Goal: Task Accomplishment & Management: Use online tool/utility

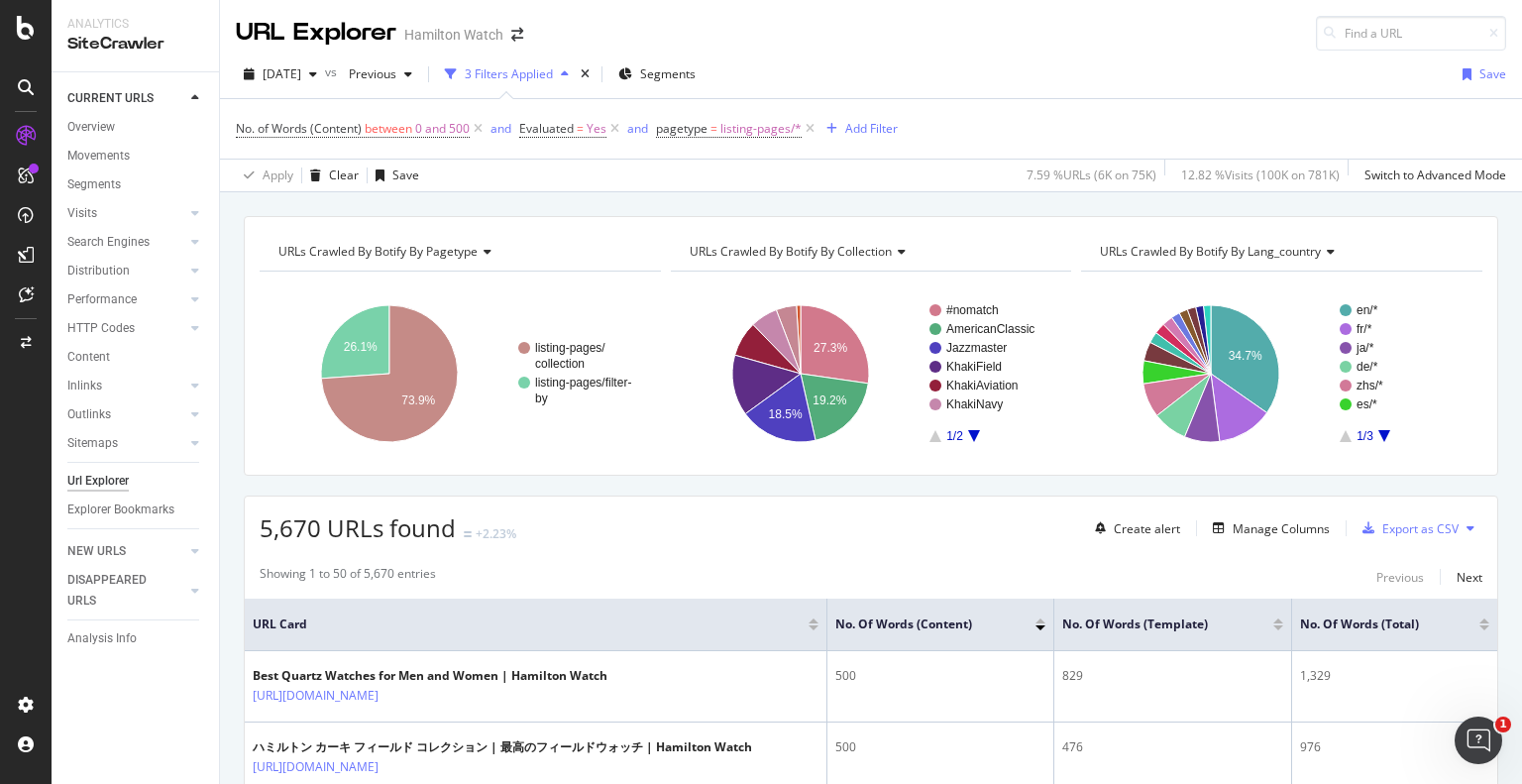
click at [1109, 45] on div "URL Explorer Hamilton Watch" at bounding box center [871, 25] width 1302 height 51
click at [958, 40] on div "URL Explorer Hamilton Watch" at bounding box center [871, 25] width 1302 height 51
click at [36, 288] on div at bounding box center [26, 294] width 32 height 32
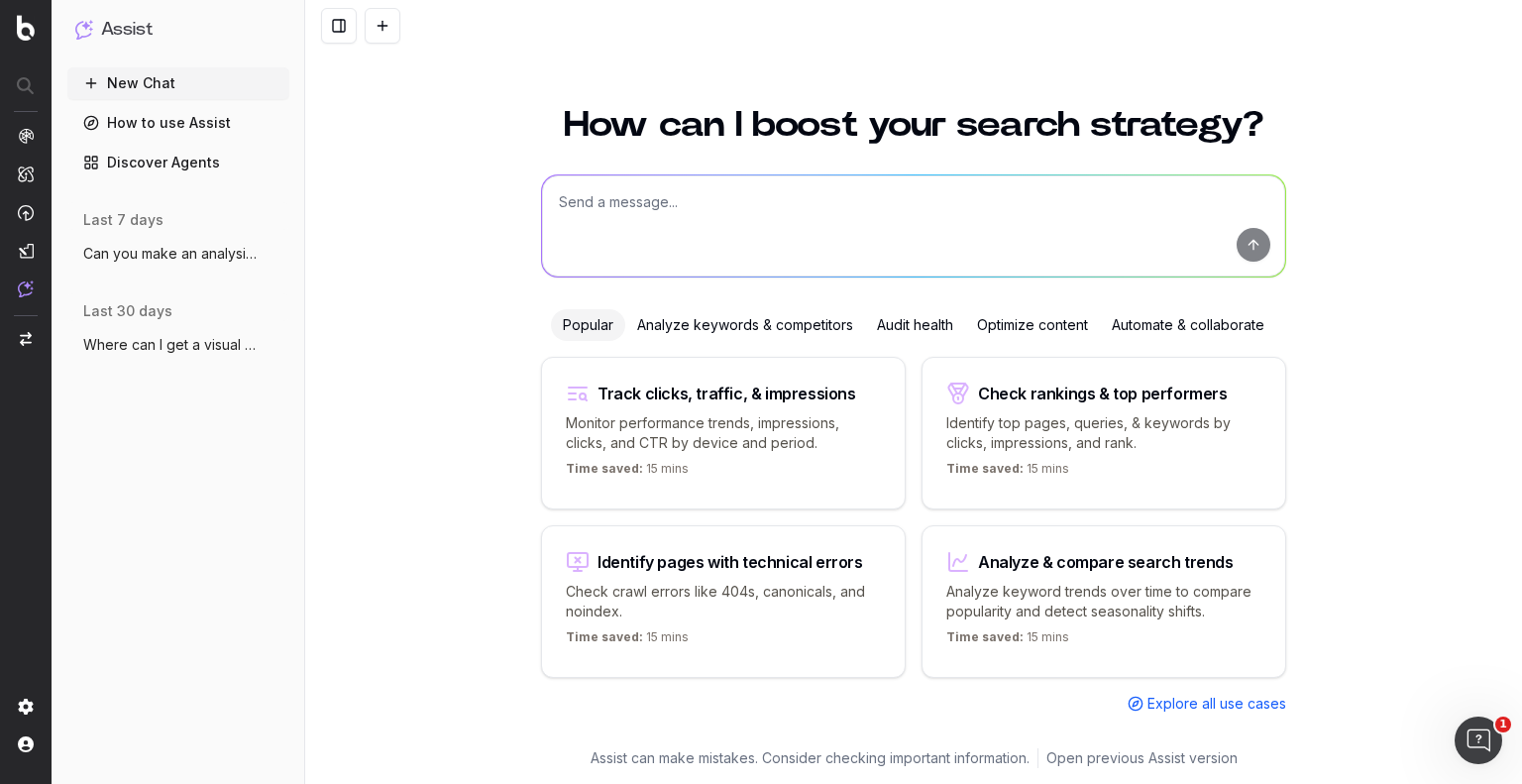
click at [639, 266] on textarea at bounding box center [913, 225] width 743 height 101
type textarea "Can you crawl content and count how many time a word appears on a specific page…"
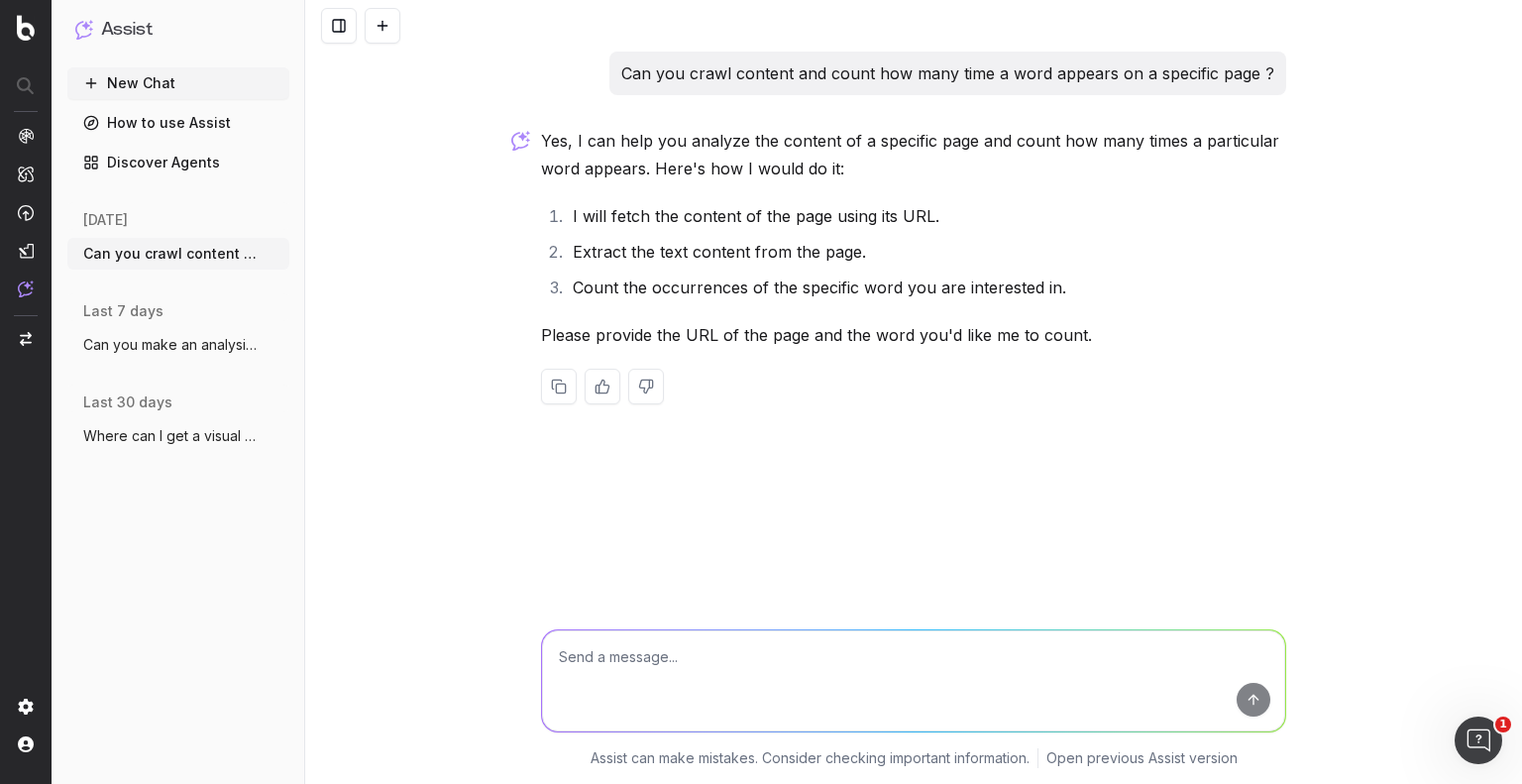
click at [630, 656] on textarea at bounding box center [913, 680] width 743 height 101
paste textarea "https://www.hamiltonwatch.com/en-hk/collection/khaki-navy/frogman-auto.html"
type textarea "tell me how many times you see the word vatiation on this page : https://www.ha…"
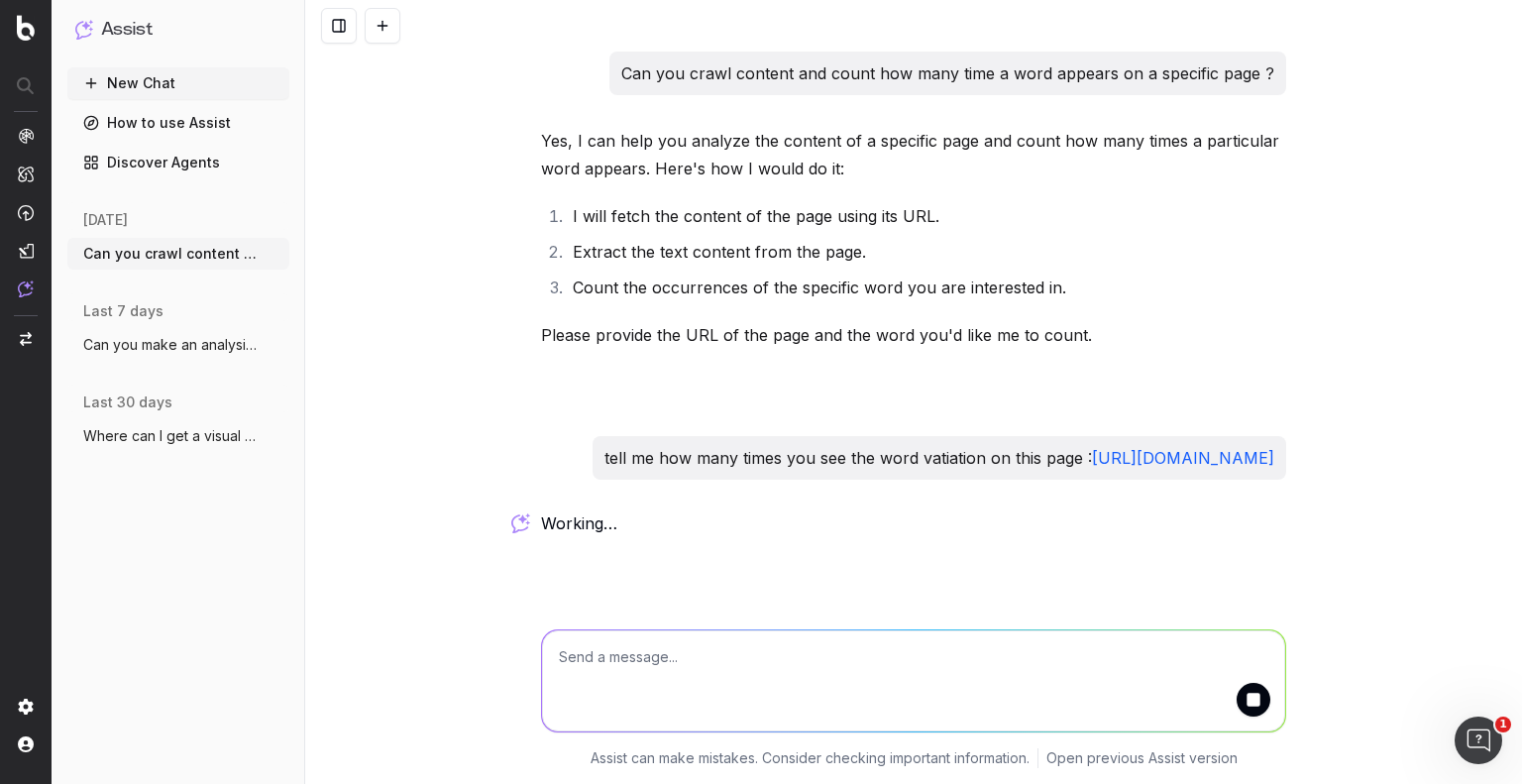
click at [713, 658] on textarea at bounding box center [913, 680] width 743 height 101
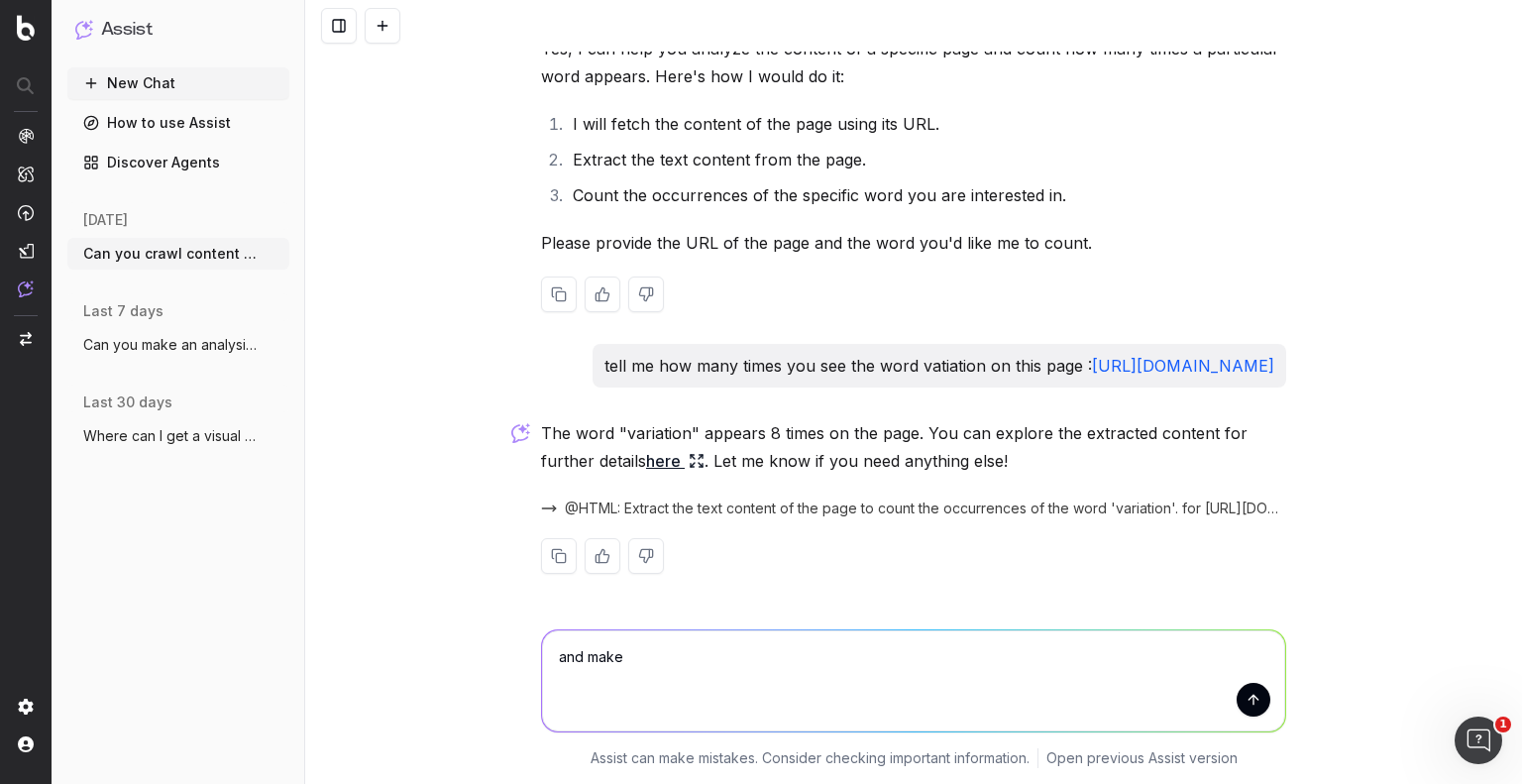
scroll to position [119, 0]
click at [636, 655] on textarea "and make" at bounding box center [913, 680] width 743 height 101
type textarea "and make a dashboard with all pages that contain the word variation in them"
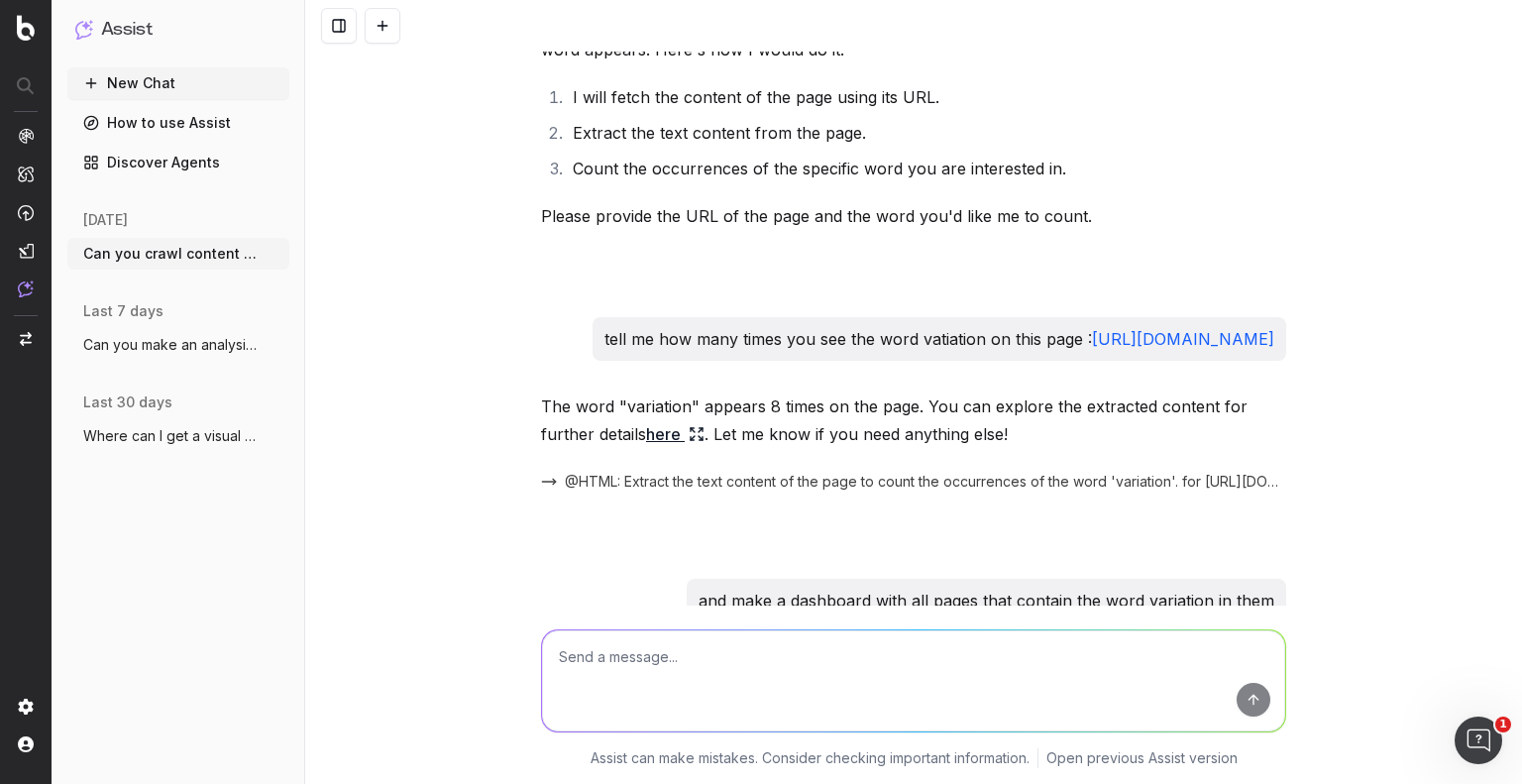
click at [1468, 263] on div "Can you crawl content and count how many time a word appears on a specific page…" at bounding box center [913, 392] width 1217 height 784
drag, startPoint x: 630, startPoint y: 433, endPoint x: 767, endPoint y: 447, distance: 137.4
click at [767, 447] on p "The word "variation" appears 8 times on the page. You can explore the extracted…" at bounding box center [913, 419] width 745 height 55
click at [668, 448] on link "here" at bounding box center [675, 434] width 58 height 28
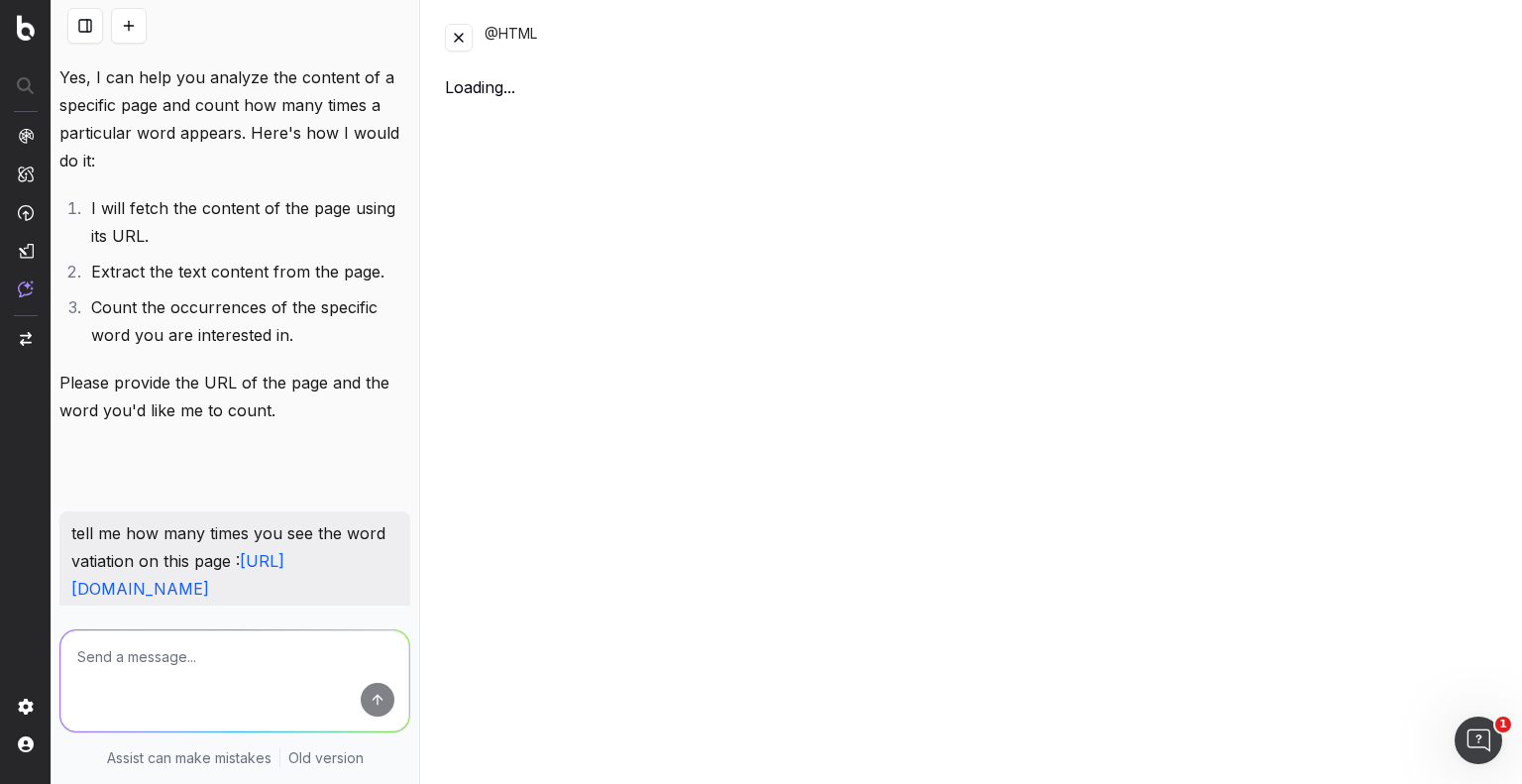
scroll to position [174, 0]
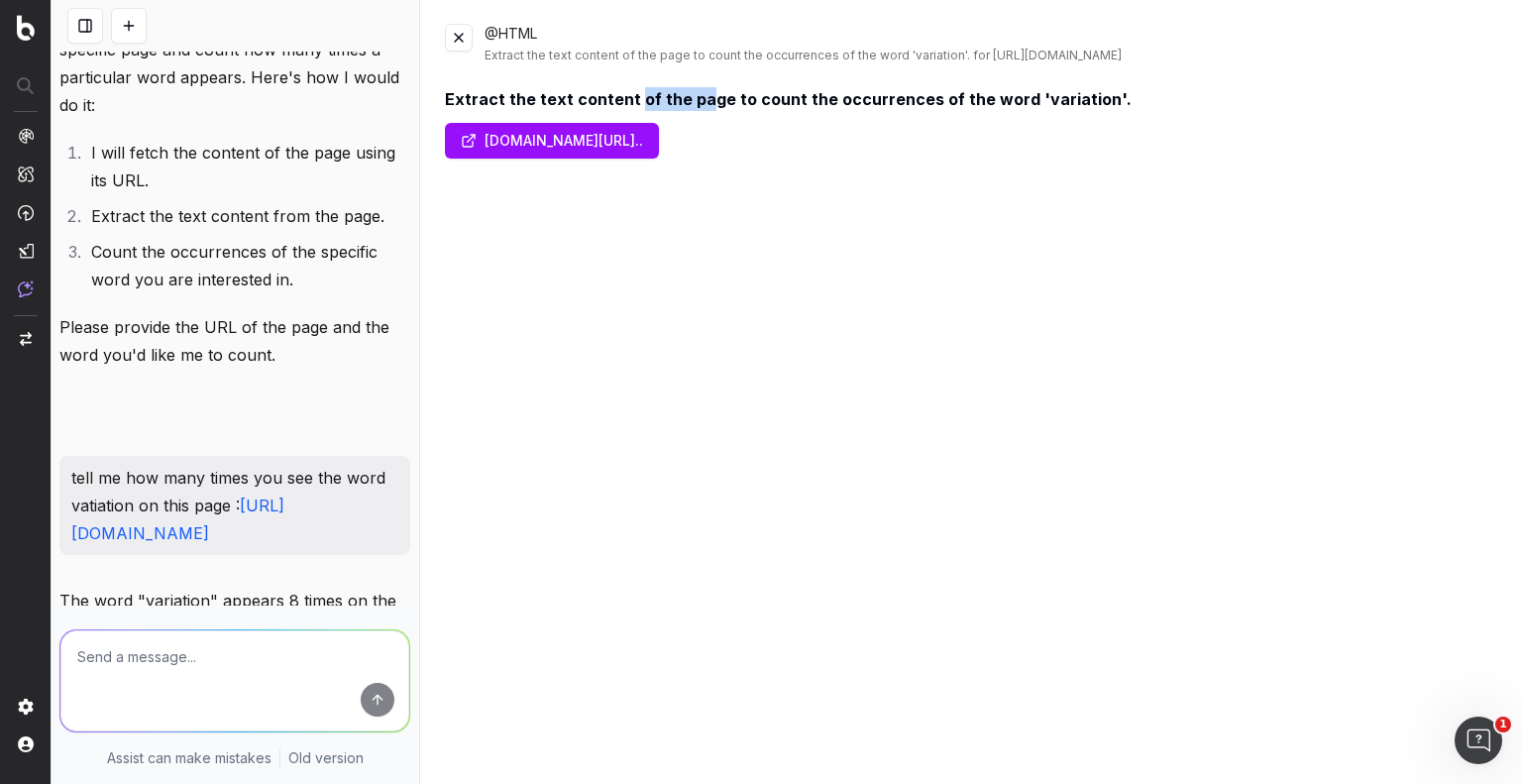
drag, startPoint x: 628, startPoint y: 101, endPoint x: 702, endPoint y: 106, distance: 74.5
click at [702, 106] on div "Extract the text content of the page to count the occurrences of the word 'vari…" at bounding box center [971, 99] width 1053 height 24
click at [464, 42] on button at bounding box center [459, 38] width 28 height 28
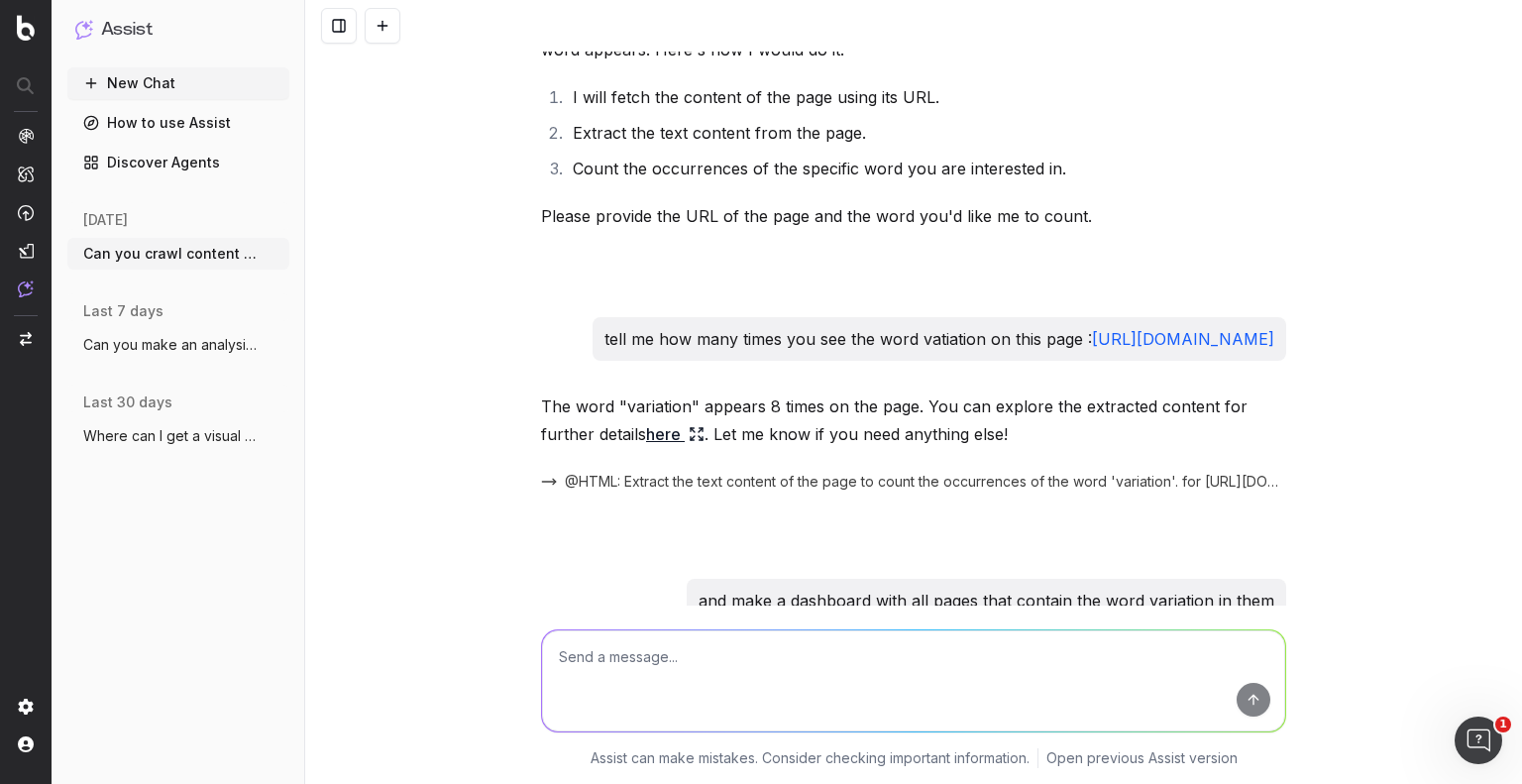
click at [817, 676] on textarea at bounding box center [913, 680] width 743 height 101
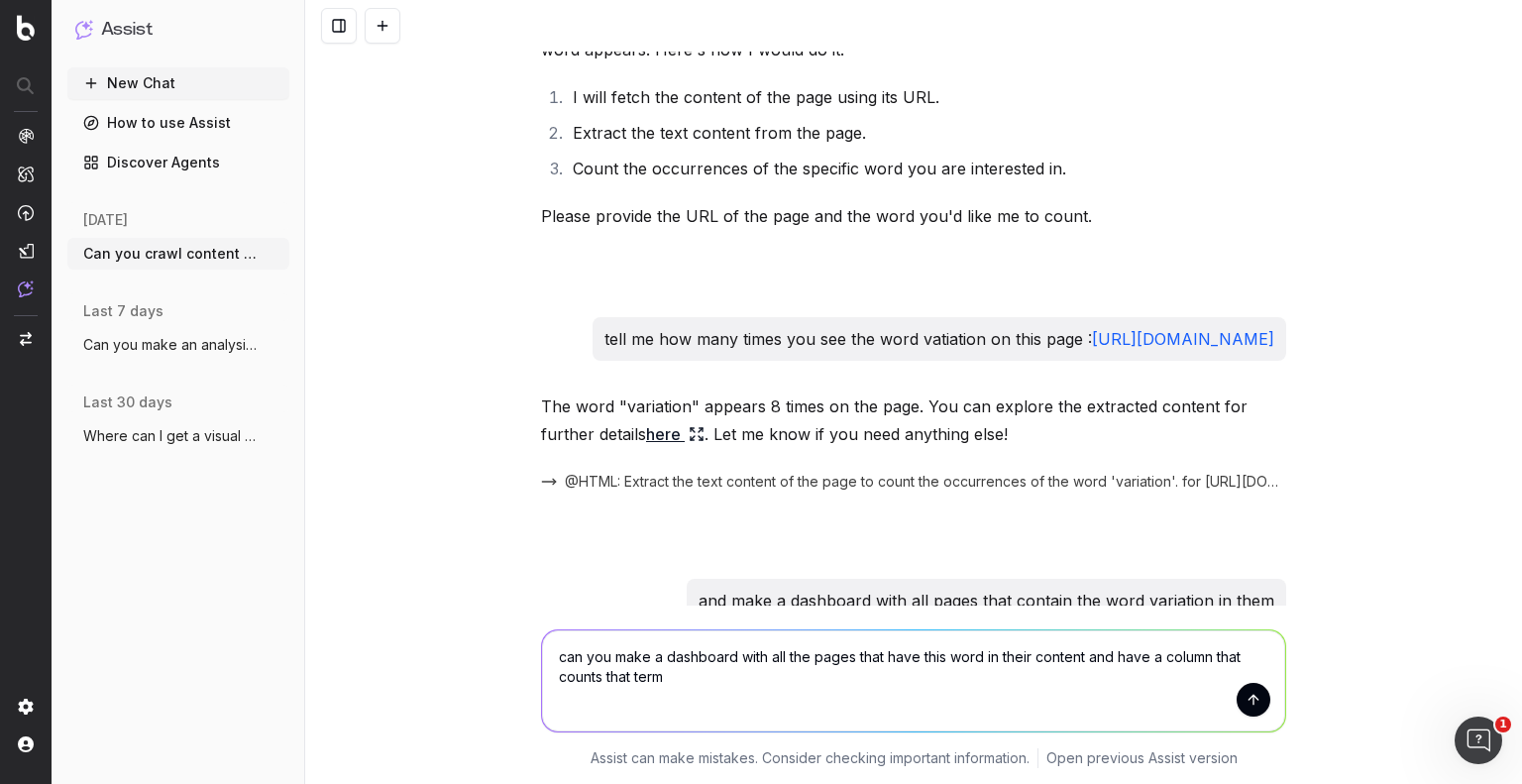
type textarea "can you make a dashboard with all the pages that have this word in their conten…"
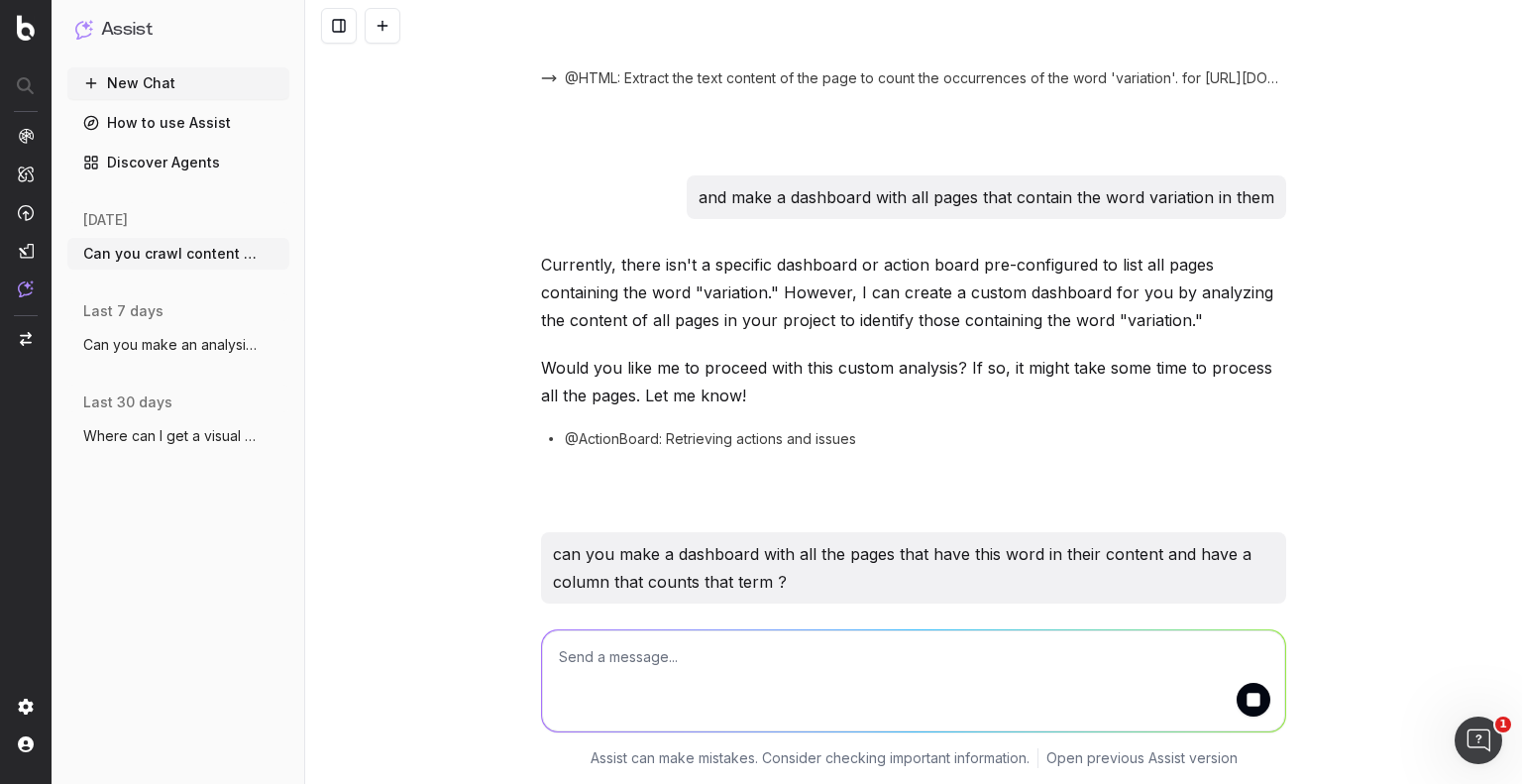
scroll to position [606, 0]
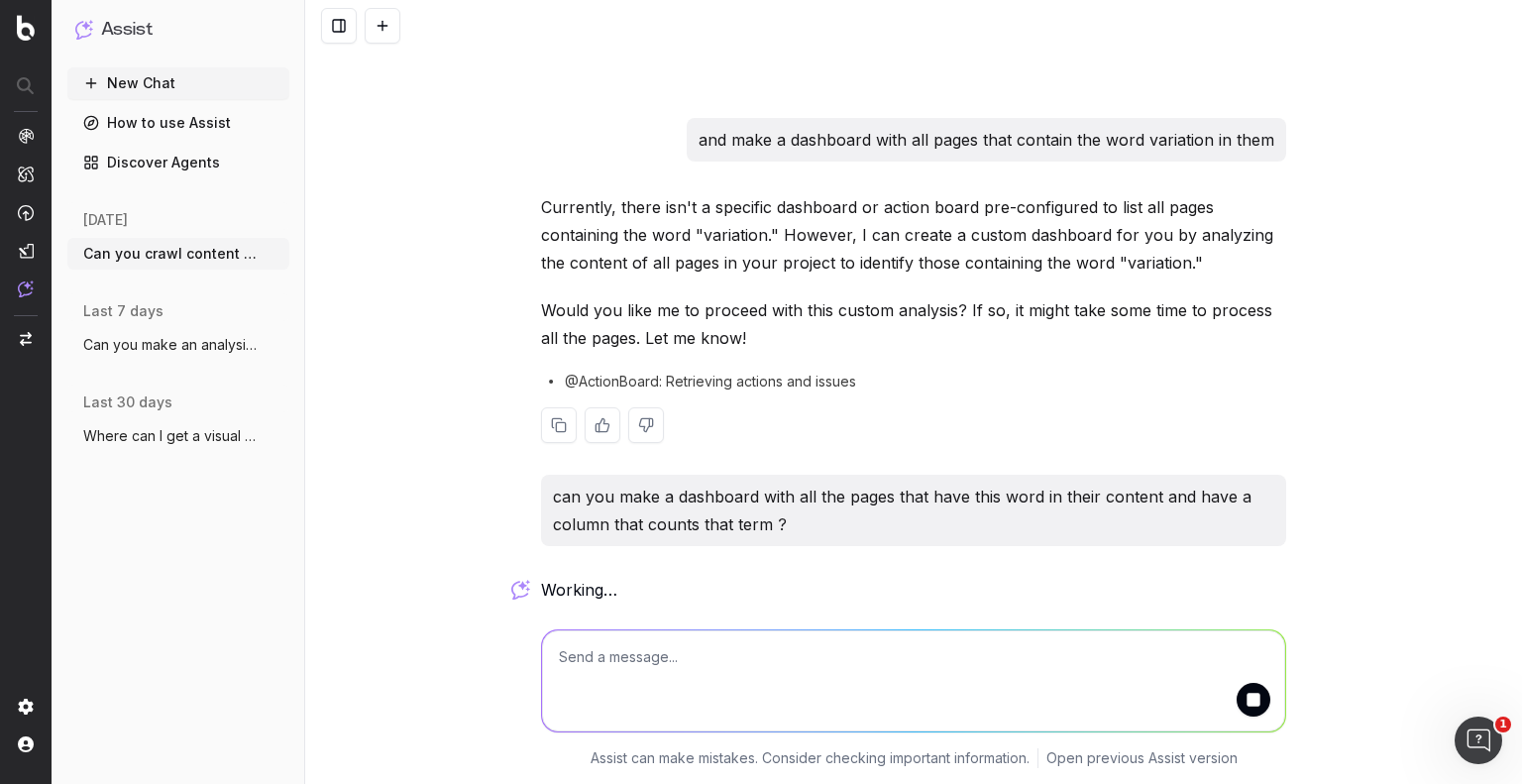
click at [734, 382] on span "@ActionBoard: Retrieving actions and issues" at bounding box center [710, 382] width 291 height 20
click at [682, 381] on span "@ActionBoard: Retrieving actions and issues" at bounding box center [710, 382] width 291 height 20
click at [680, 289] on div "Currently, there isn't a specific dashboard or action board pre-configured to l…" at bounding box center [913, 333] width 745 height 281
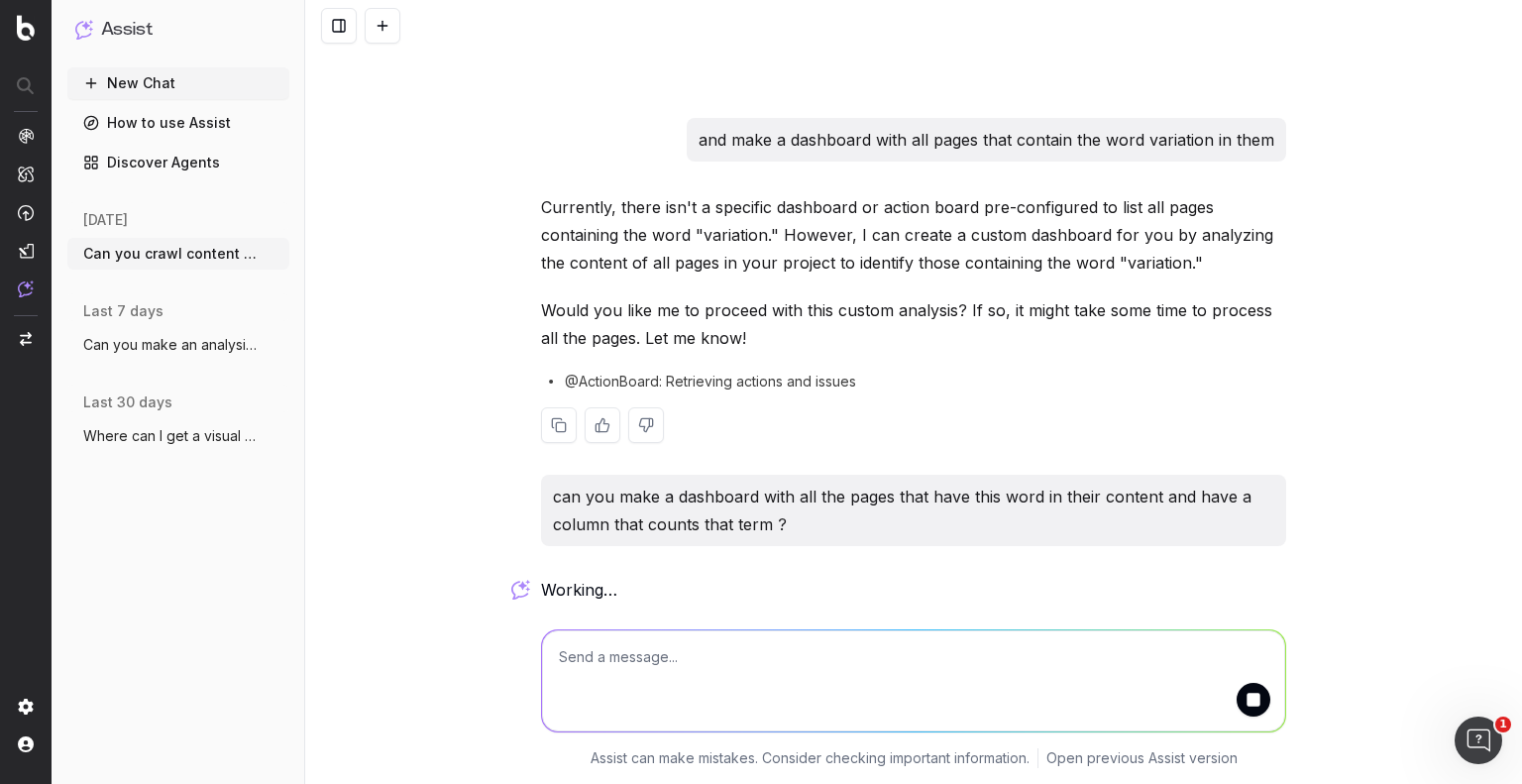
click at [927, 379] on div "@ActionBoard: Retrieving actions and issues" at bounding box center [913, 382] width 745 height 20
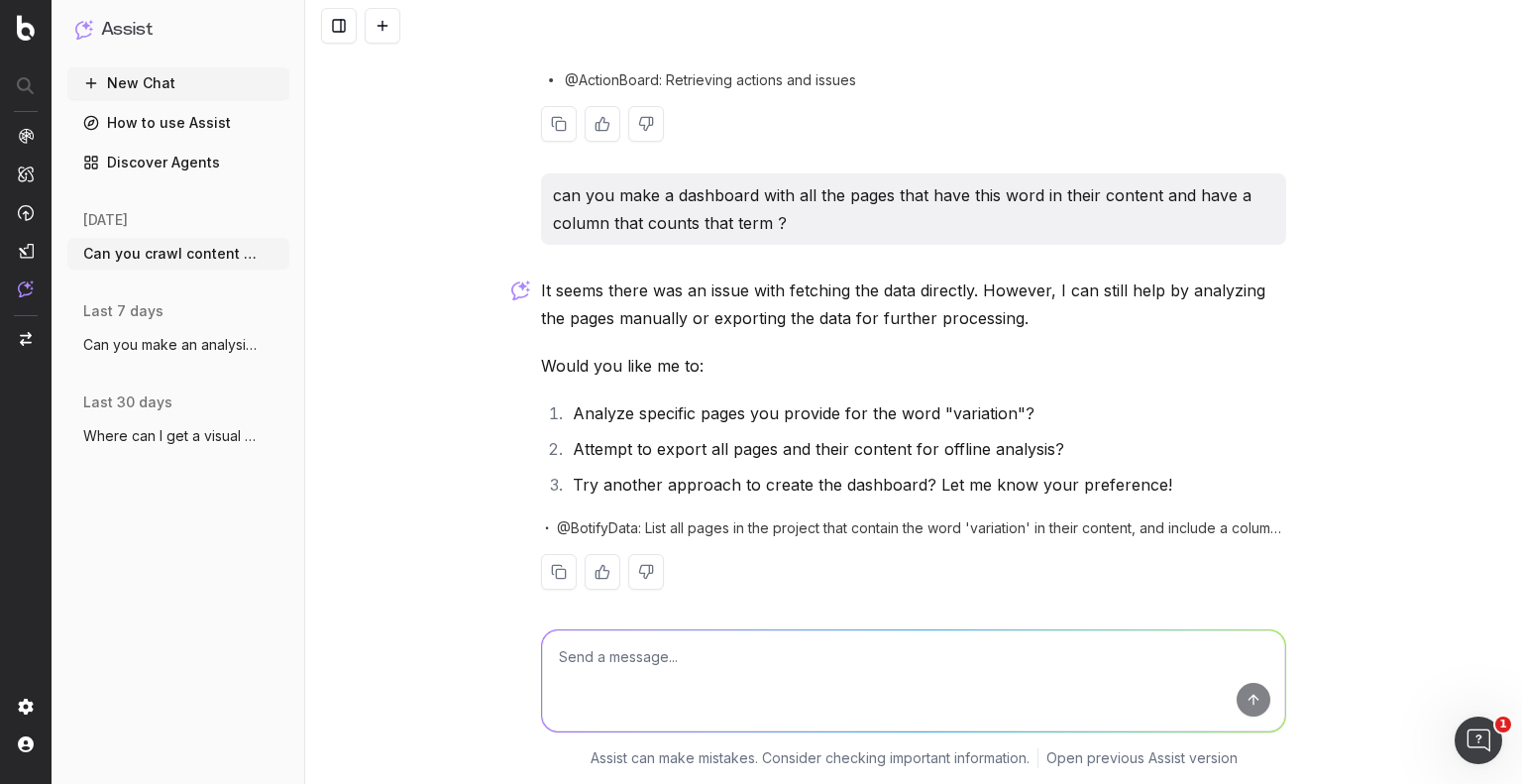
scroll to position [923, 0]
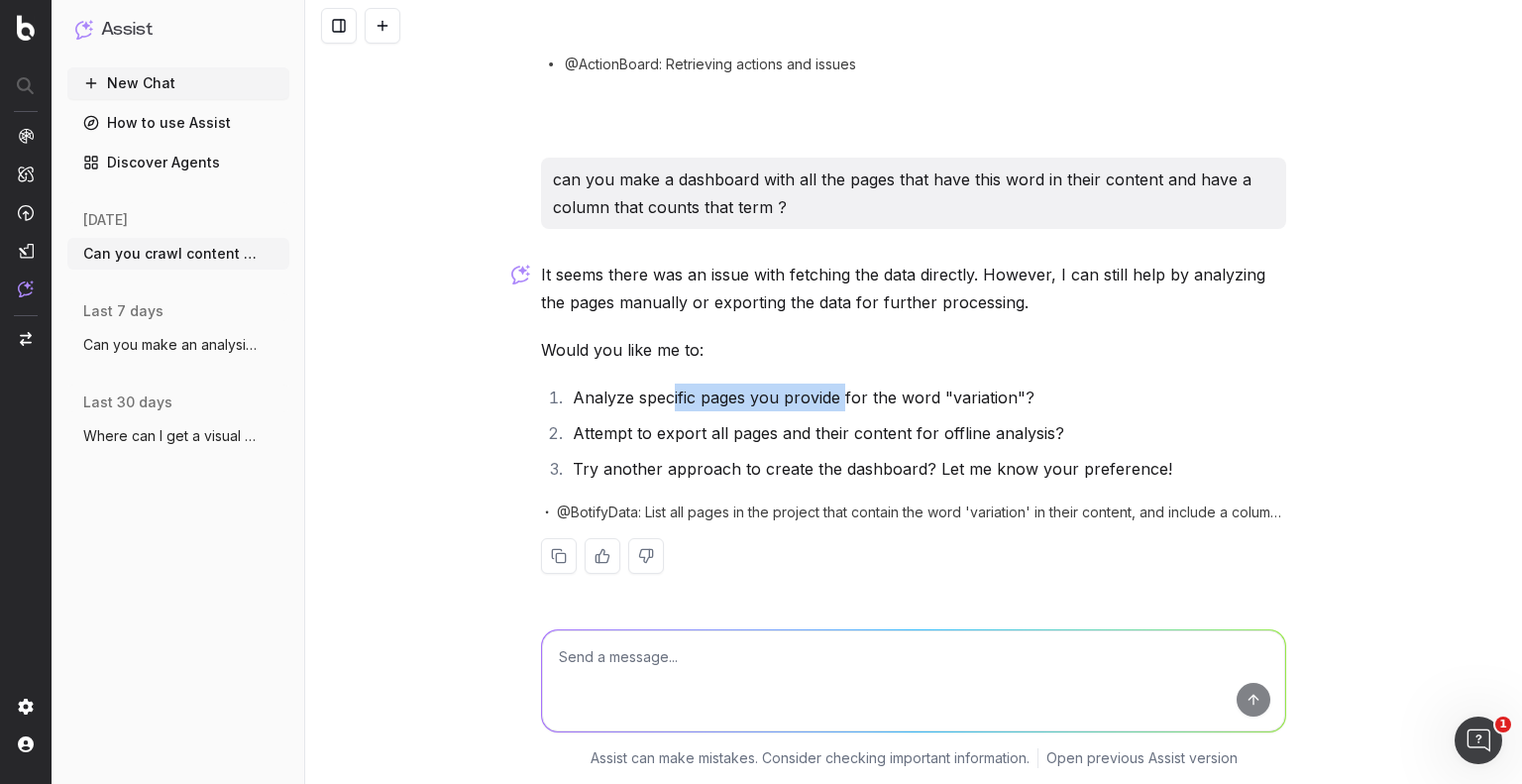
drag, startPoint x: 662, startPoint y: 394, endPoint x: 855, endPoint y: 404, distance: 193.5
click at [848, 399] on li "Analyze specific pages you provide for the word "variation"?" at bounding box center [926, 397] width 719 height 28
click at [866, 440] on li "Attempt to export all pages and their content for offline analysis?" at bounding box center [926, 433] width 719 height 28
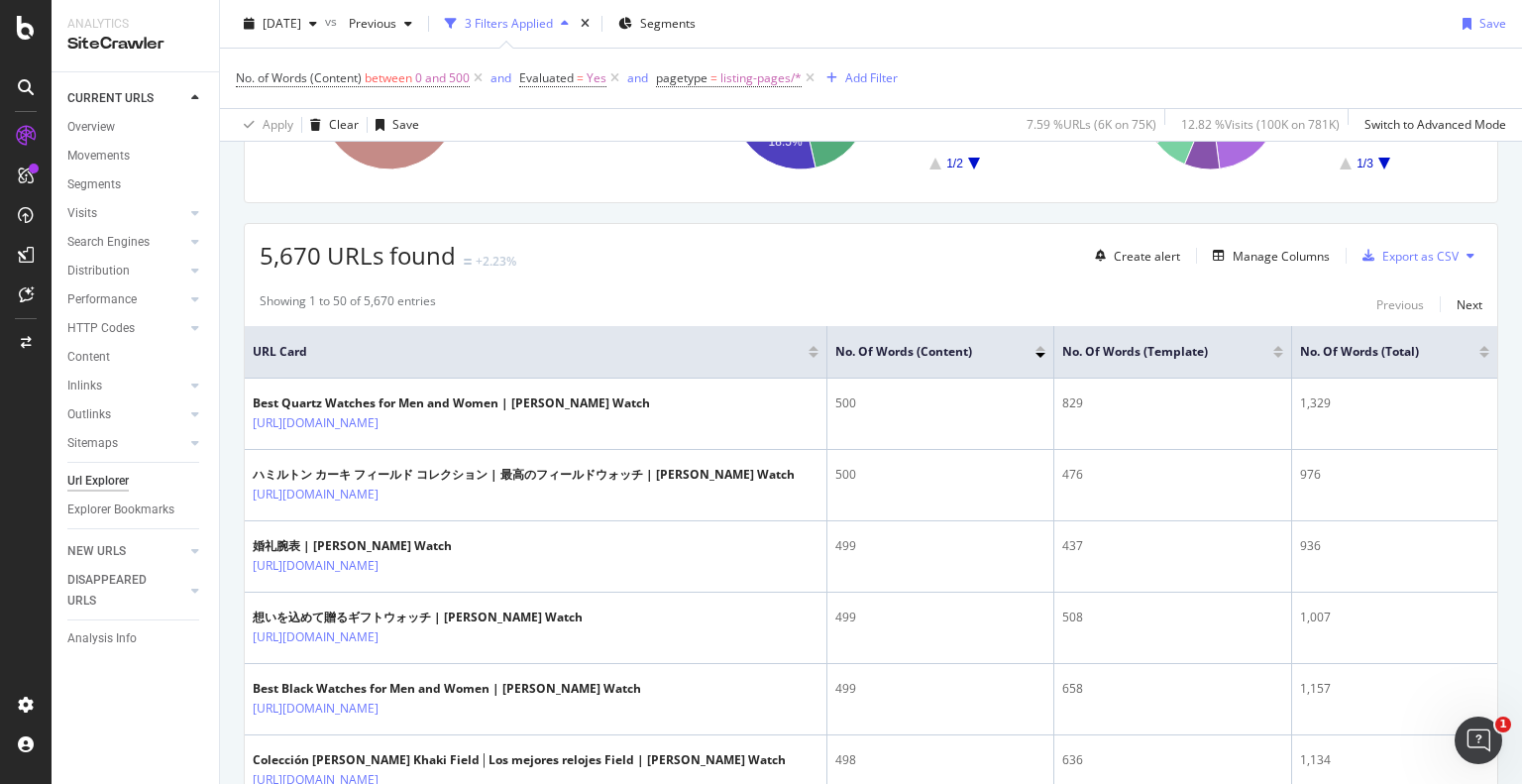
scroll to position [273, 0]
click at [1423, 253] on div "Export as CSV" at bounding box center [1420, 255] width 76 height 17
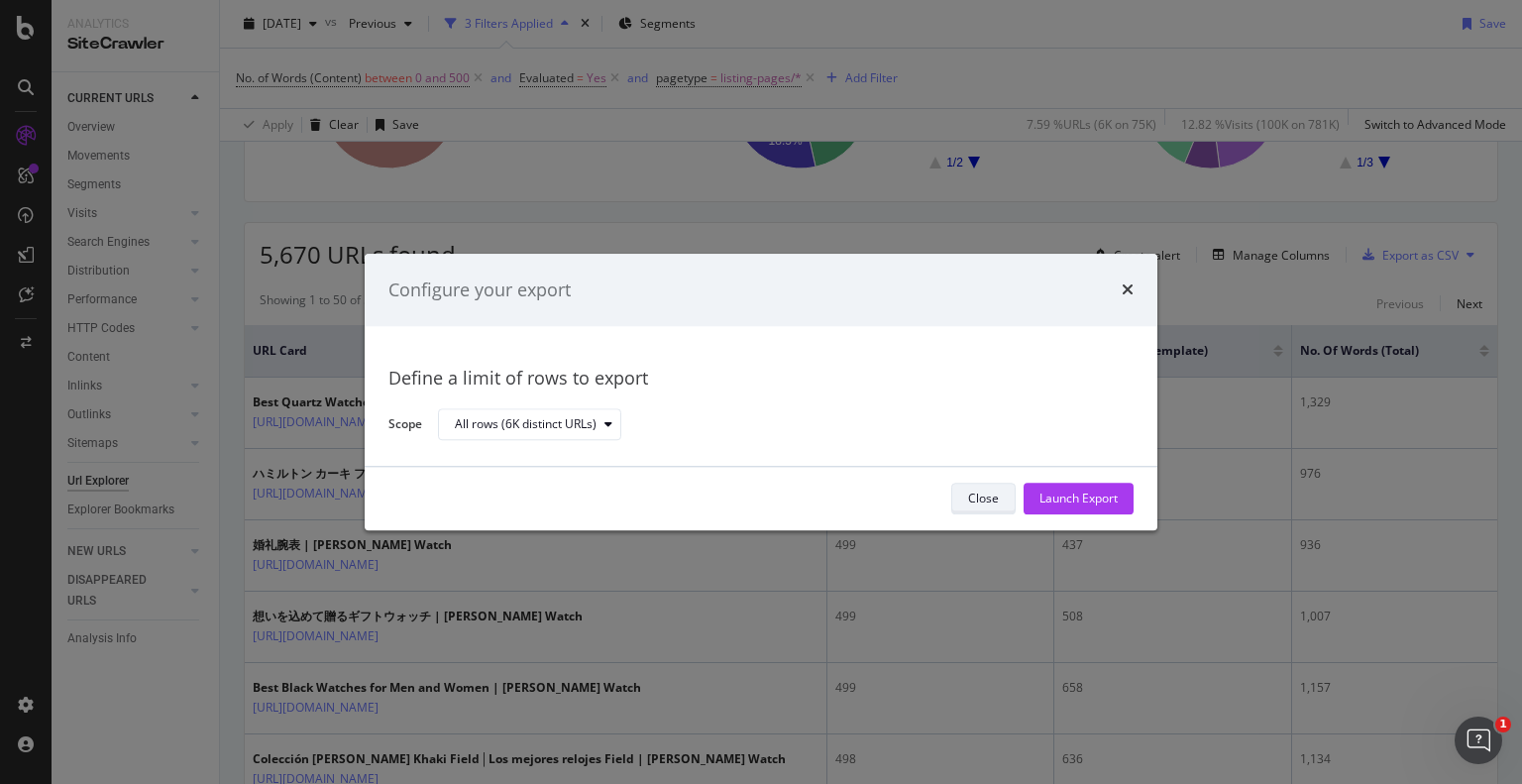
click at [979, 498] on div "Close" at bounding box center [983, 498] width 31 height 17
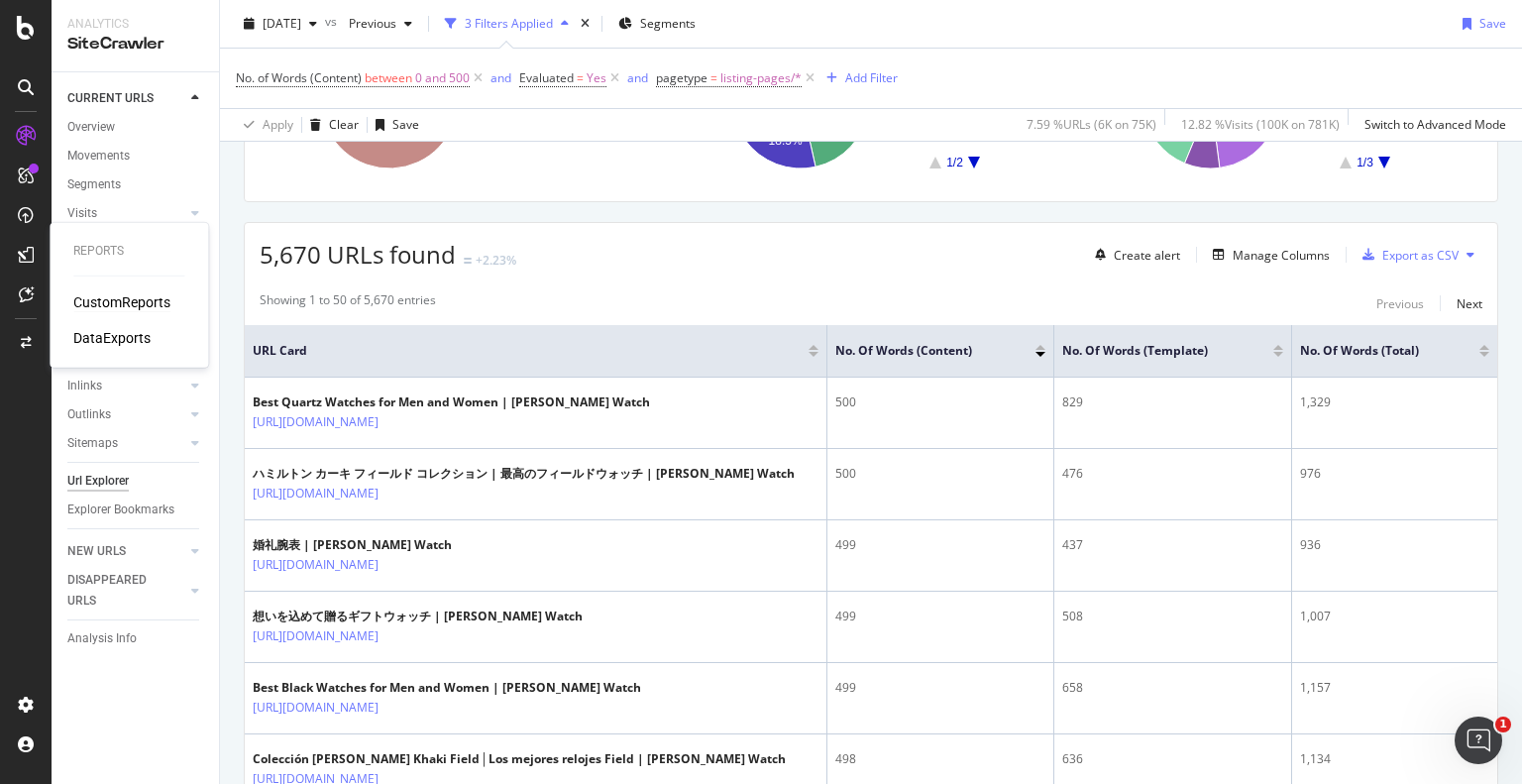
click at [89, 300] on div "CustomReports" at bounding box center [121, 302] width 97 height 20
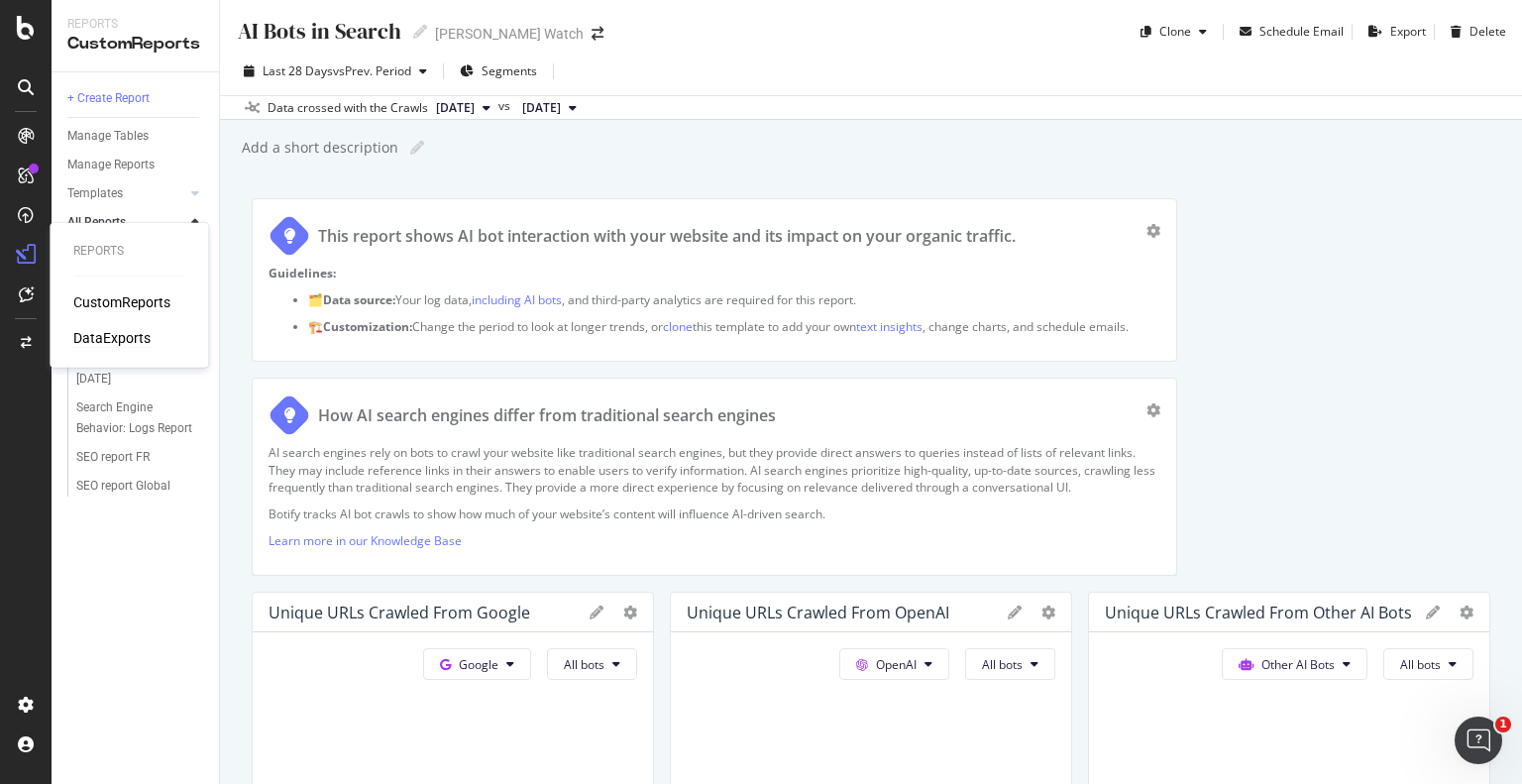
click at [91, 342] on div "DataExports" at bounding box center [111, 338] width 77 height 20
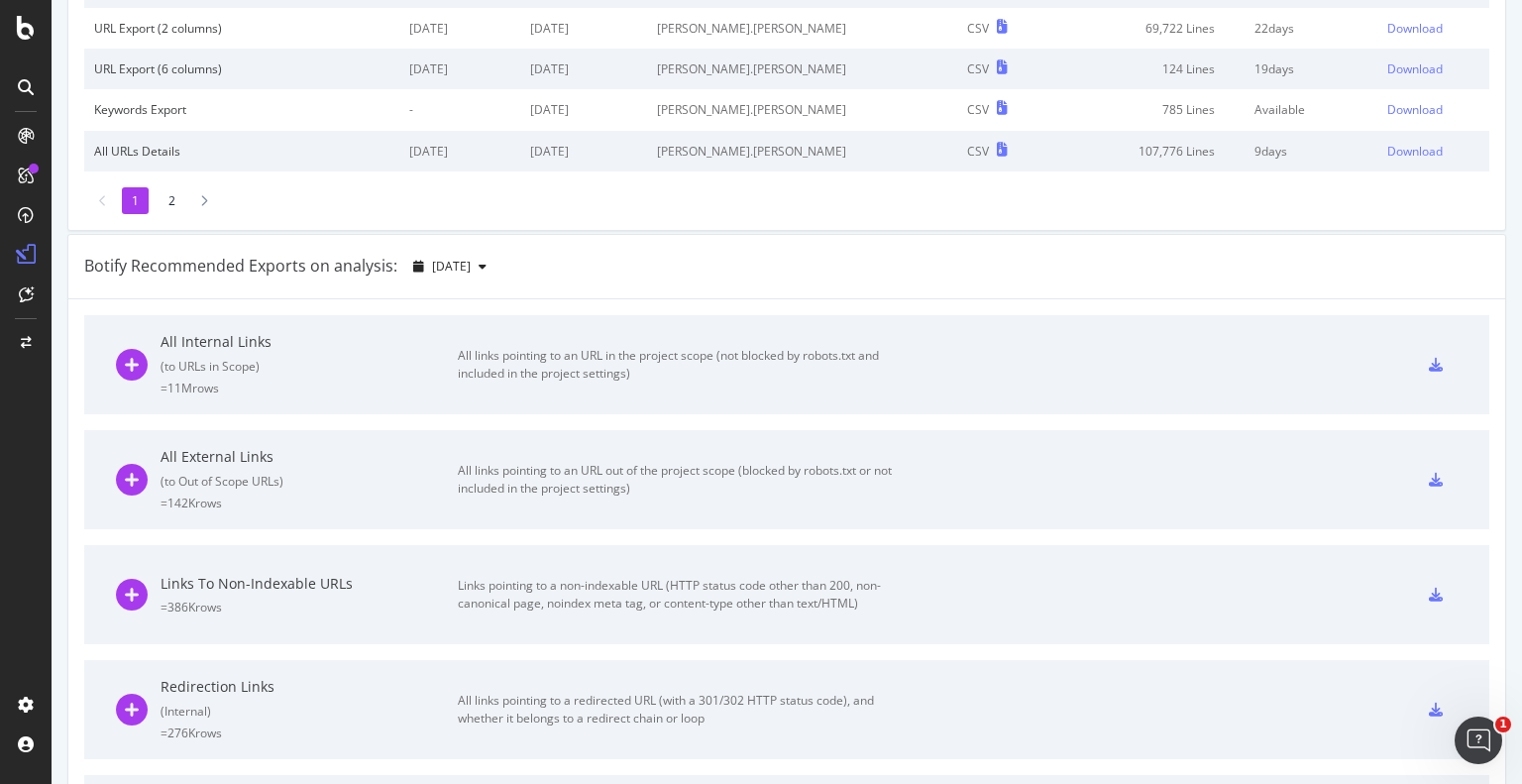
scroll to position [427, 0]
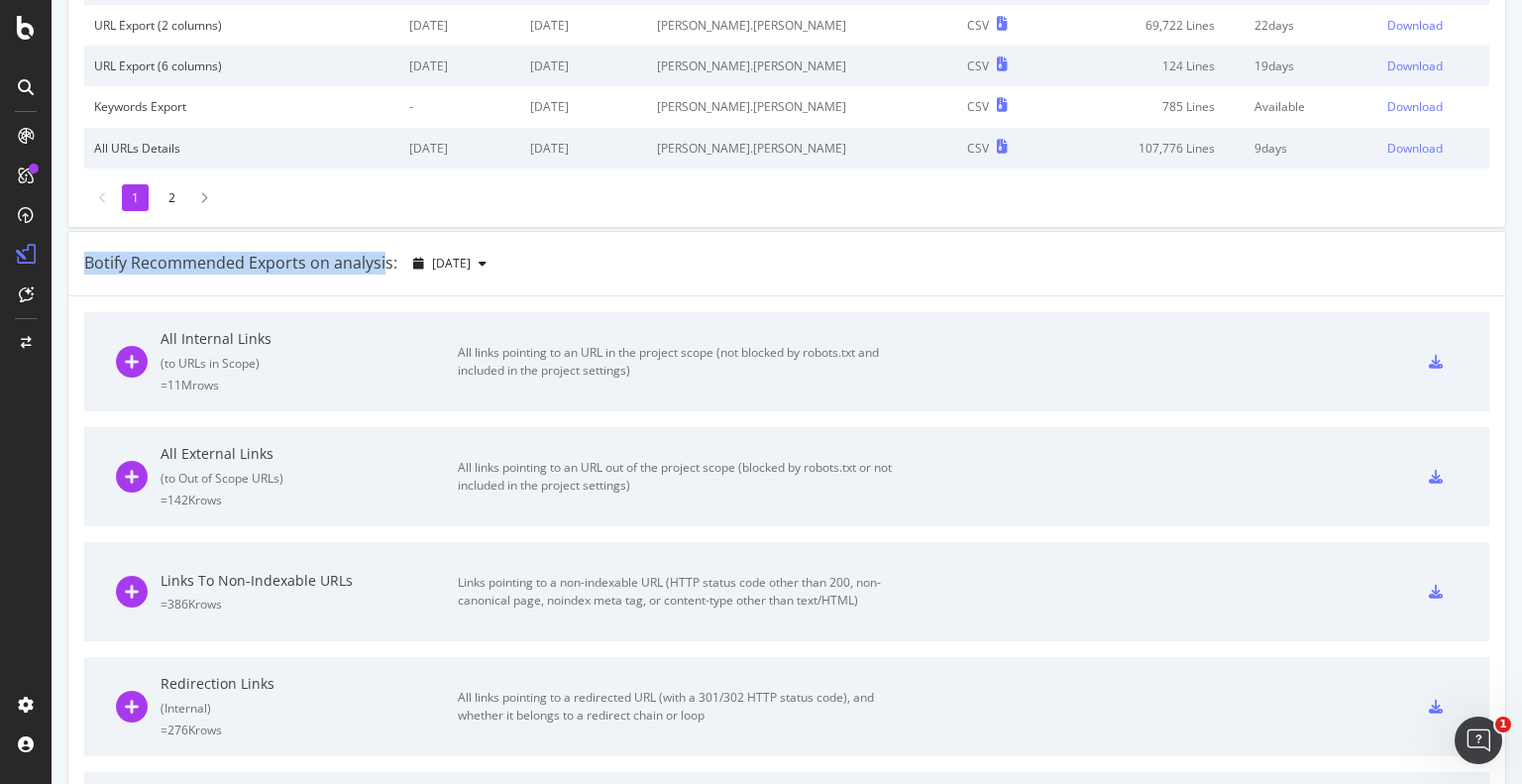
drag, startPoint x: 78, startPoint y: 260, endPoint x: 384, endPoint y: 264, distance: 306.2
click at [384, 264] on div "Botify Recommended Exports on analysis: 2025 Sep. 30th" at bounding box center [786, 264] width 1437 height 64
copy div "Botify Recommended Exports on analysis"
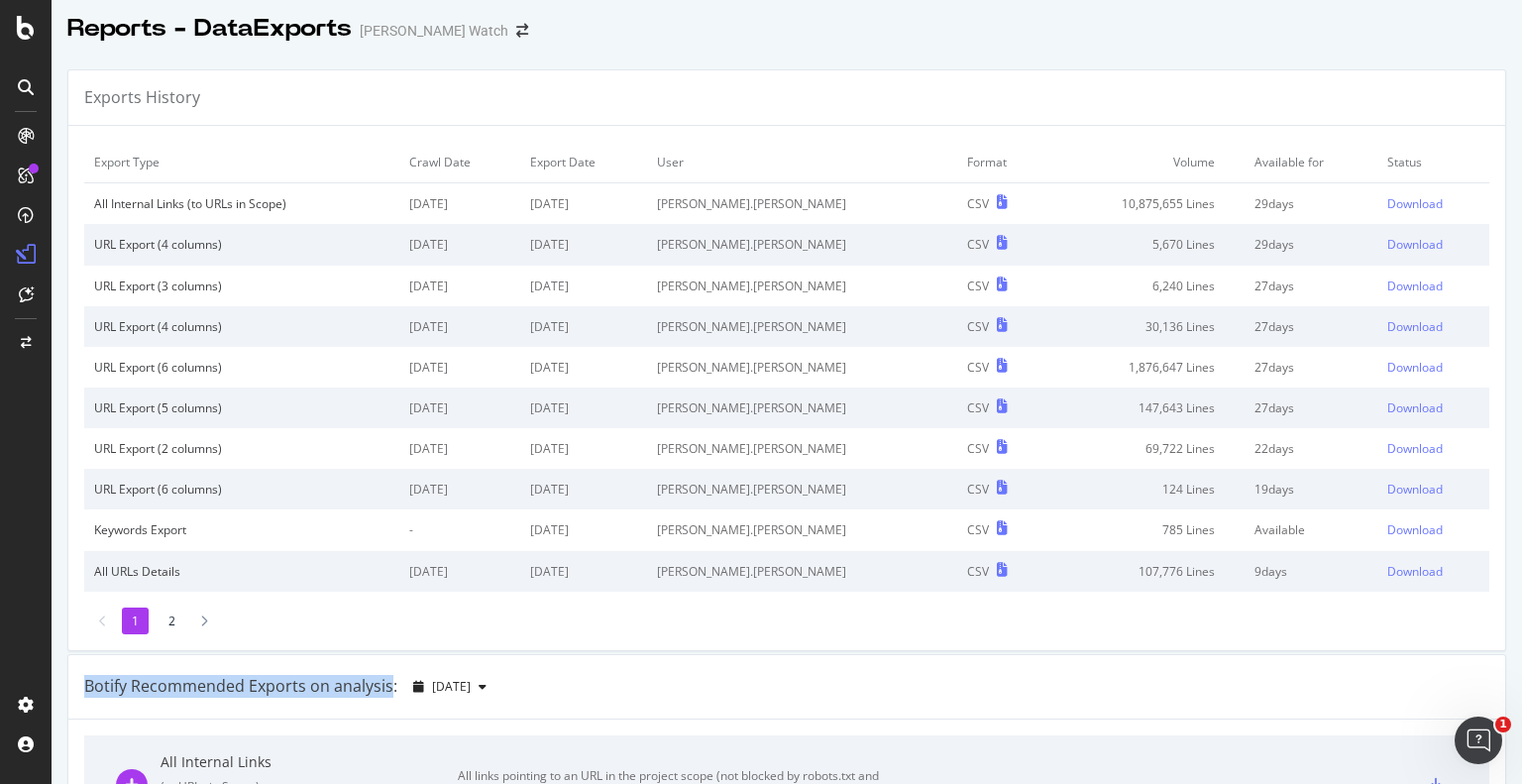
scroll to position [4, 0]
click at [1387, 204] on div "Download" at bounding box center [1414, 203] width 55 height 17
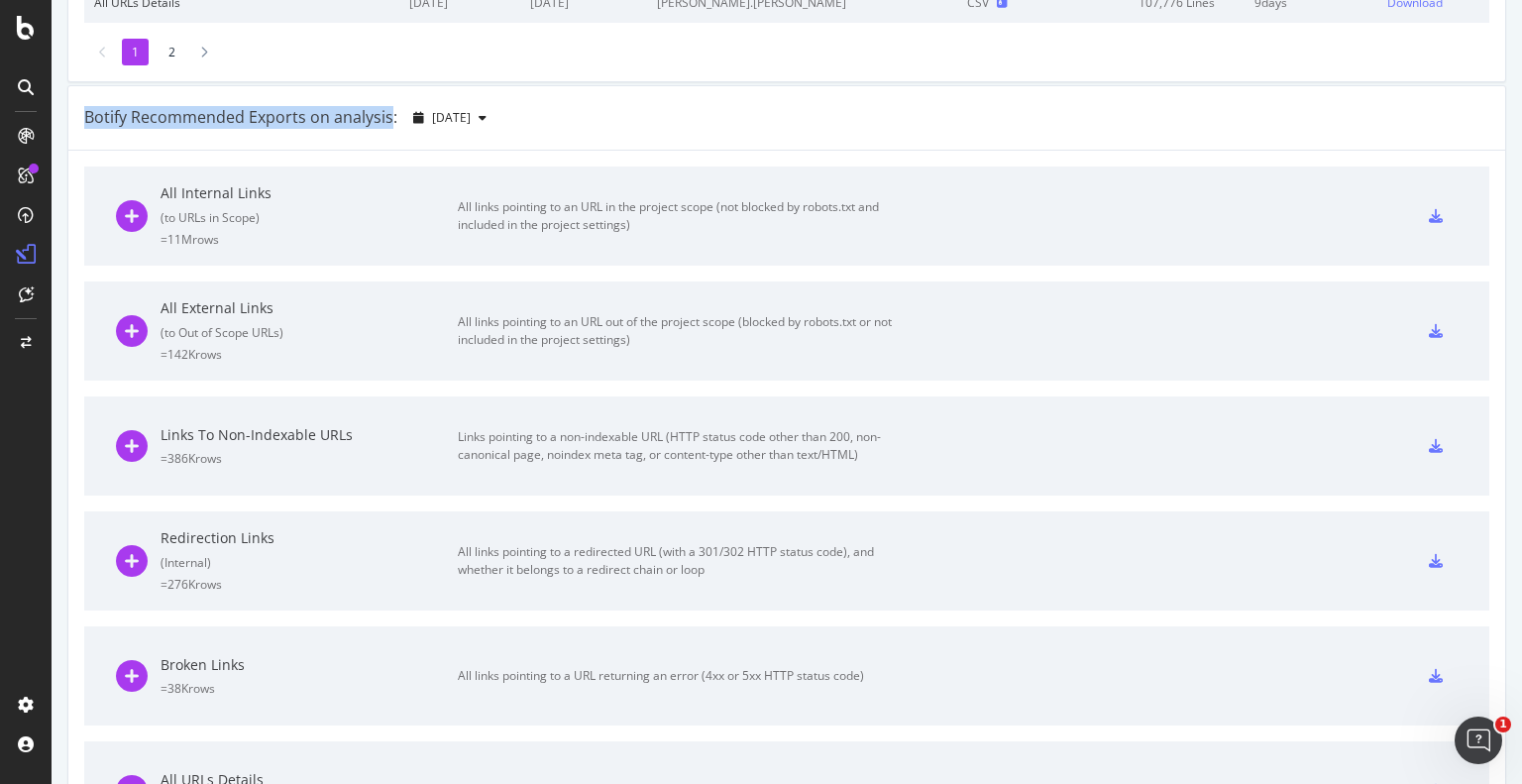
scroll to position [575, 0]
click at [1429, 328] on icon at bounding box center [1436, 329] width 14 height 14
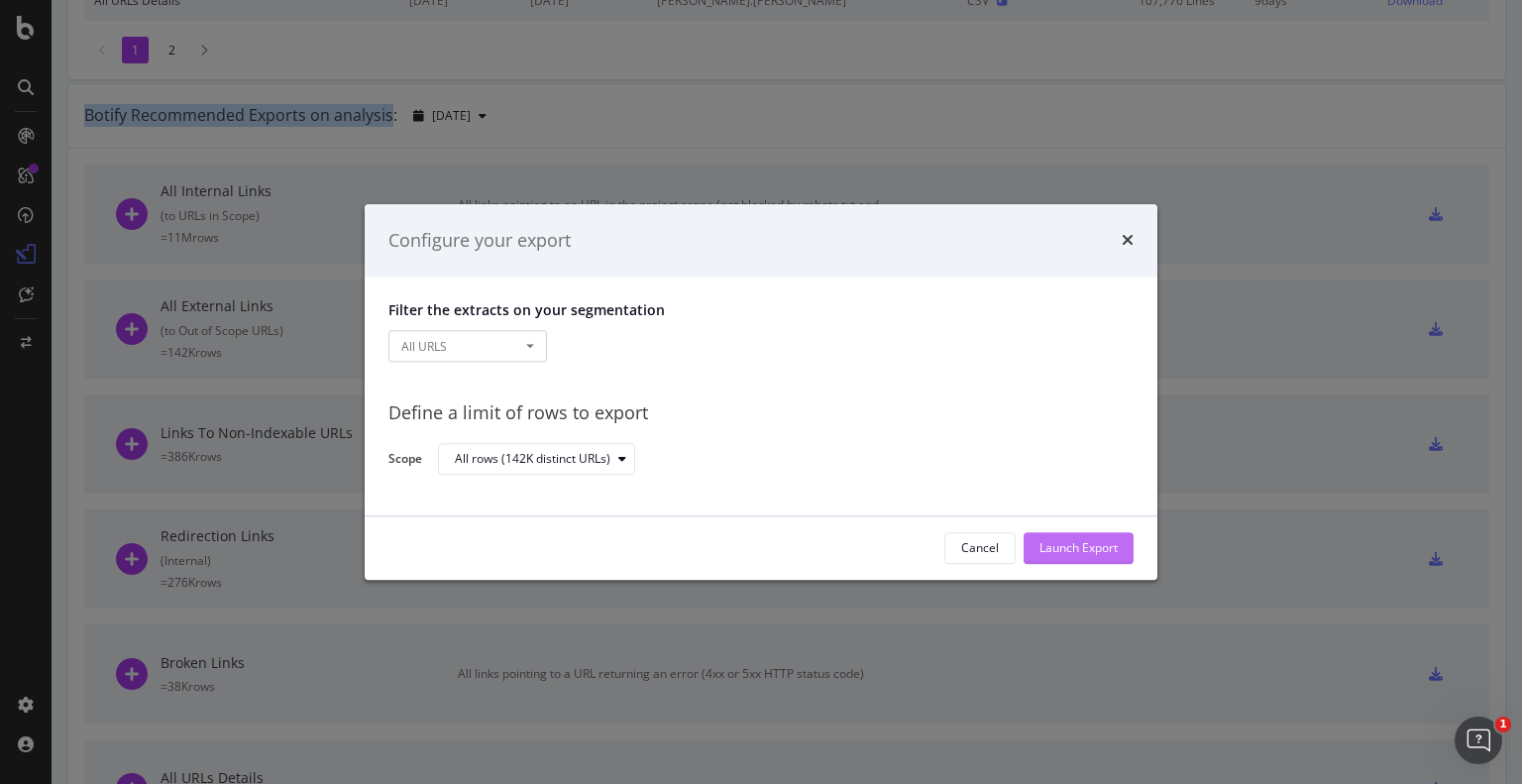
click at [1102, 545] on div "Launch Export" at bounding box center [1078, 548] width 78 height 17
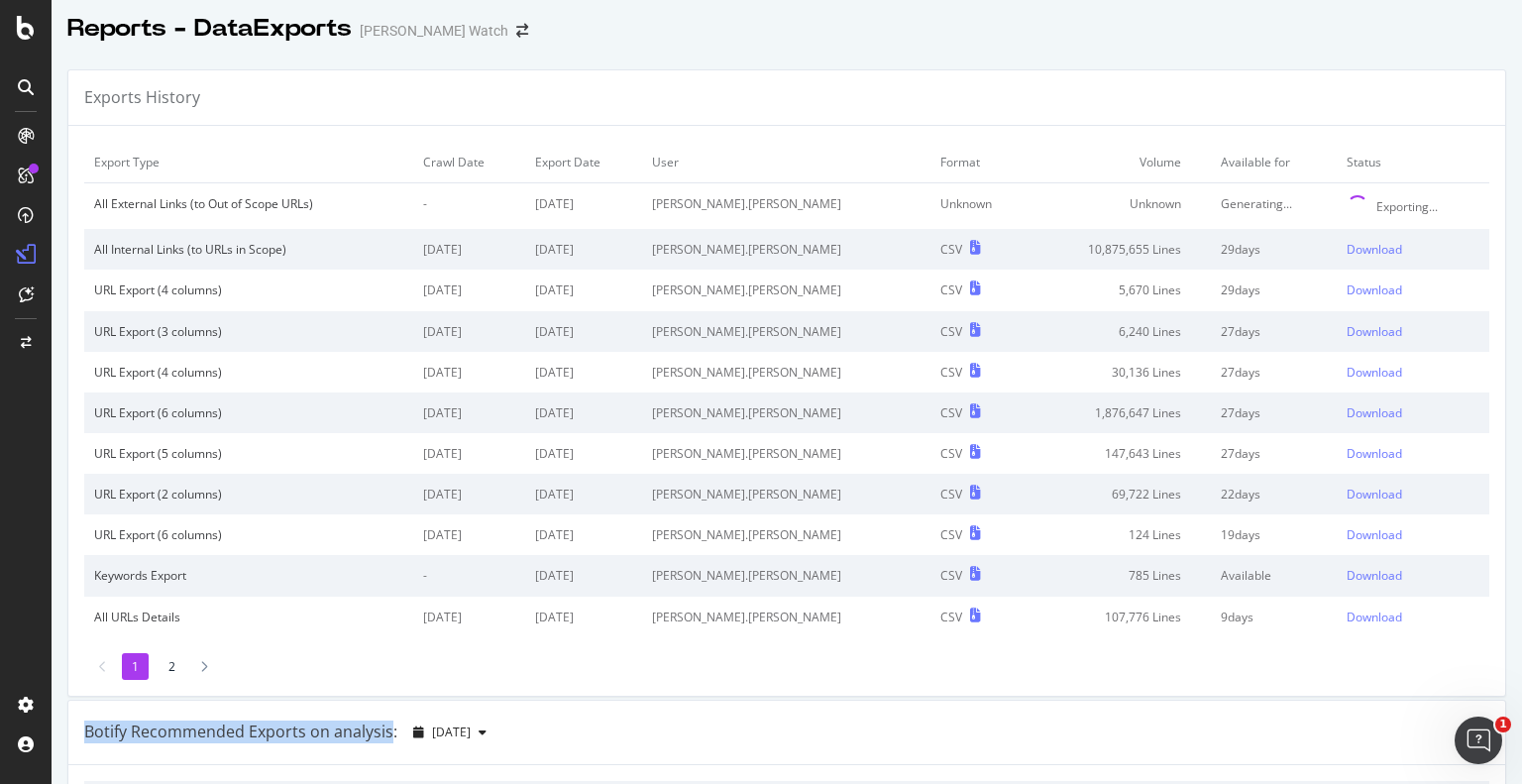
scroll to position [0, 0]
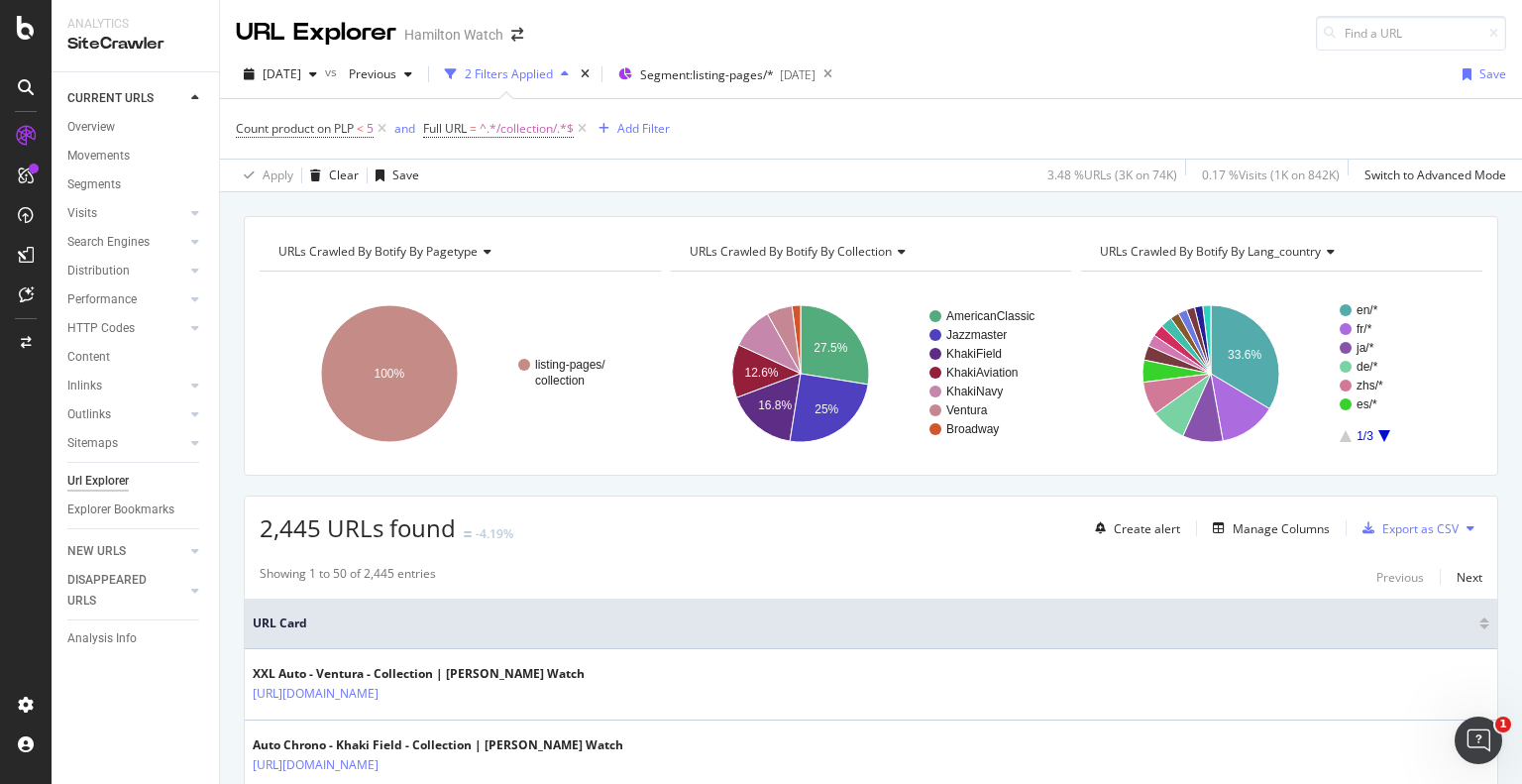
click at [578, 203] on div "URLs Crawled By Botify By pagetype Chart (by Value) Table Expand Export as CSV …" at bounding box center [871, 216] width 1302 height 48
click at [1238, 537] on div "Manage Columns" at bounding box center [1267, 528] width 125 height 22
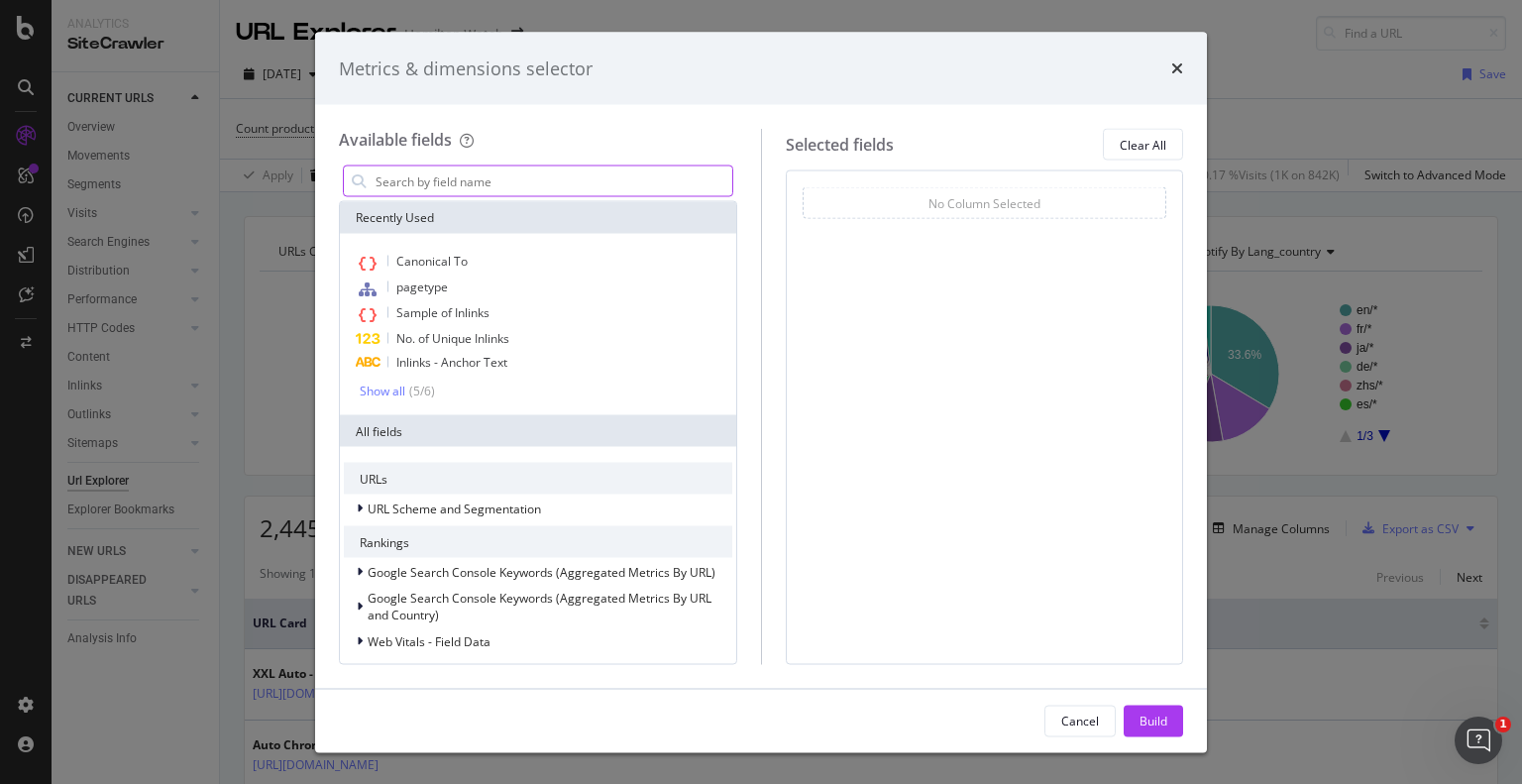
click at [517, 179] on input "modal" at bounding box center [553, 181] width 359 height 30
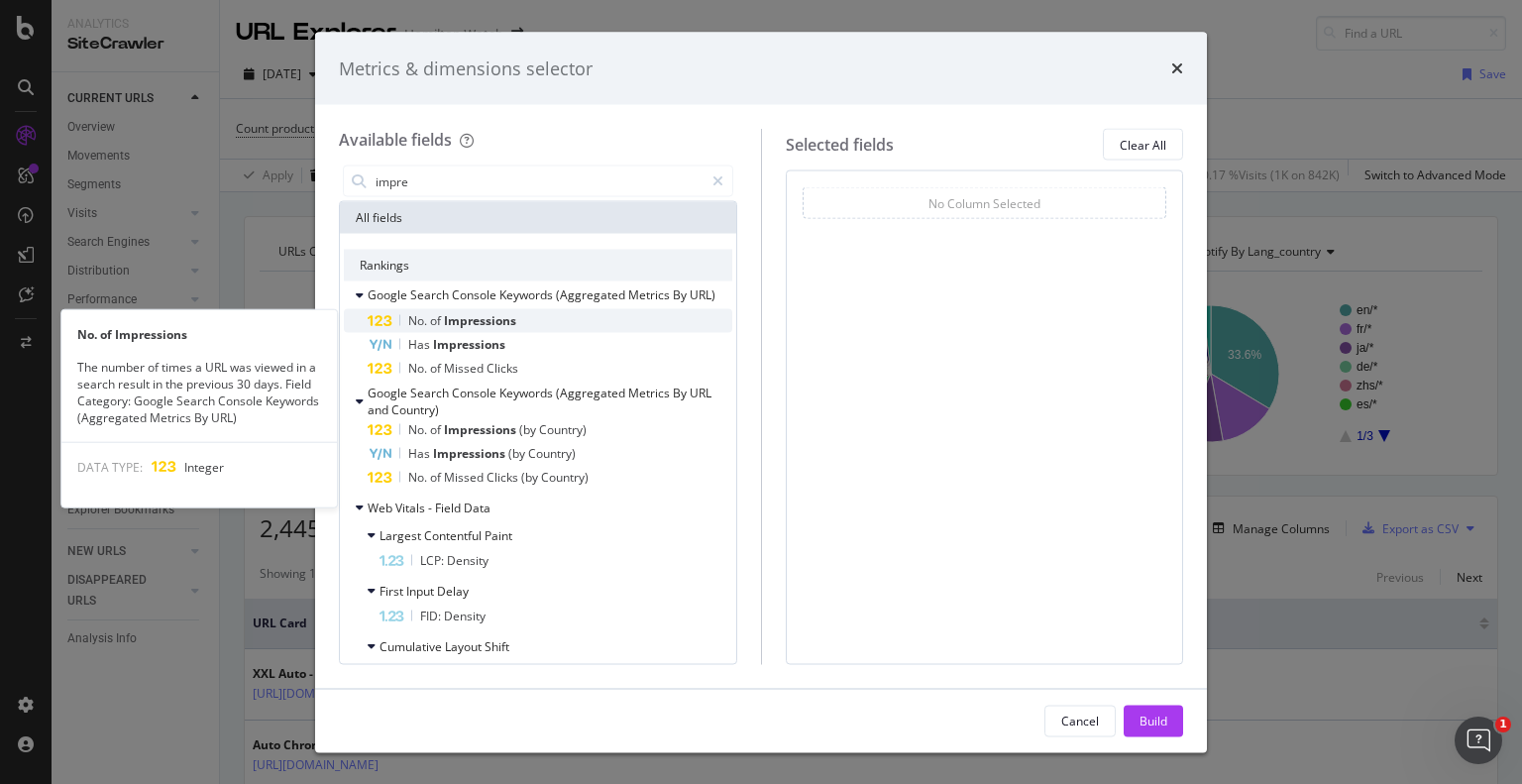
type input "impre"
click at [459, 314] on span "Impressions" at bounding box center [480, 320] width 72 height 17
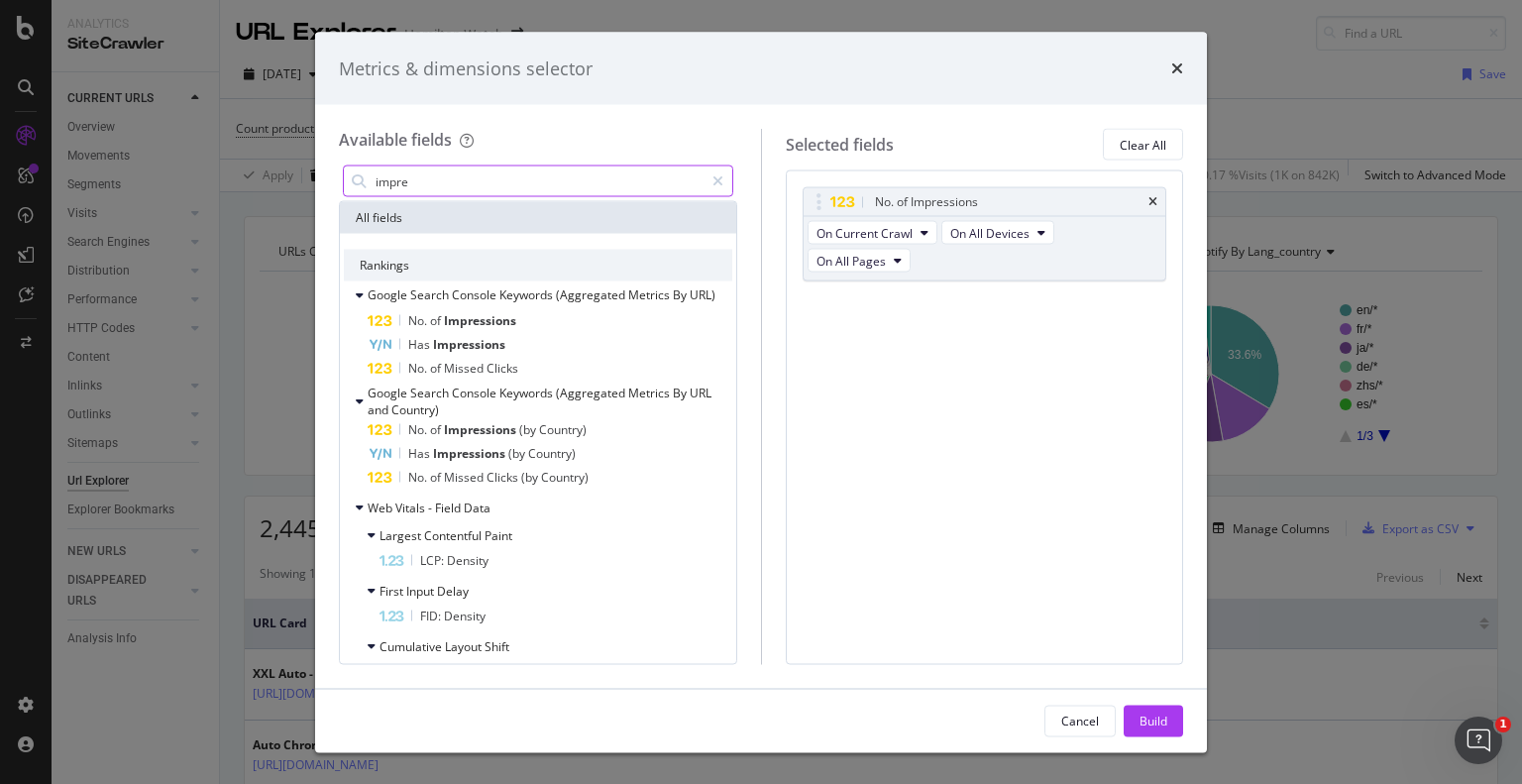
click at [489, 188] on input "impre" at bounding box center [539, 181] width 330 height 30
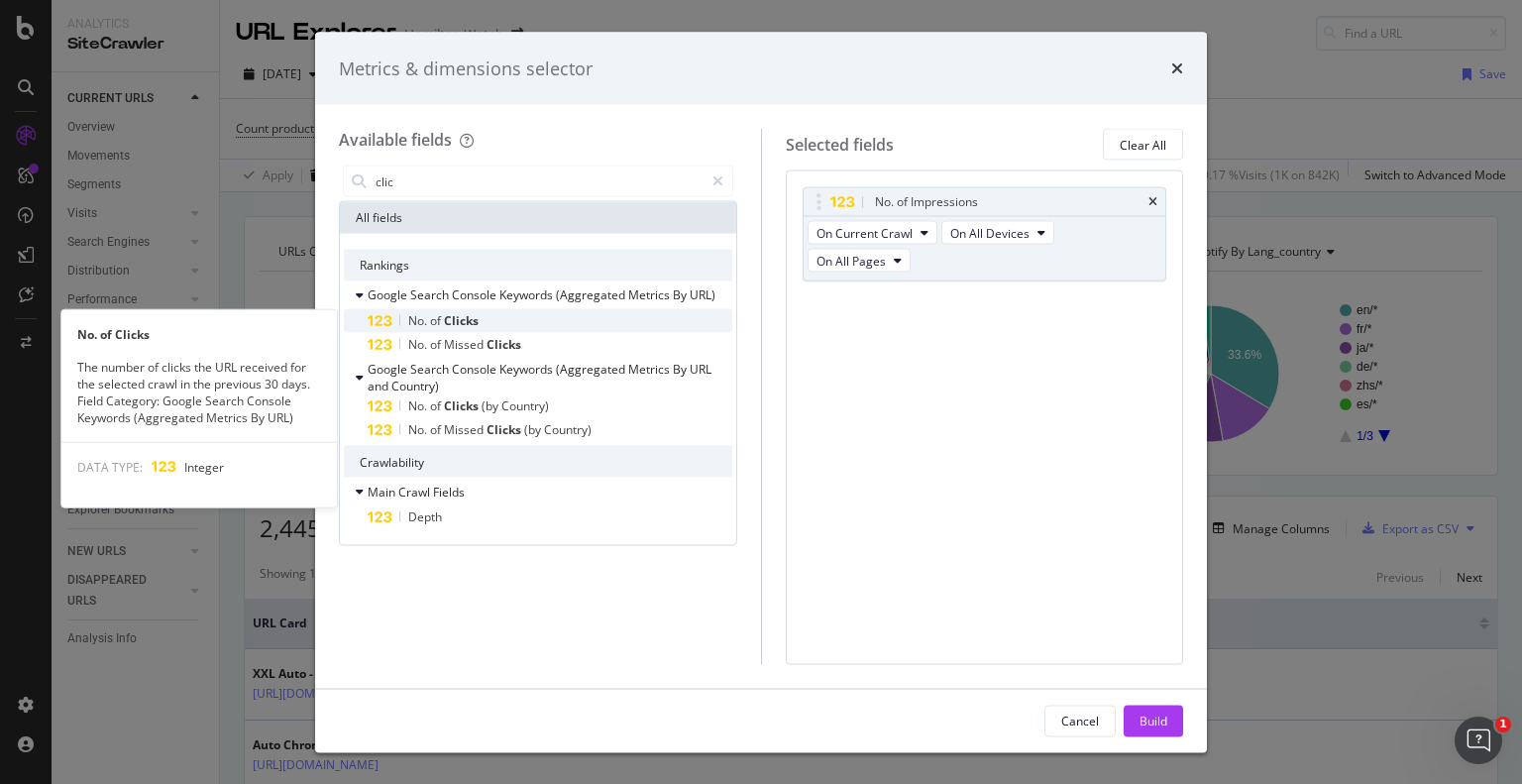
click at [454, 313] on span "Clicks" at bounding box center [461, 320] width 35 height 17
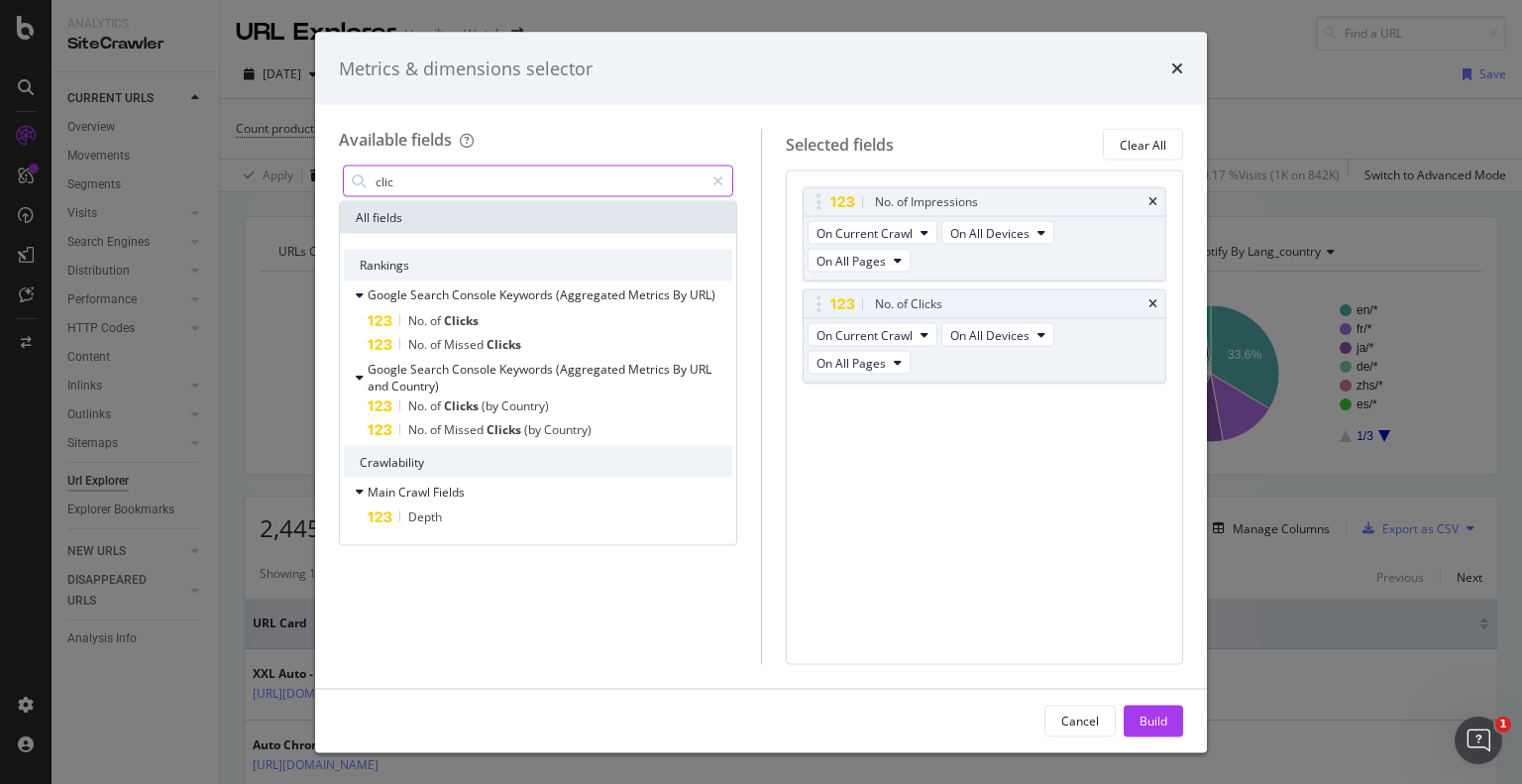
click at [483, 191] on input "clic" at bounding box center [539, 181] width 330 height 30
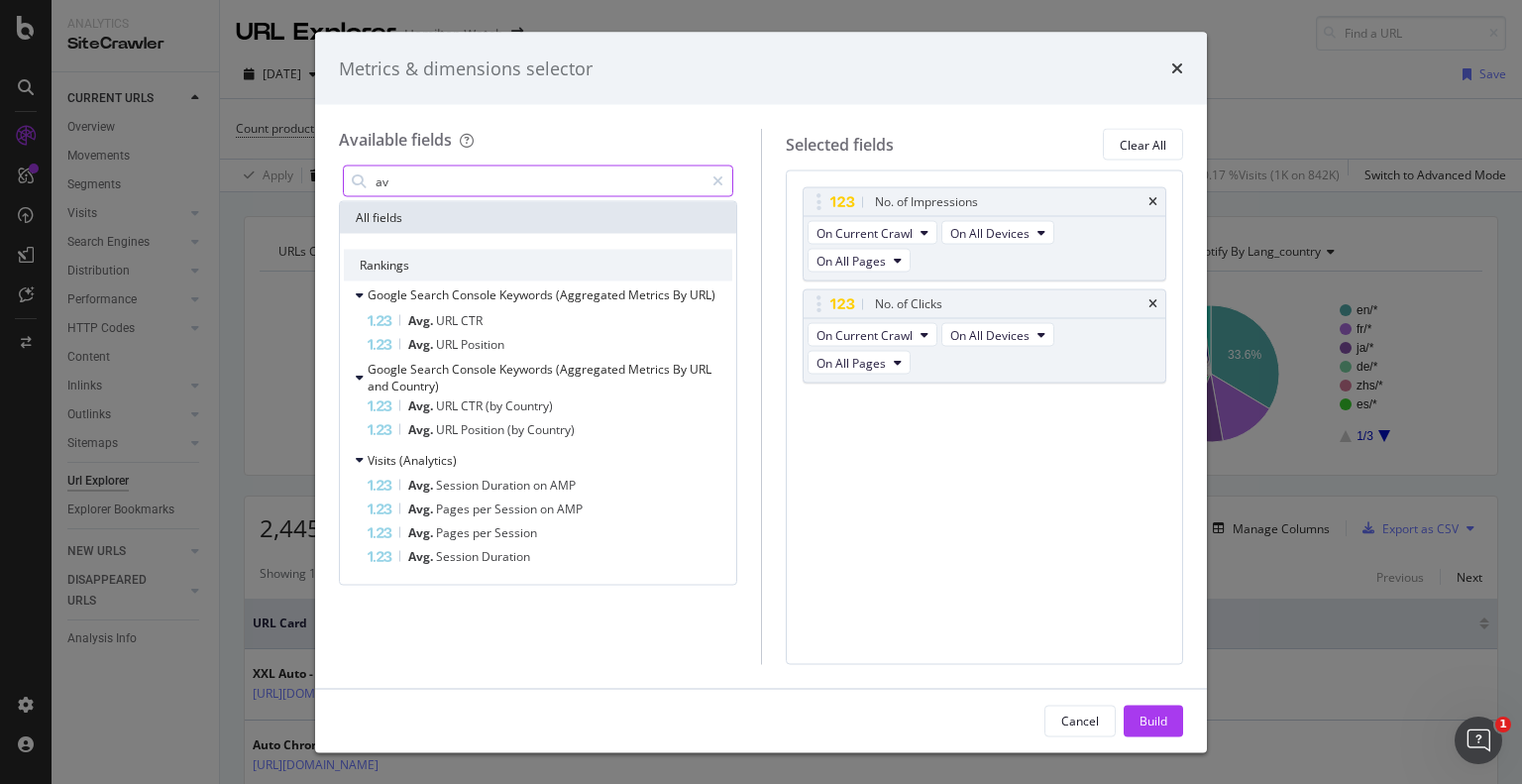
type input "a"
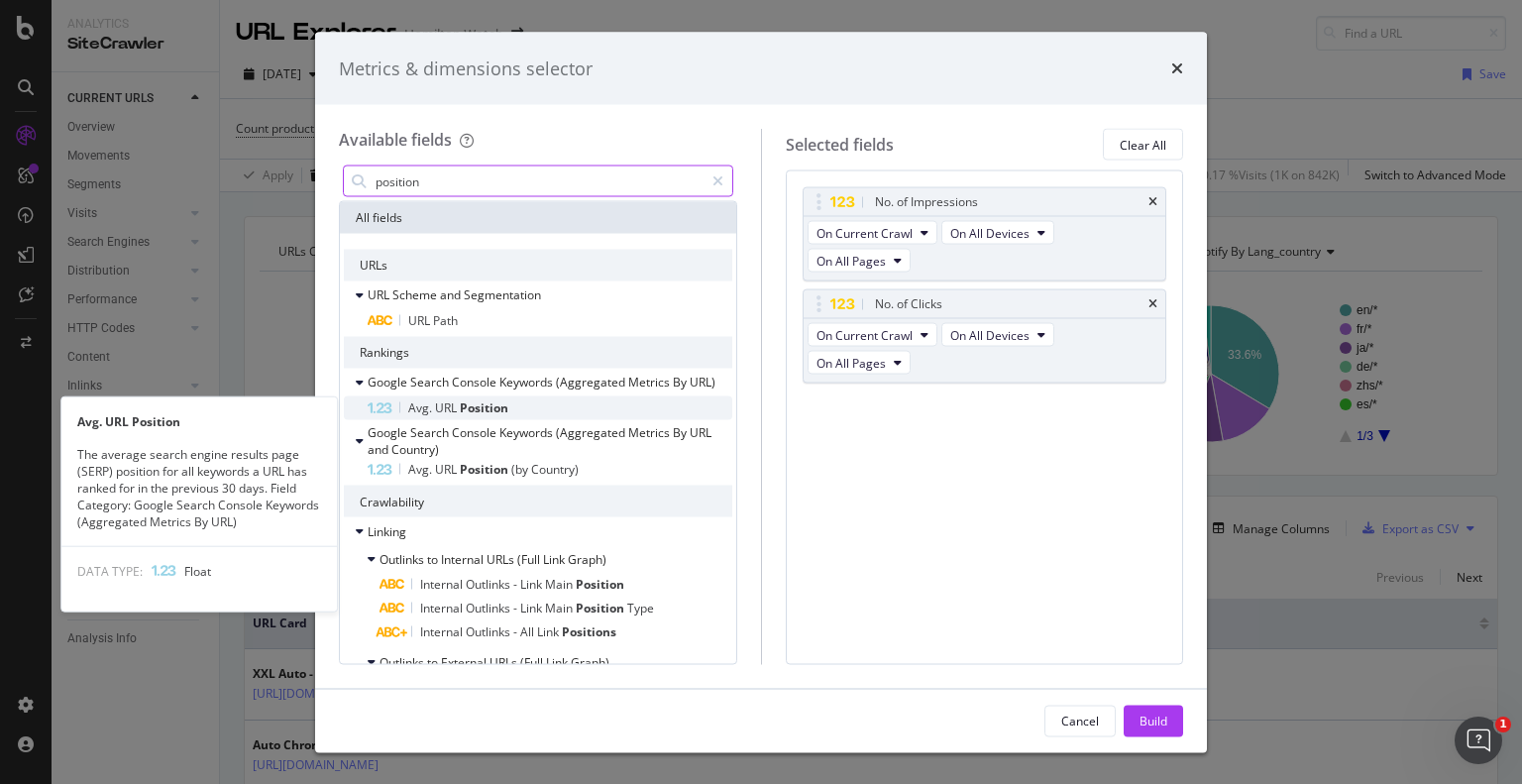
type input "position"
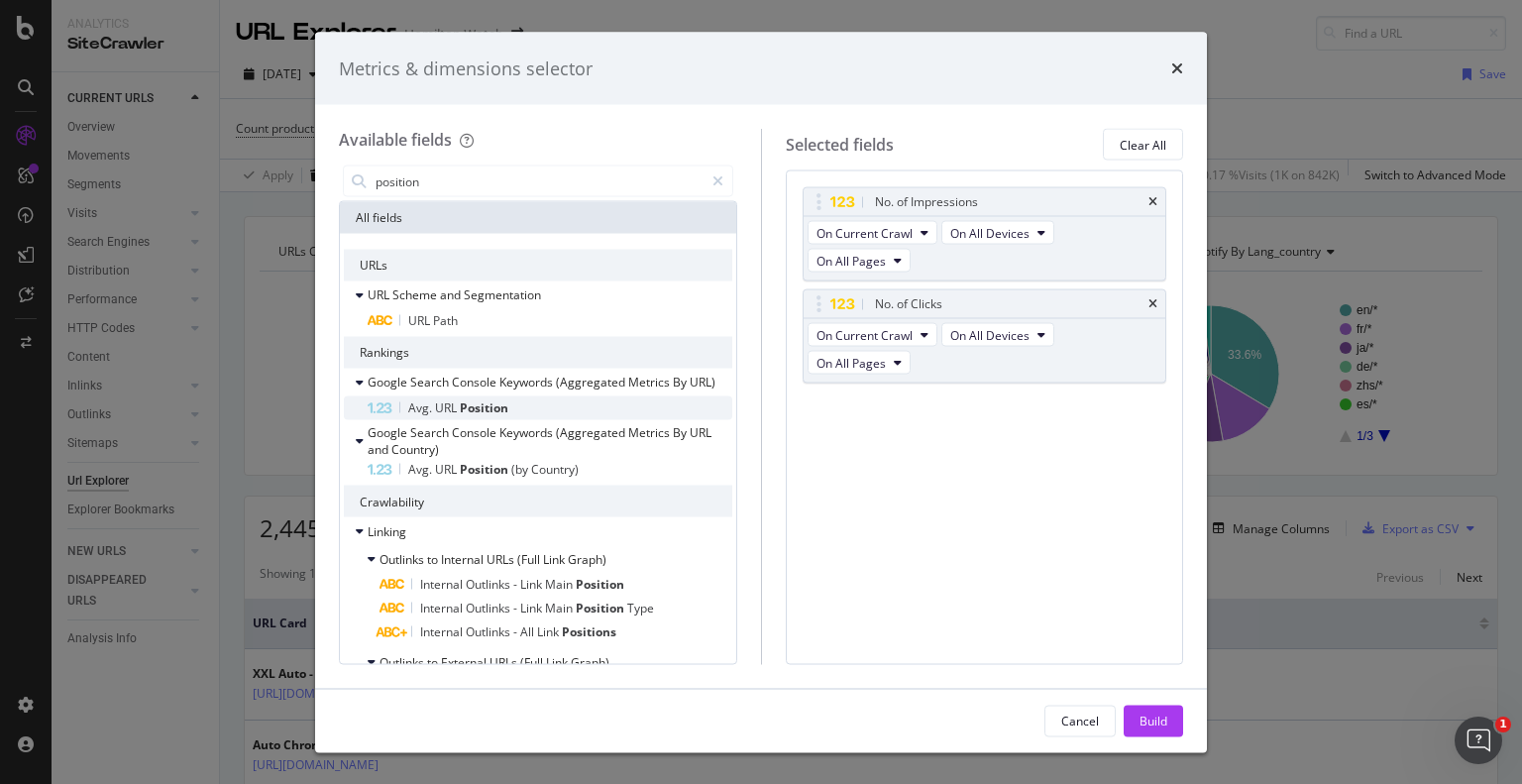
click at [491, 413] on span "Position" at bounding box center [484, 407] width 49 height 17
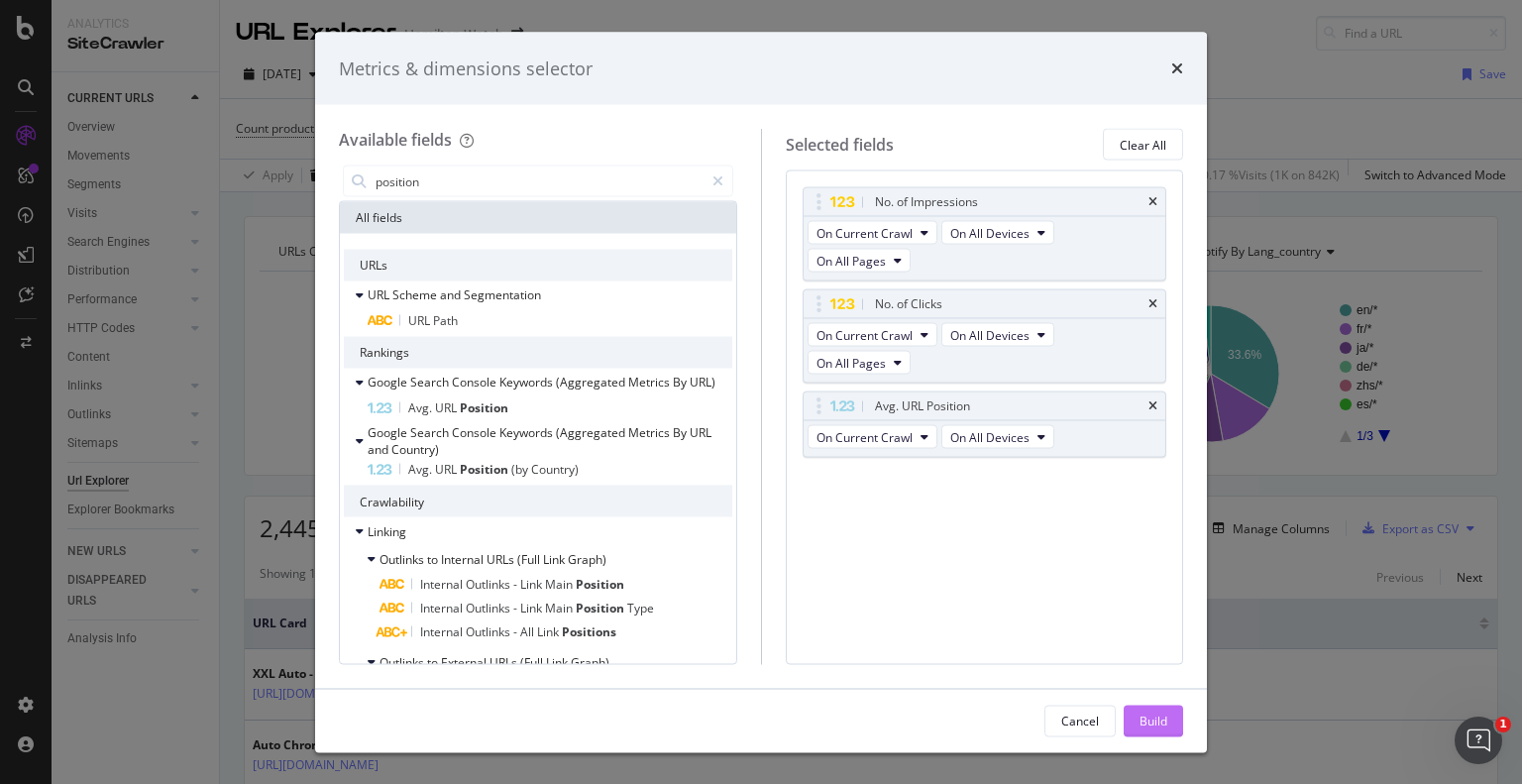
click at [1149, 717] on div "Build" at bounding box center [1153, 719] width 28 height 17
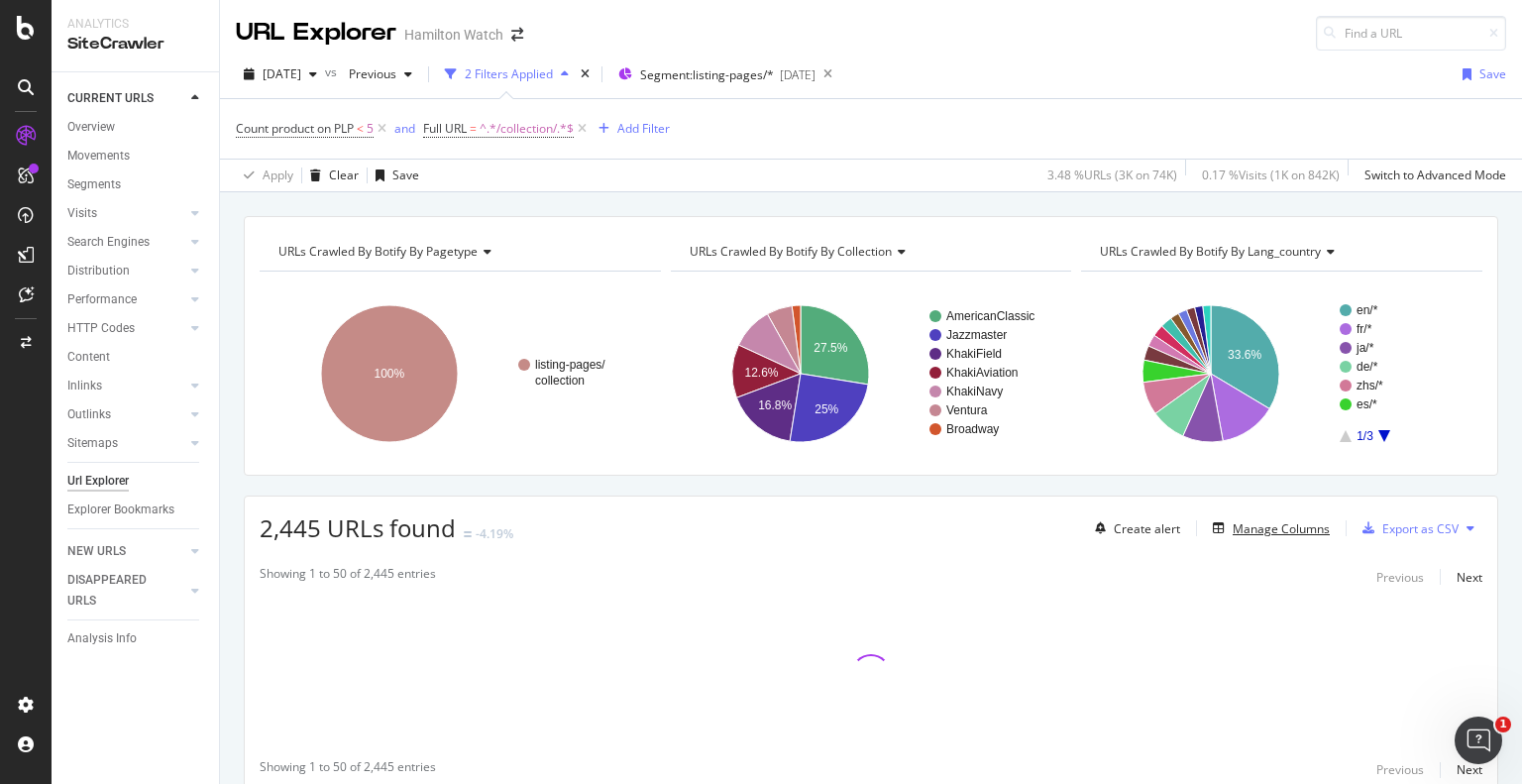
scroll to position [76, 0]
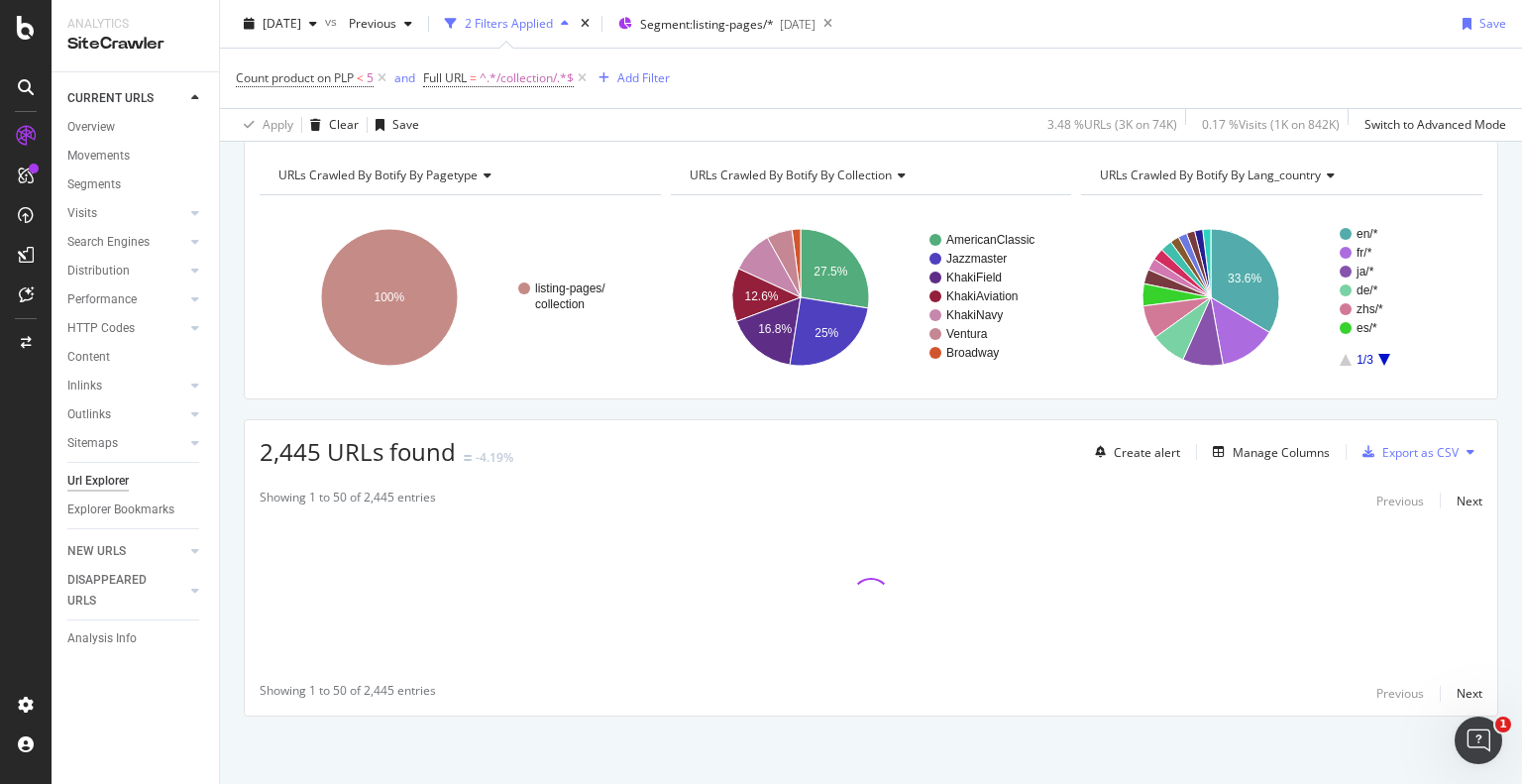
click at [804, 406] on div "URLs Crawled By Botify By pagetype Chart (by Value) Table Expand Export as CSV …" at bounding box center [871, 463] width 1302 height 646
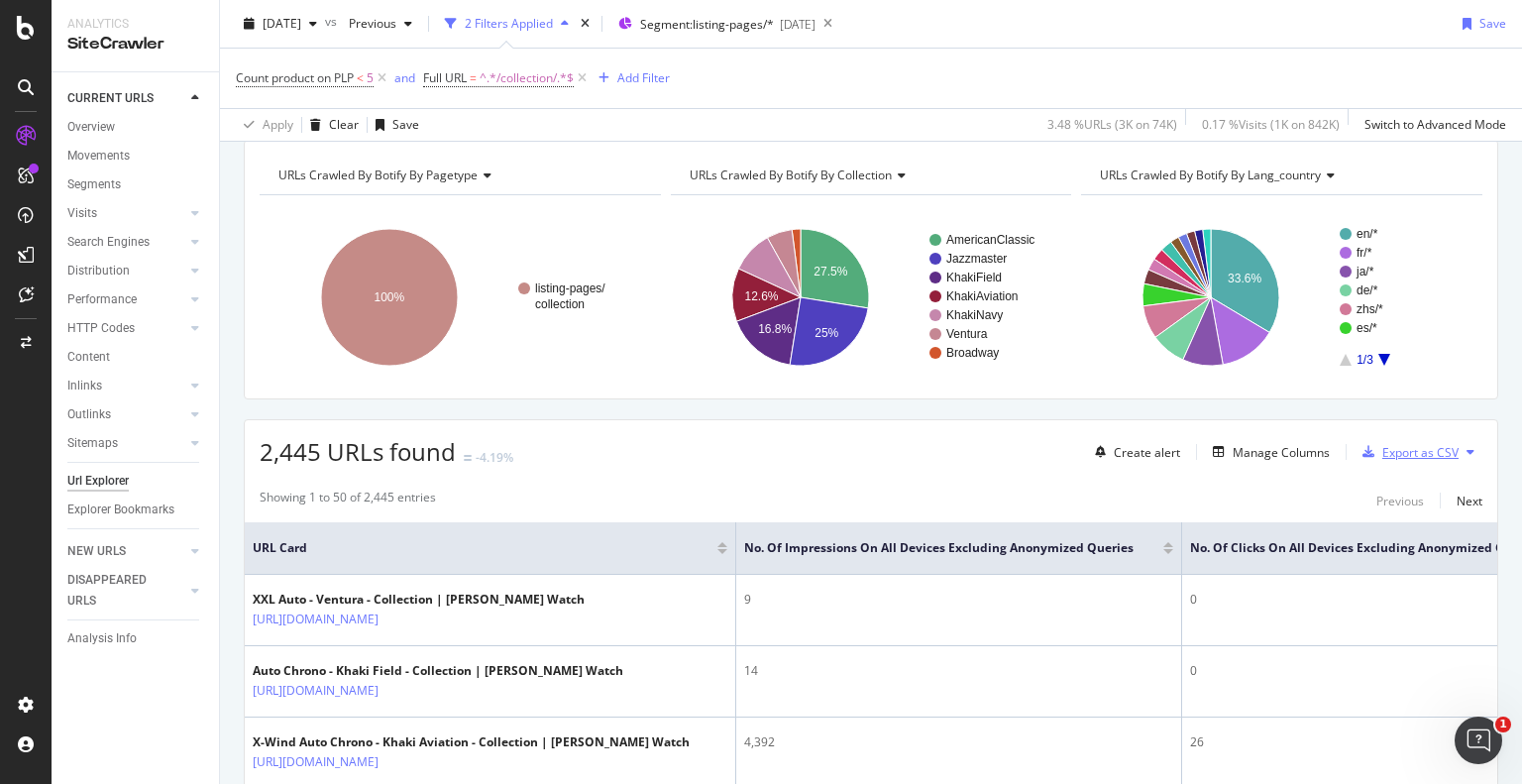
click at [1382, 448] on div "Export as CSV" at bounding box center [1420, 452] width 76 height 17
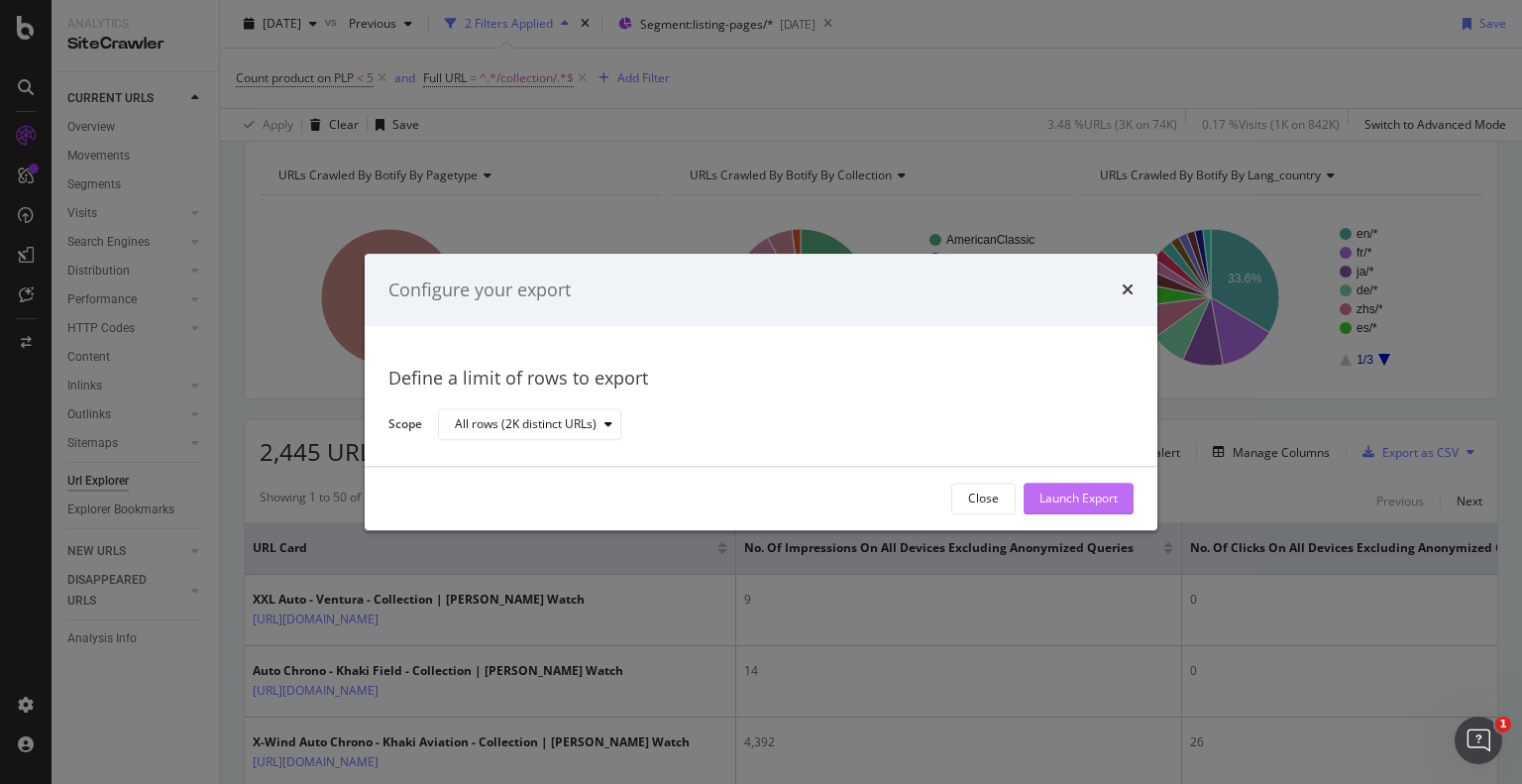
click at [1102, 495] on div "Launch Export" at bounding box center [1078, 498] width 78 height 17
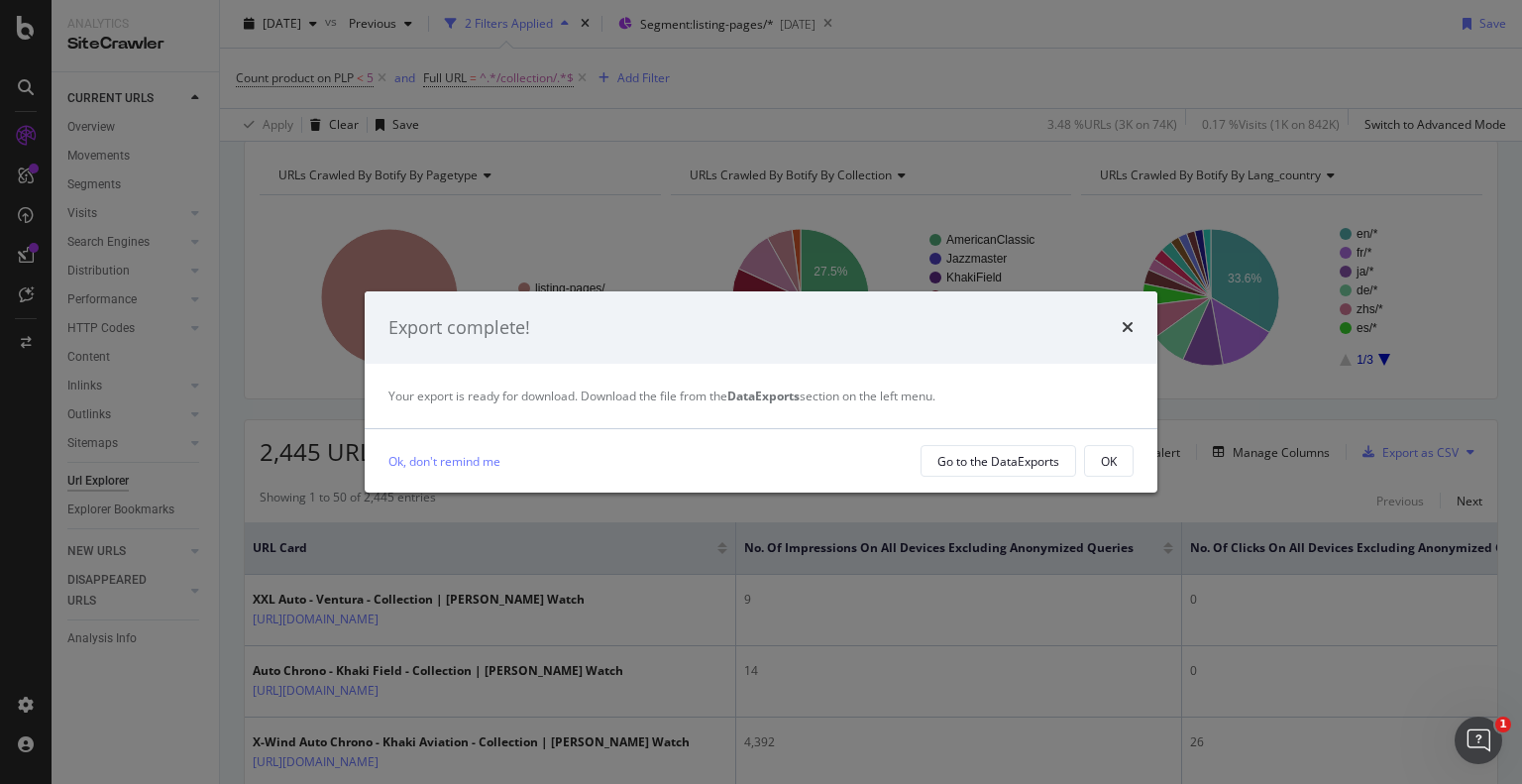
click at [1025, 38] on div "Export complete! Your export is ready for download. Download the file from the …" at bounding box center [761, 392] width 1522 height 784
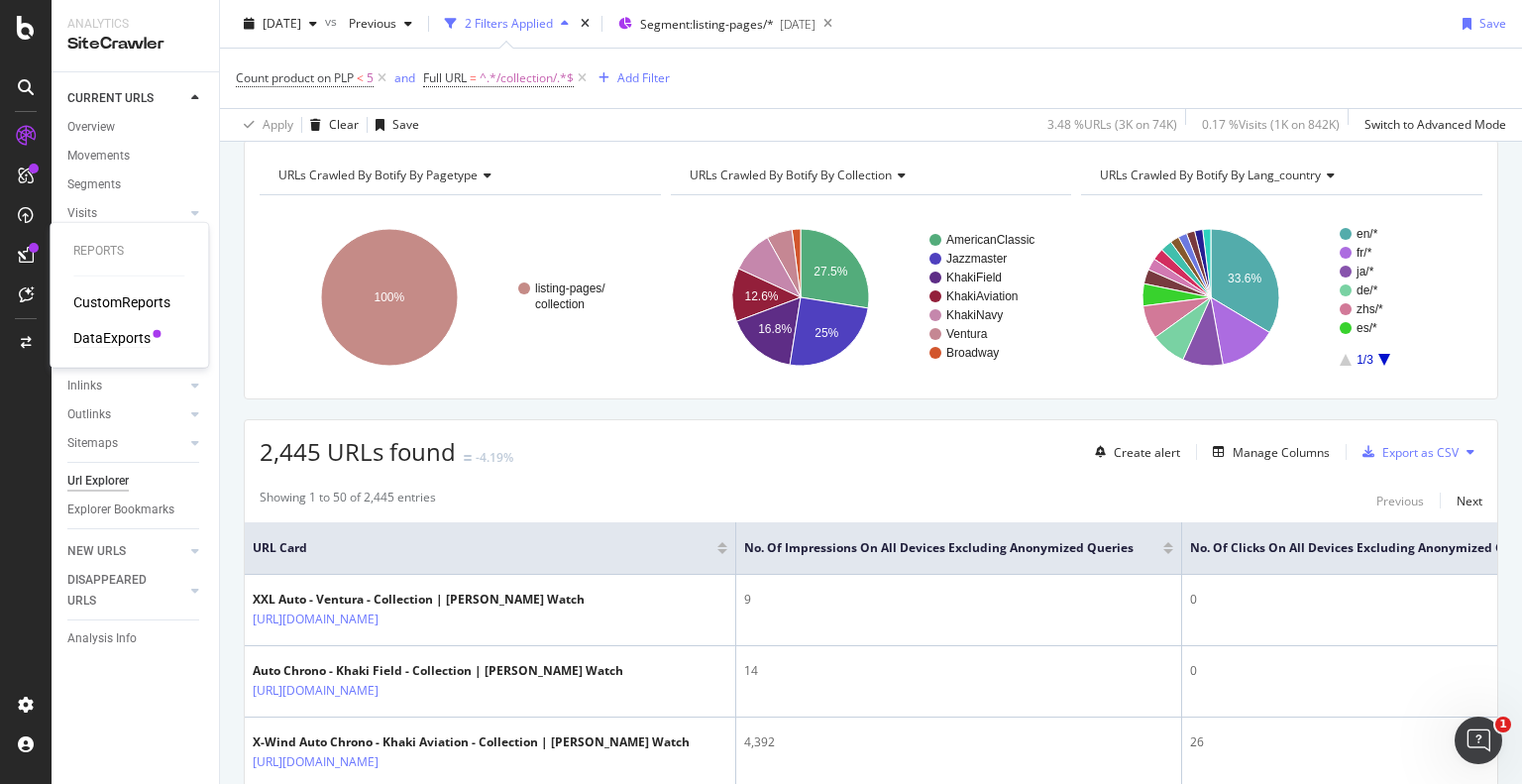
click at [85, 345] on div "DataExports" at bounding box center [111, 338] width 77 height 20
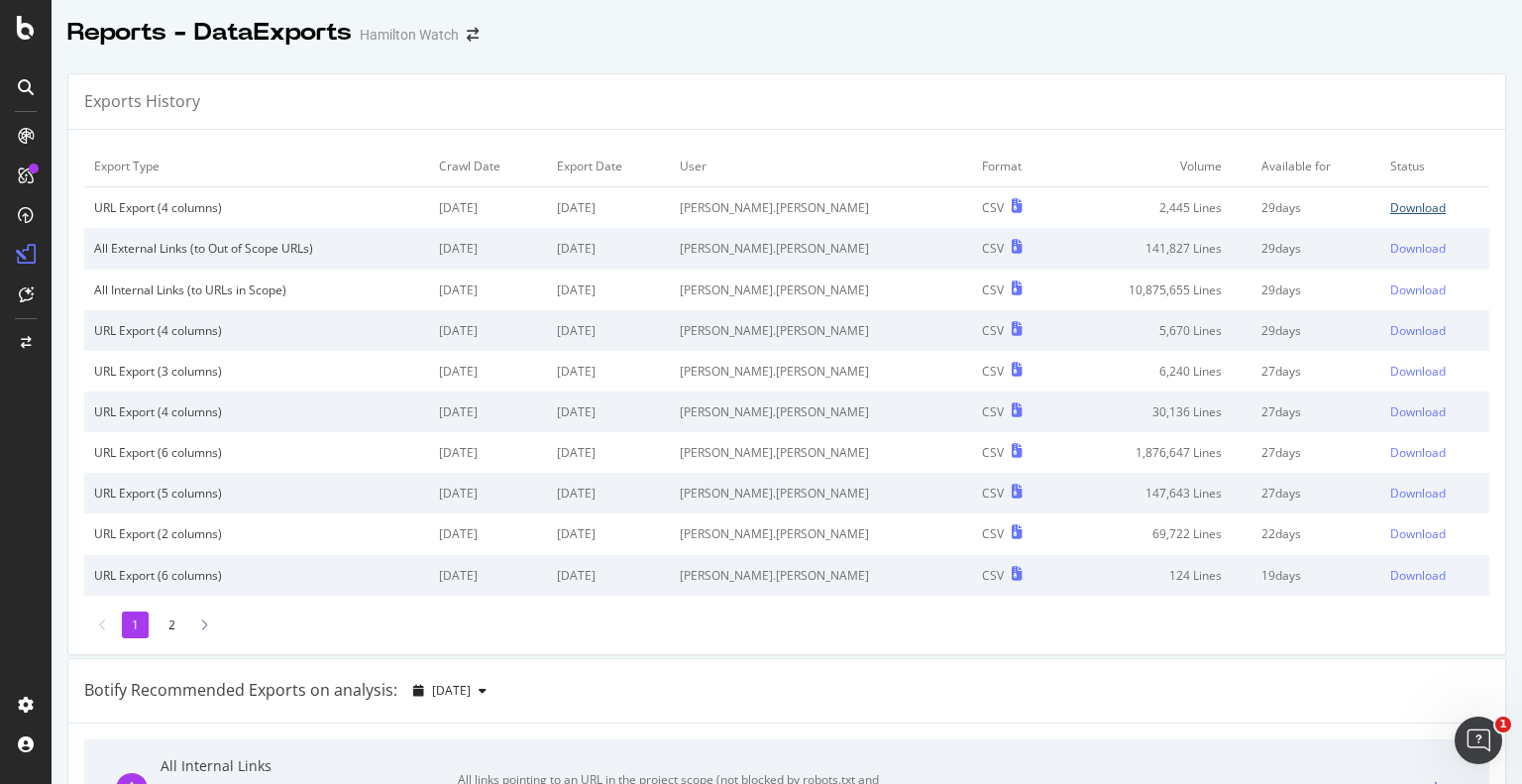
click at [1390, 205] on div "Download" at bounding box center [1417, 207] width 55 height 17
click at [1390, 248] on div "Download" at bounding box center [1417, 248] width 55 height 17
click at [1074, 19] on div "Reports - DataExports [PERSON_NAME] Watch" at bounding box center [787, 25] width 1470 height 50
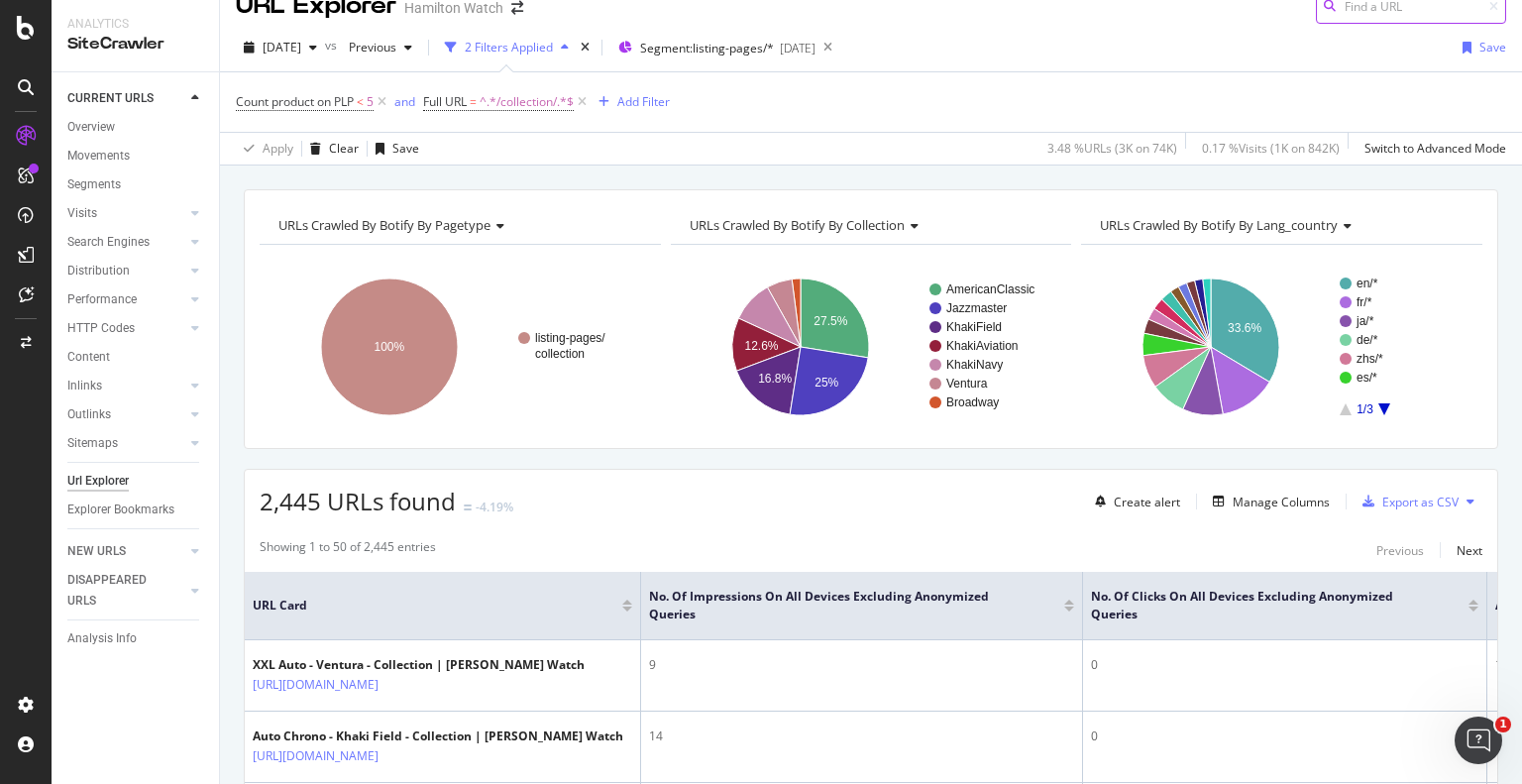
scroll to position [28, 0]
click at [950, 176] on div "URLs Crawled By Botify By pagetype Chart (by Value) Table Expand Export as CSV …" at bounding box center [871, 188] width 1302 height 48
click at [595, 181] on div "URLs Crawled By Botify By pagetype Chart (by Value) Table Expand Export as CSV …" at bounding box center [871, 188] width 1302 height 48
click at [660, 98] on div "Add Filter" at bounding box center [643, 100] width 53 height 17
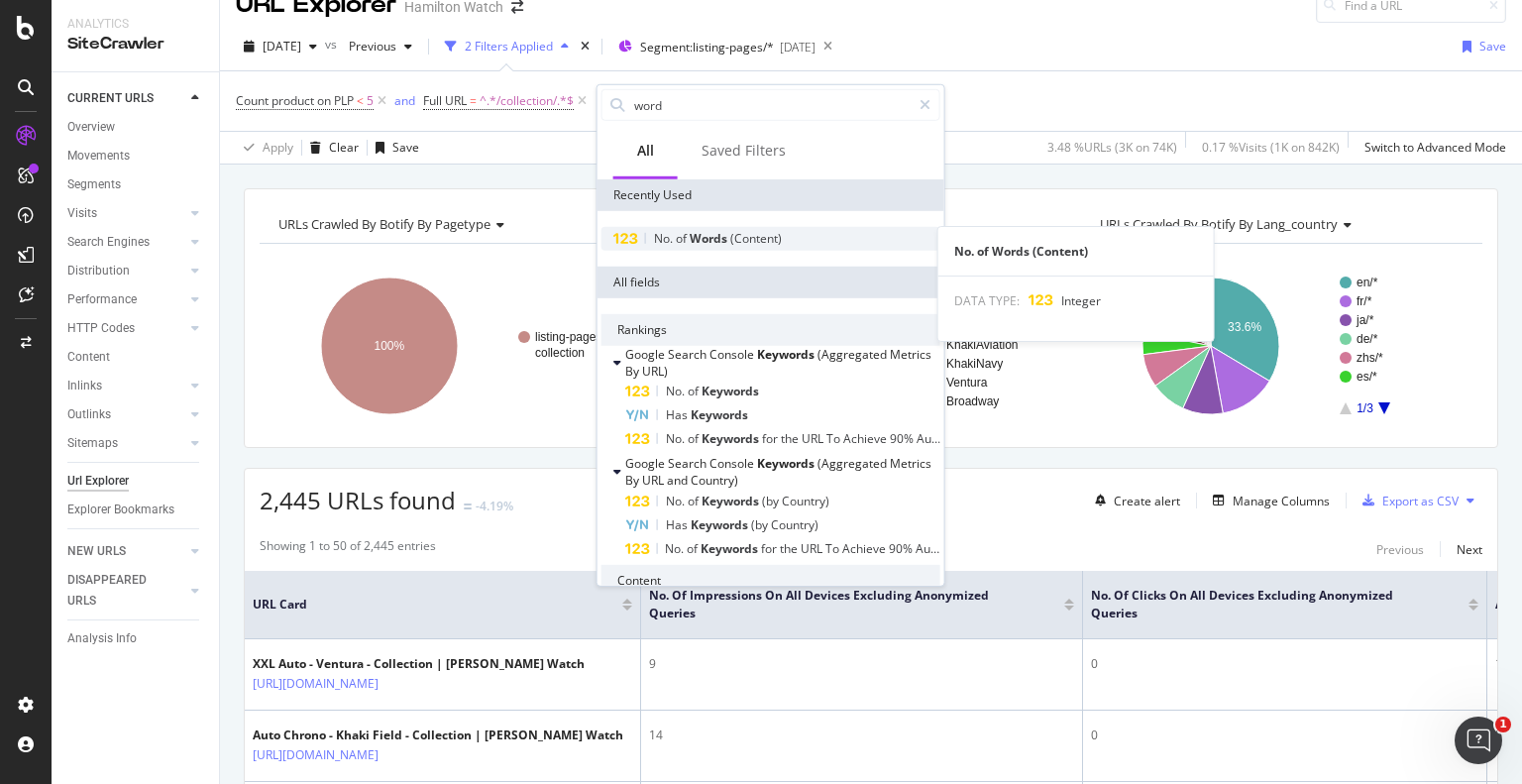
type input "word"
click at [701, 231] on span "Words" at bounding box center [710, 238] width 41 height 17
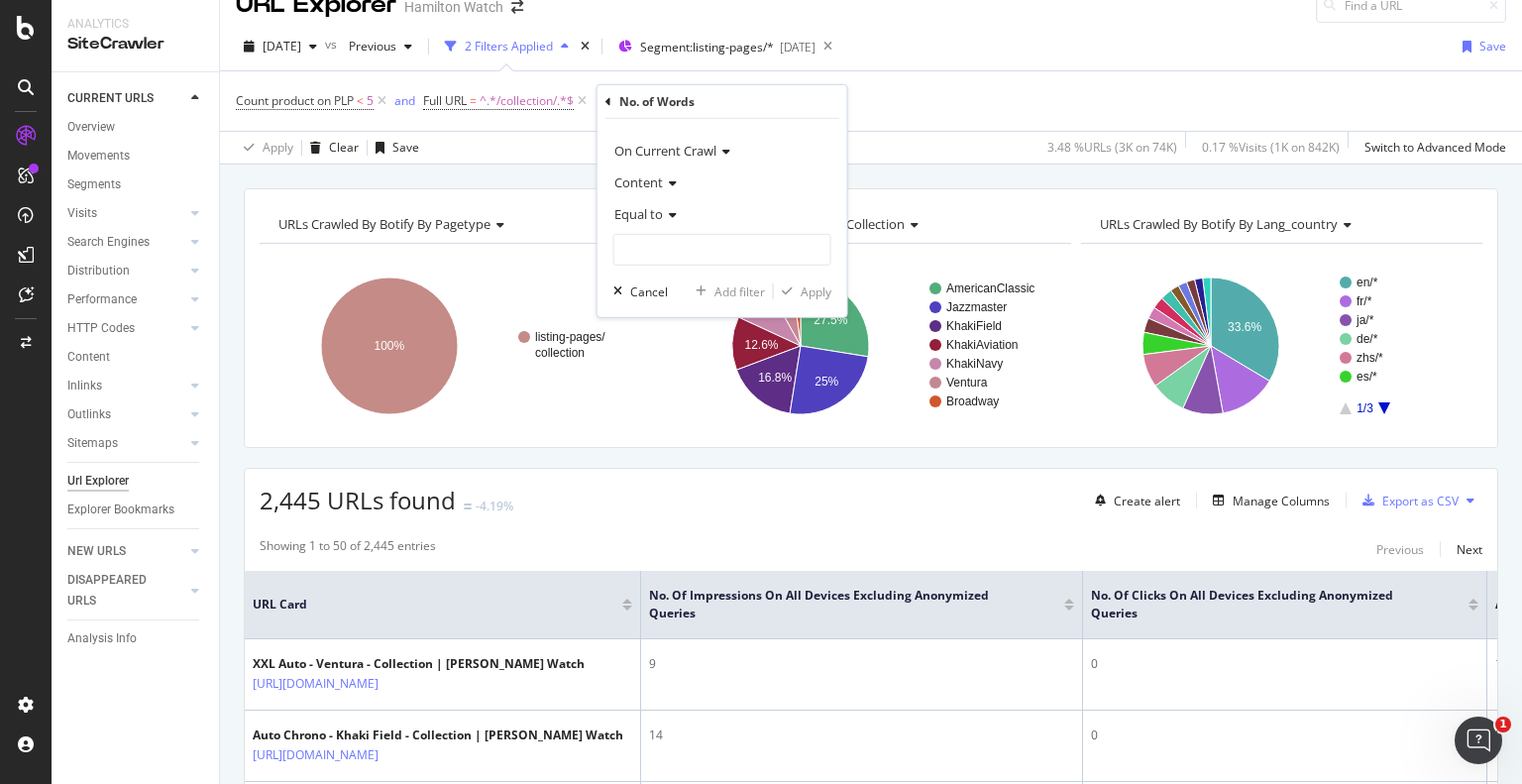
click at [662, 214] on span "Equal to" at bounding box center [638, 214] width 49 height 18
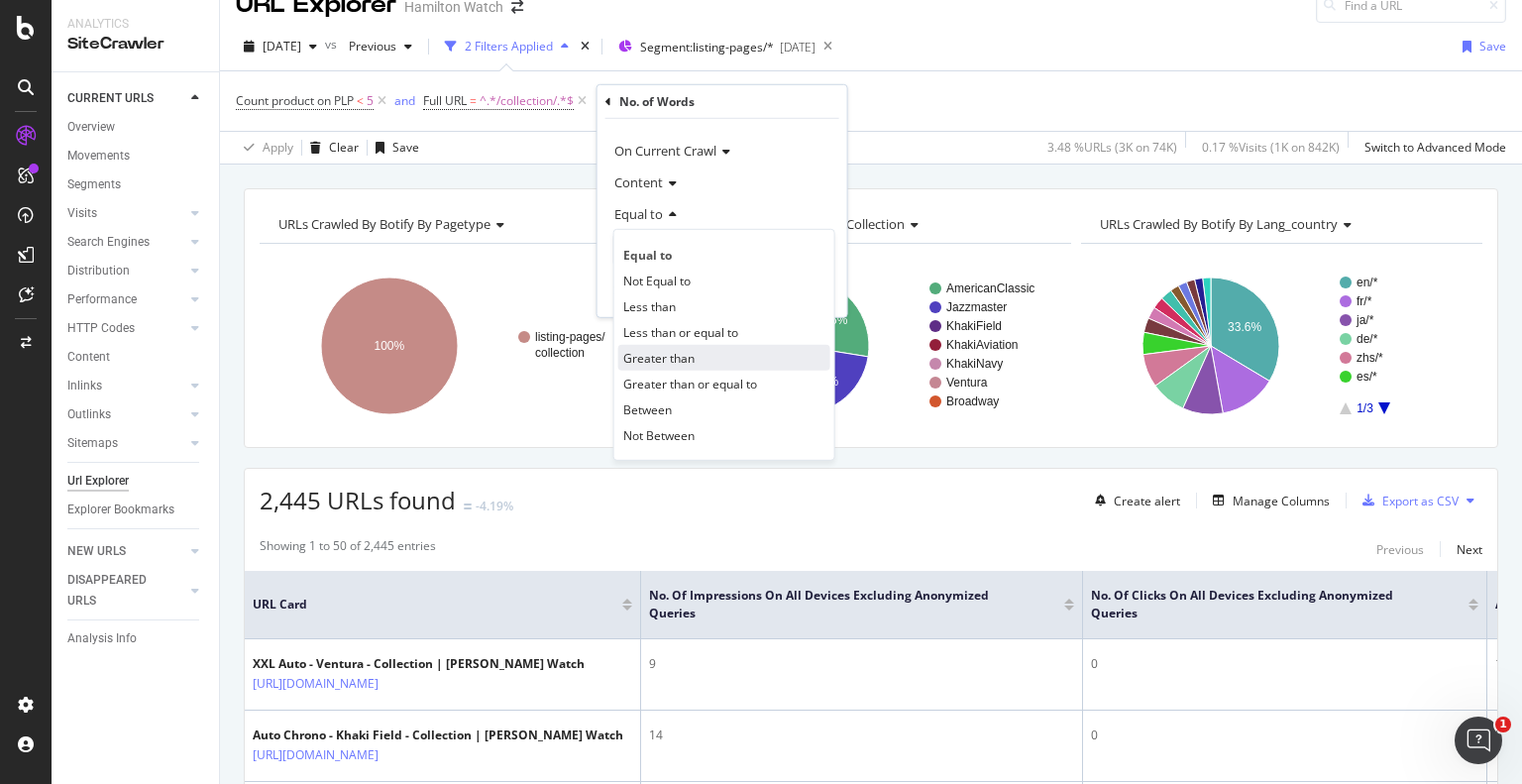
click at [664, 358] on span "Greater than" at bounding box center [658, 357] width 71 height 17
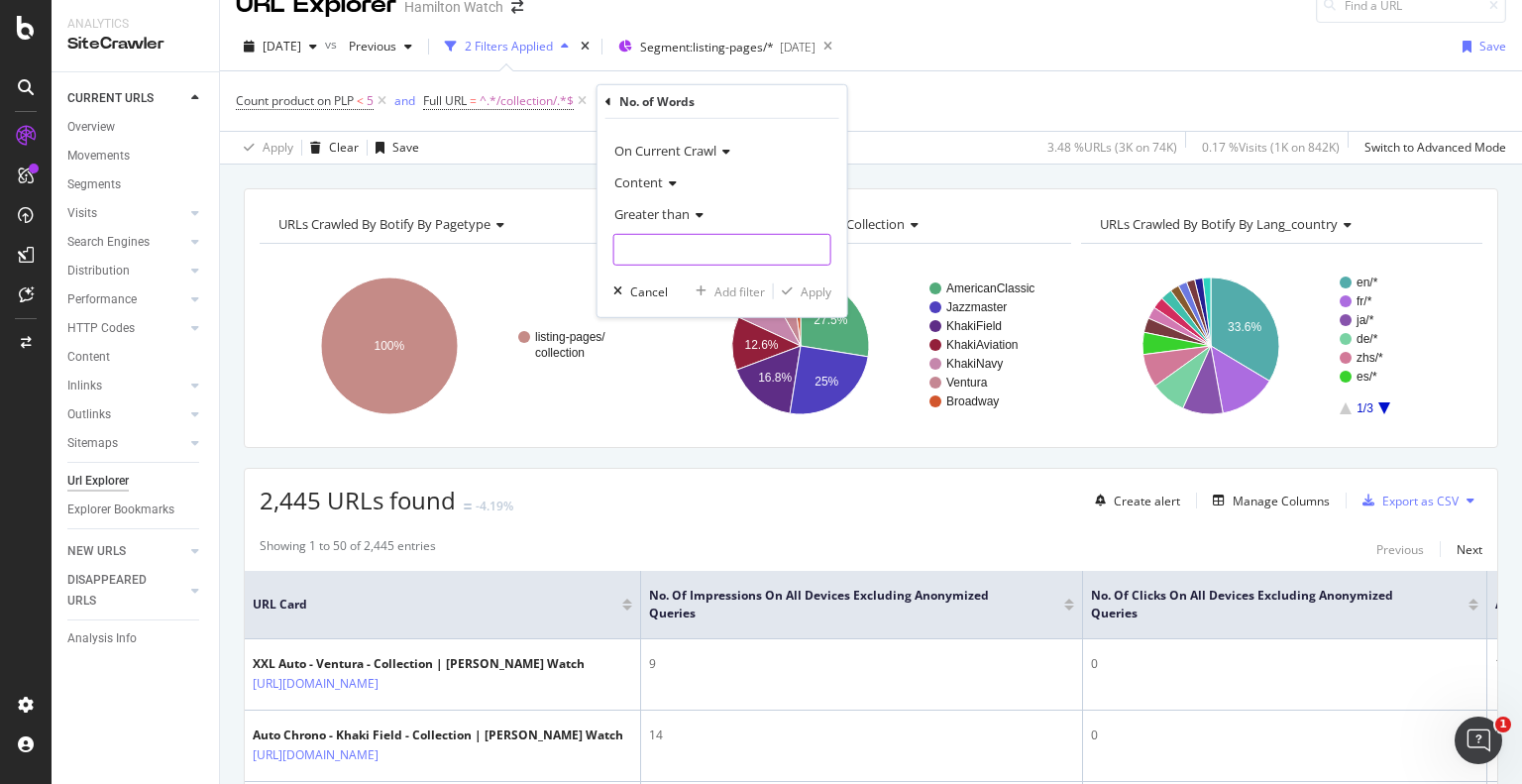
click at [666, 240] on input "number" at bounding box center [722, 250] width 218 height 32
type input "19"
click at [812, 292] on div "Apply" at bounding box center [816, 290] width 31 height 17
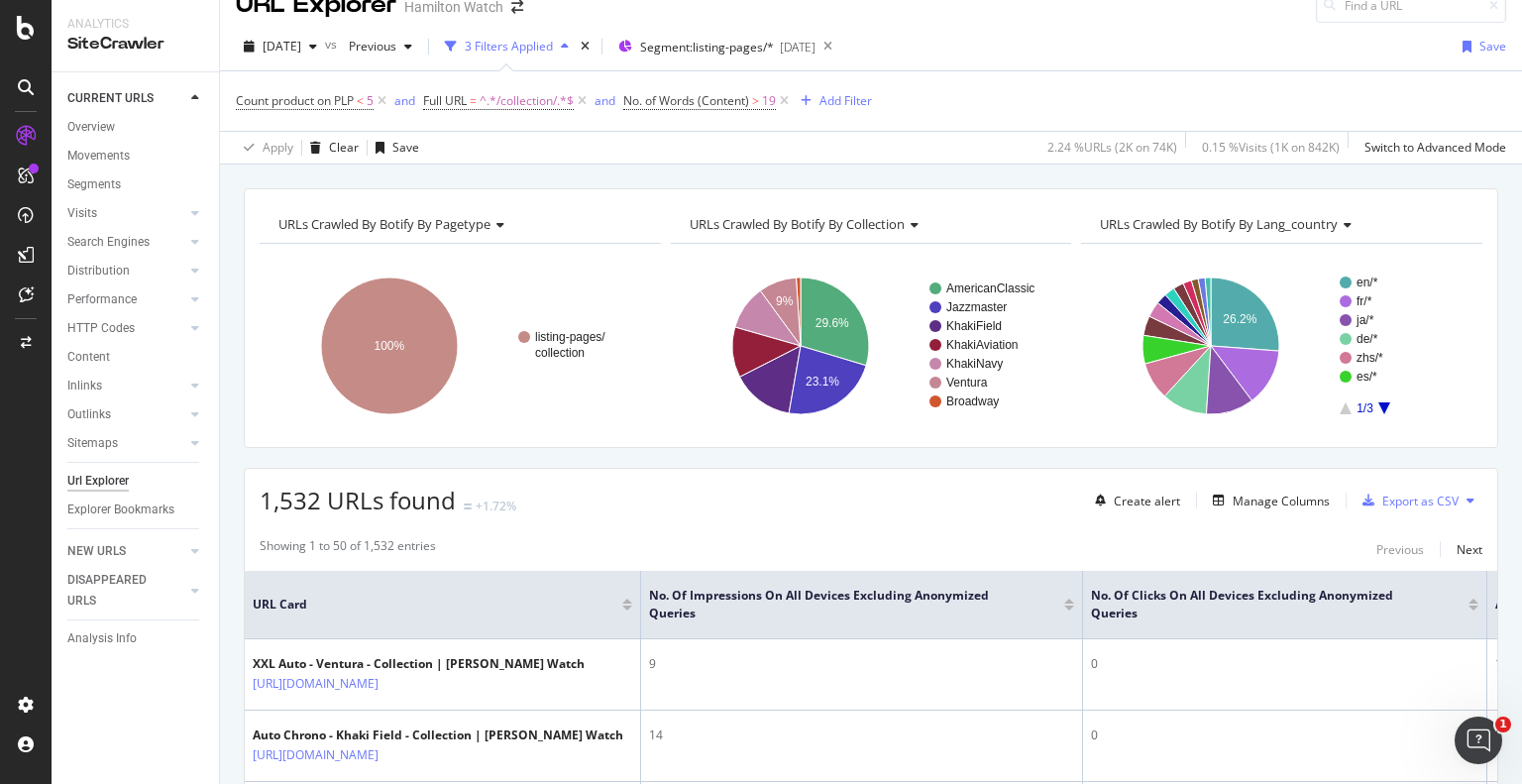
click at [907, 169] on div "URLs Crawled By Botify By pagetype Chart (by Value) Table Expand Export as CSV …" at bounding box center [871, 188] width 1302 height 48
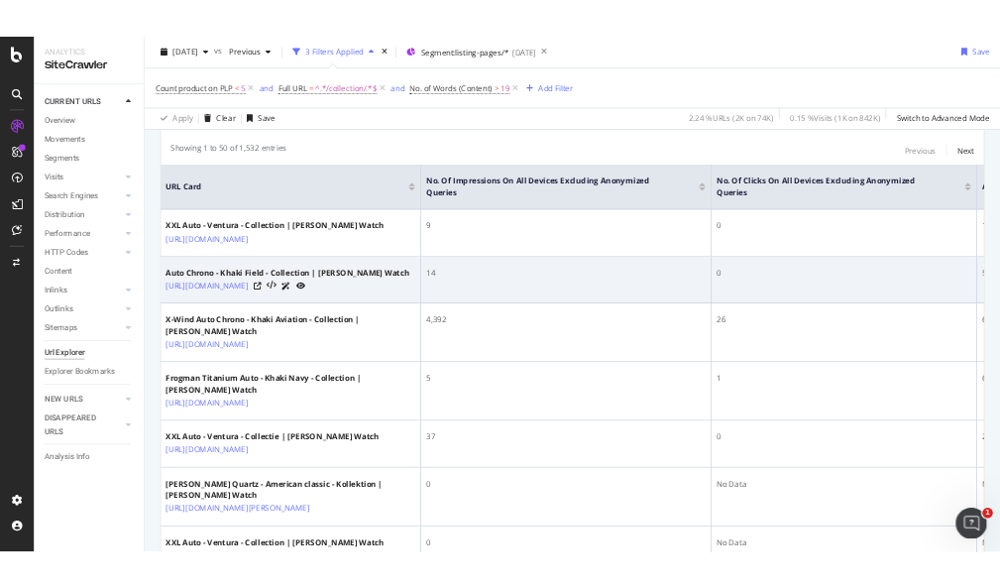
scroll to position [404, 0]
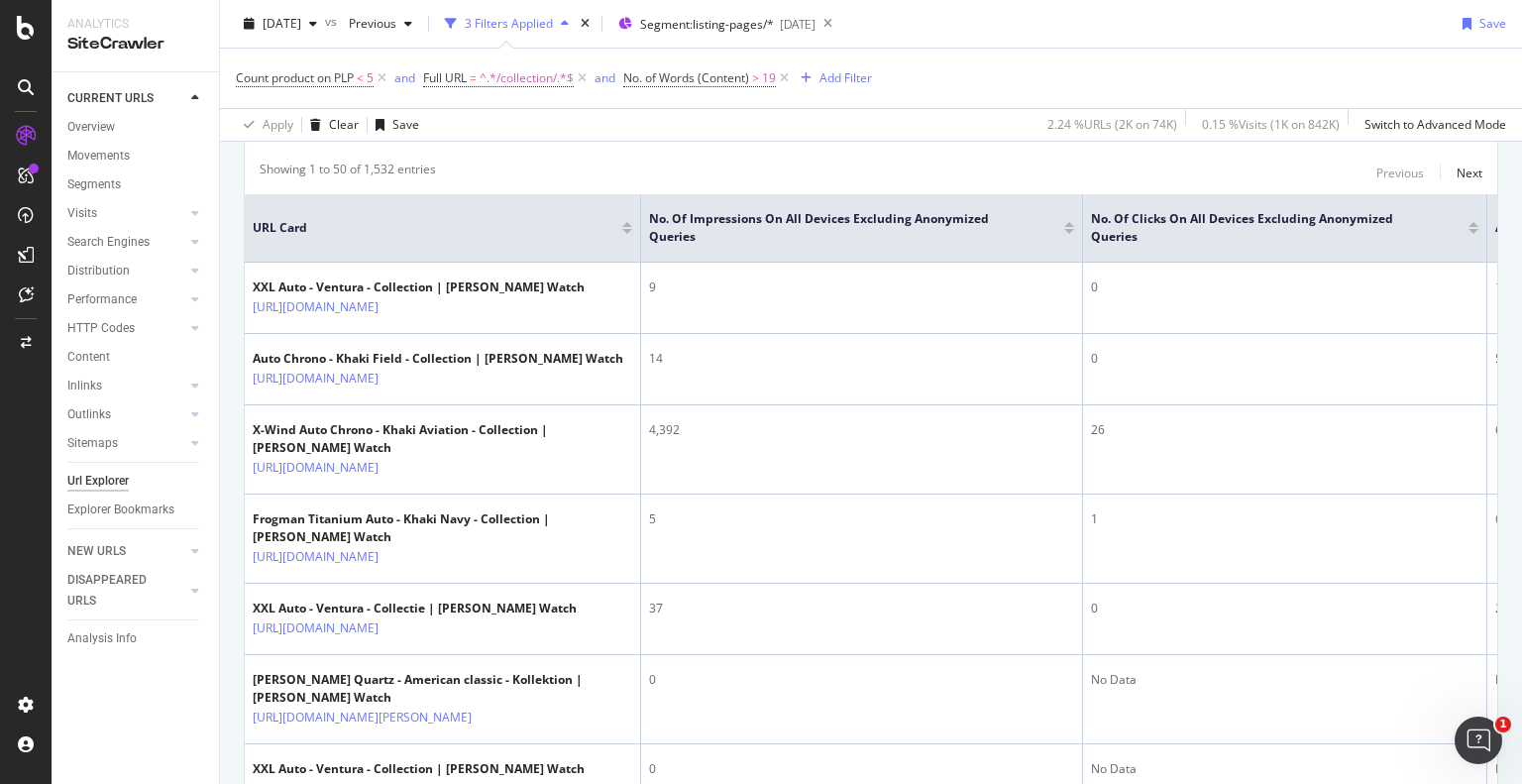
click at [933, 130] on div "Apply Clear Save 2.24 % URLs ( 2K on 74K ) 0.15 % Visits ( 1K on 842K ) Switch …" at bounding box center [871, 124] width 1302 height 33
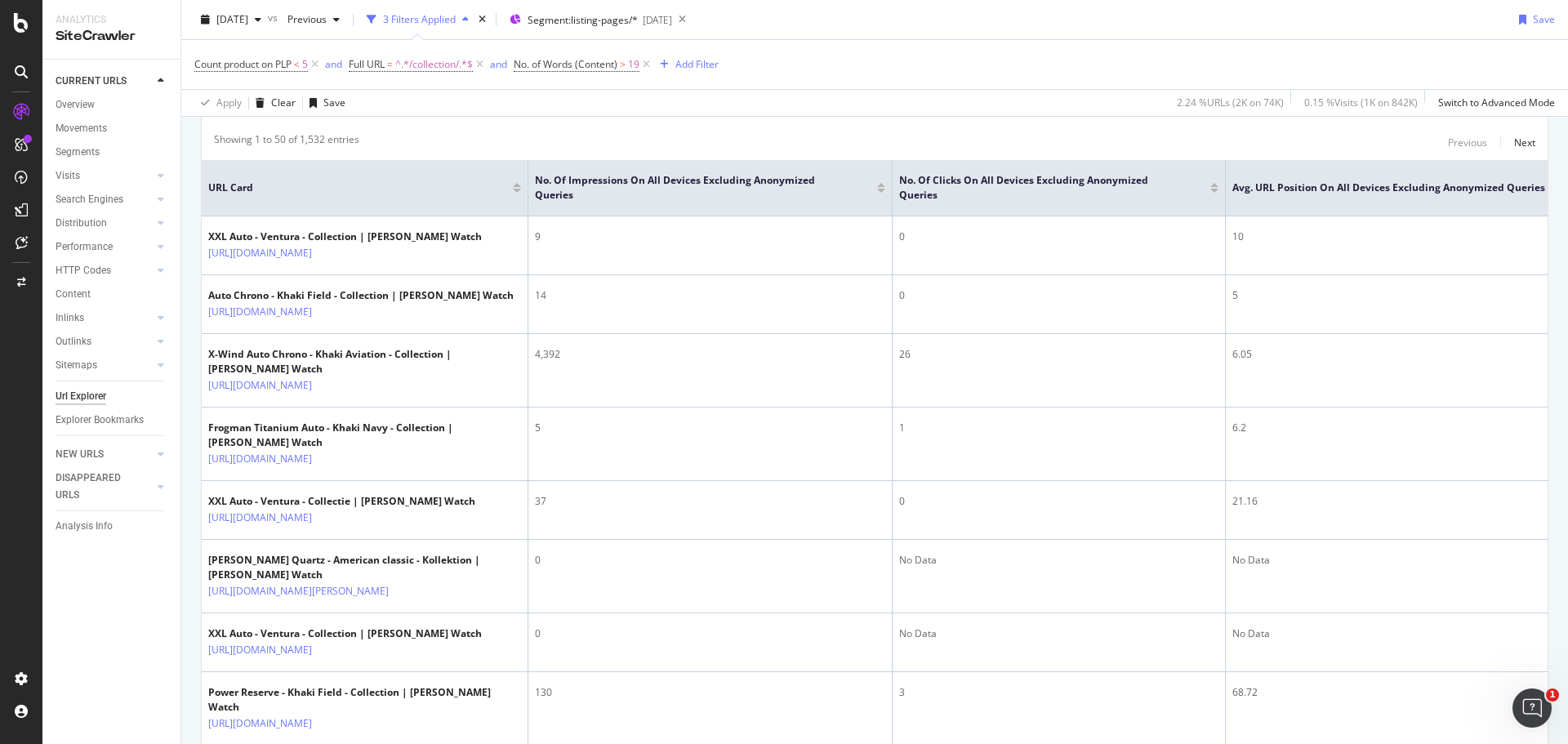
click at [852, 54] on div "Count product on PLP < 5 and Full URL = ^.*/collection/.*$ and No. of Words (Co…" at bounding box center [875, 64] width 1361 height 49
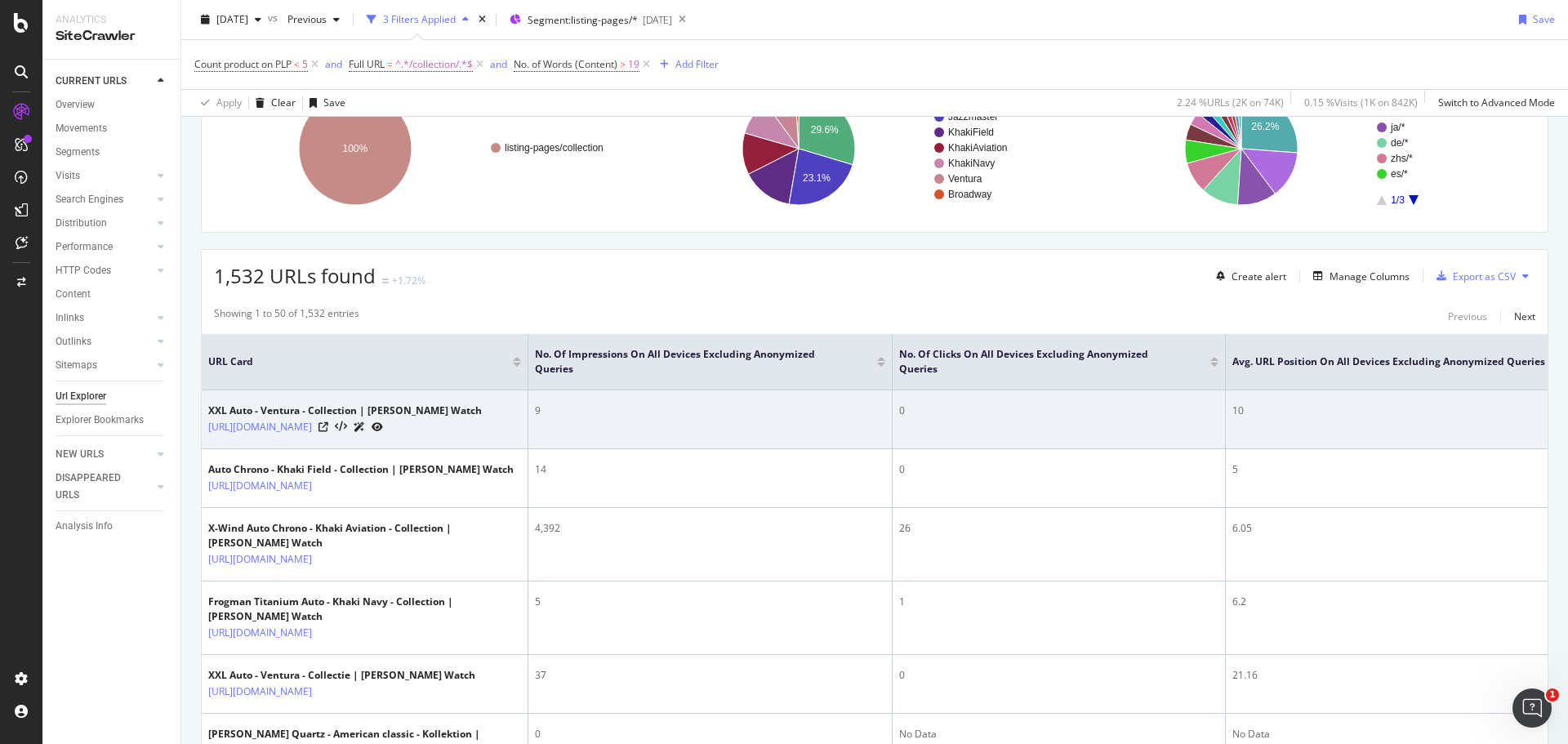
scroll to position [0, 0]
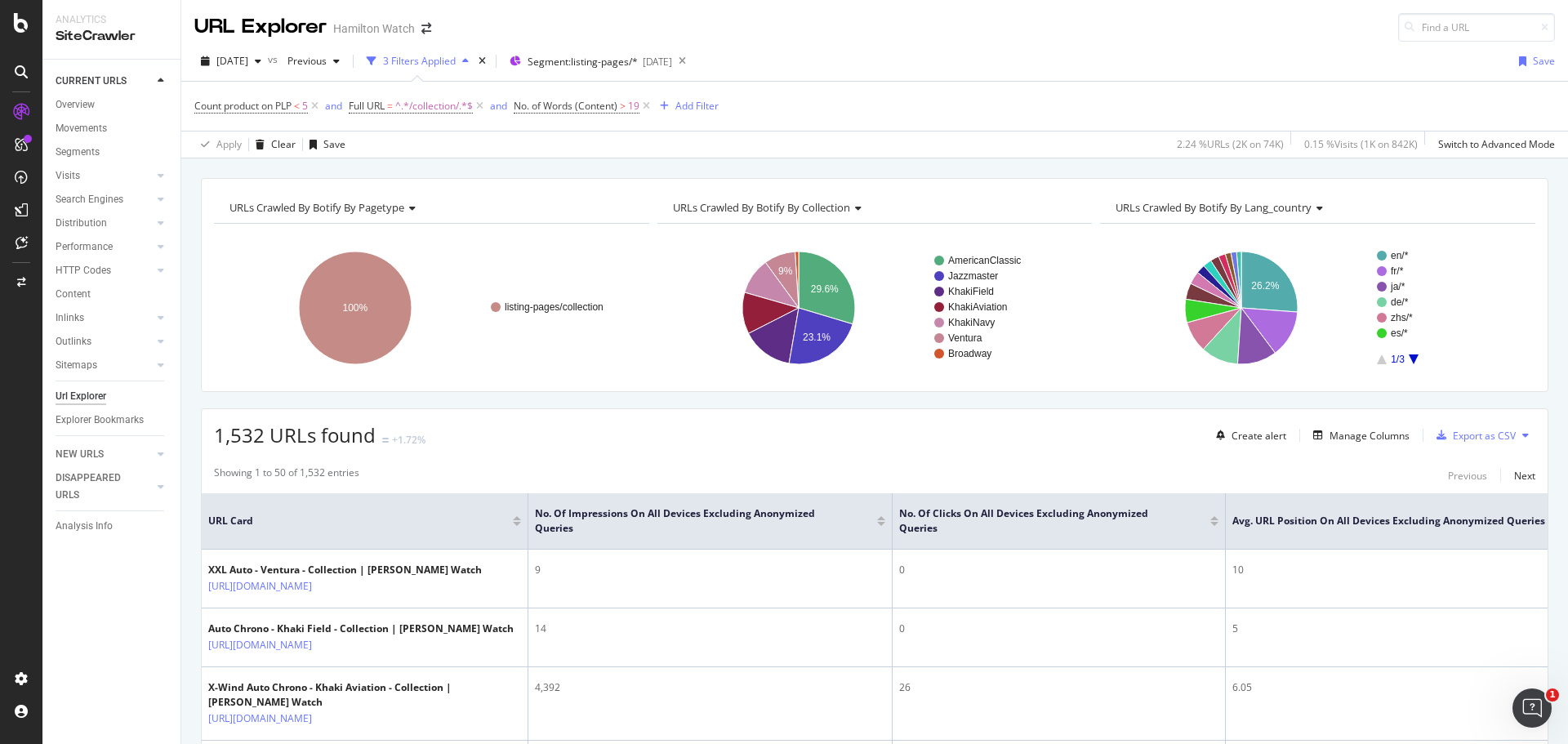
click at [974, 109] on div "Count product on PLP < 5 and Full URL = ^.*/collection/.*$ and No. of Words (Co…" at bounding box center [875, 105] width 1361 height 49
click at [993, 48] on div "2025 Sep. 30th vs Previous 3 Filters Applied Segment: listing-pages/* 2025-09-0…" at bounding box center [875, 64] width 1387 height 33
click at [997, 32] on div "URL Explorer Hamilton Watch" at bounding box center [875, 21] width 1387 height 42
click at [884, 166] on div "URLs Crawled By Botify By pagetype Chart (by Value) Table Expand Export as CSV …" at bounding box center [875, 178] width 1387 height 40
click at [1095, 25] on div "URL Explorer Hamilton Watch" at bounding box center [875, 21] width 1387 height 42
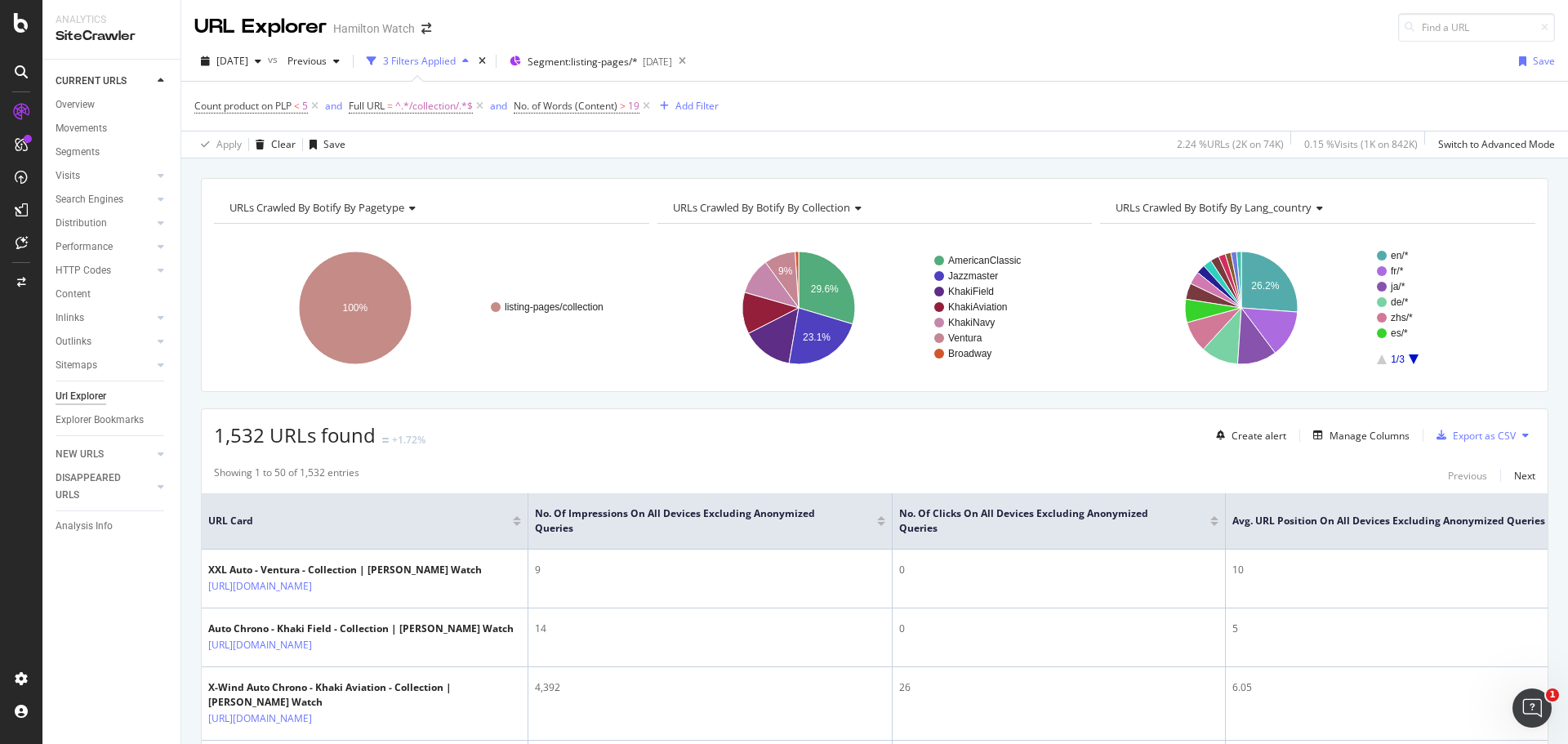
click at [1091, 26] on div "URL Explorer Hamilton Watch" at bounding box center [875, 21] width 1387 height 42
click at [1054, 35] on div "URL Explorer Hamilton Watch" at bounding box center [875, 21] width 1387 height 42
click at [1016, 30] on div "URL Explorer Hamilton Watch" at bounding box center [875, 21] width 1387 height 42
click at [995, 36] on div "URL Explorer Hamilton Watch" at bounding box center [875, 21] width 1387 height 42
click at [965, 35] on div "URL Explorer Hamilton Watch" at bounding box center [875, 21] width 1387 height 42
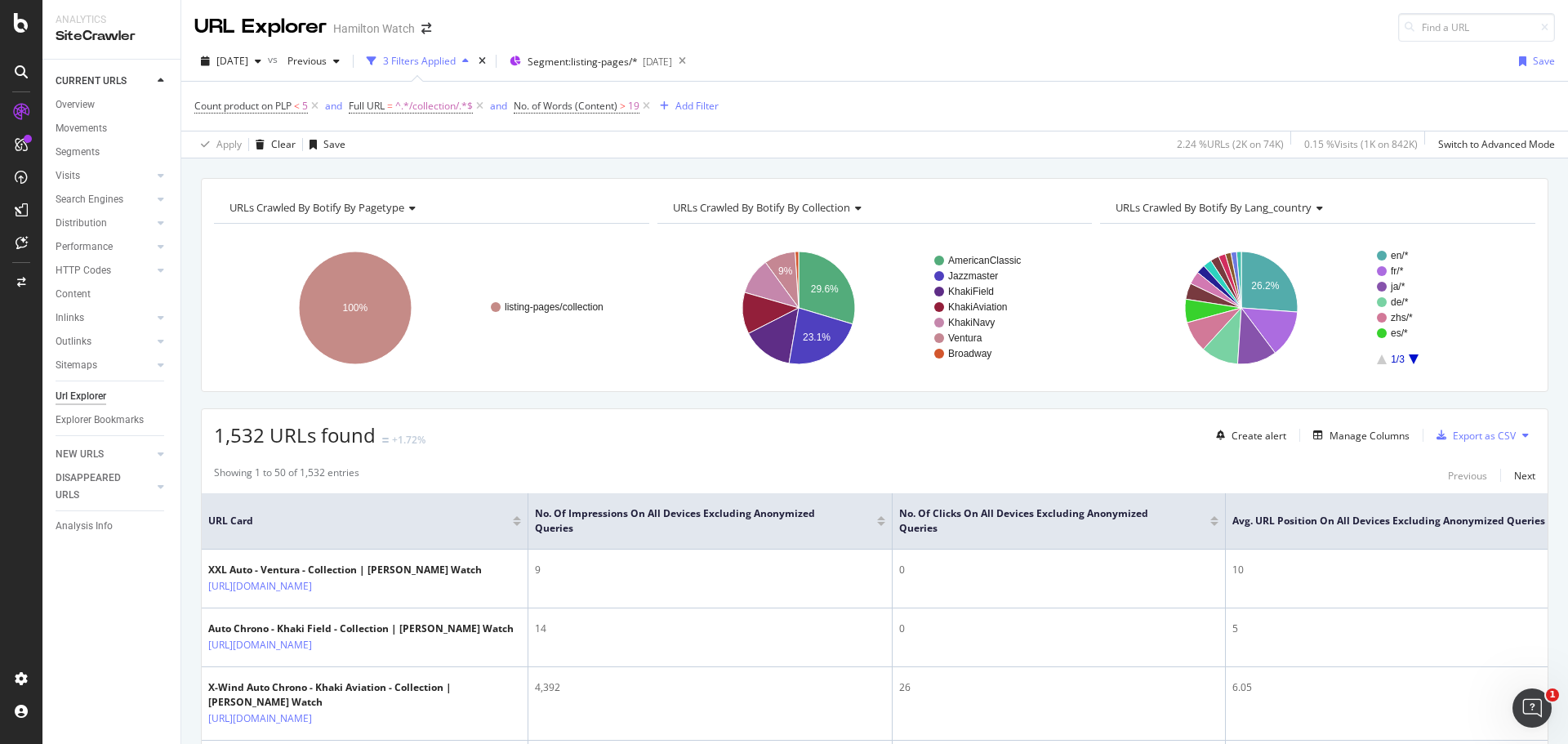
click at [959, 40] on div "URL Explorer Hamilton Watch" at bounding box center [875, 21] width 1387 height 42
click at [955, 31] on div "URL Explorer Hamilton Watch" at bounding box center [875, 21] width 1387 height 42
click at [941, 32] on div "URL Explorer Hamilton Watch" at bounding box center [875, 21] width 1387 height 42
click at [962, 23] on div "URL Explorer Hamilton Watch" at bounding box center [875, 21] width 1387 height 42
click at [931, 44] on div "2025 Sep. 30th vs Previous 3 Filters Applied Segment: listing-pages/* 2025-09-0…" at bounding box center [875, 101] width 1387 height 117
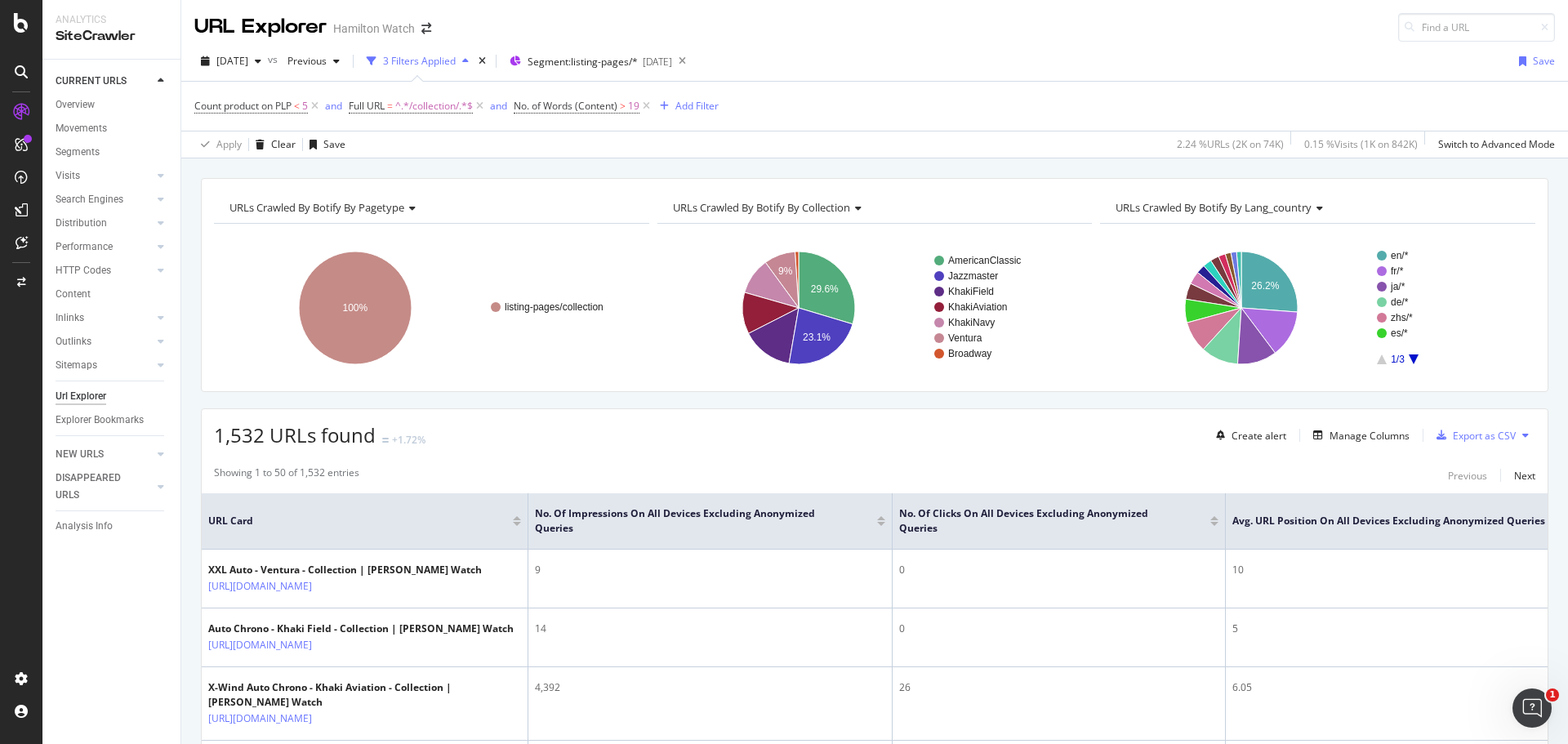
click at [937, 40] on div "URL Explorer Hamilton Watch" at bounding box center [875, 21] width 1387 height 42
click at [940, 36] on div "URL Explorer Hamilton Watch" at bounding box center [875, 21] width 1387 height 42
click at [938, 37] on div "URL Explorer Hamilton Watch" at bounding box center [875, 21] width 1387 height 42
click at [937, 37] on div "URL Explorer Hamilton Watch" at bounding box center [875, 21] width 1387 height 42
click at [933, 34] on div "URL Explorer Hamilton Watch" at bounding box center [875, 21] width 1387 height 42
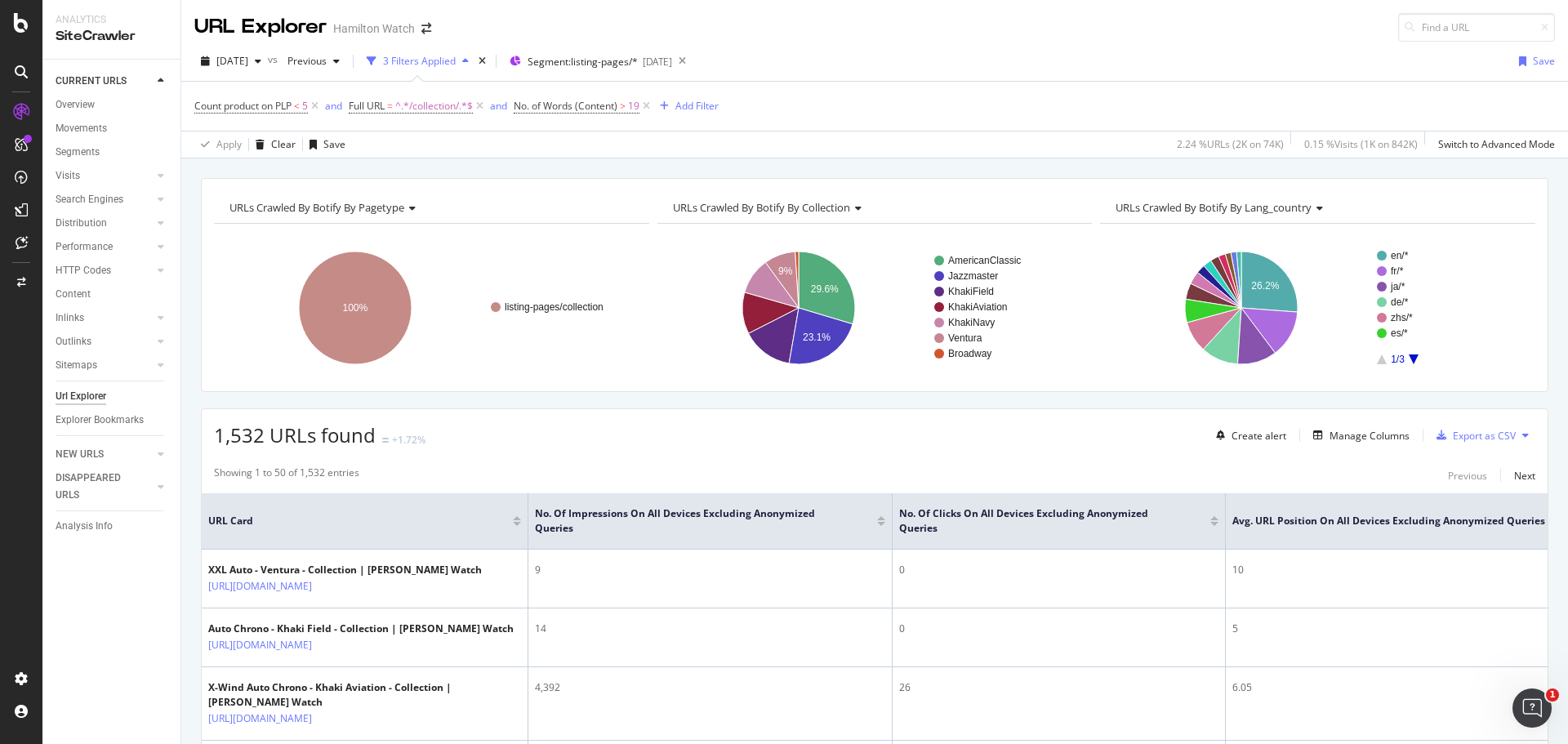
click at [933, 34] on div "URL Explorer Hamilton Watch" at bounding box center [875, 21] width 1387 height 42
click at [936, 44] on div "2025 Sep. 30th vs Previous 3 Filters Applied Segment: listing-pages/* 2025-09-0…" at bounding box center [875, 101] width 1387 height 117
click at [936, 38] on div "URL Explorer Hamilton Watch" at bounding box center [875, 21] width 1387 height 42
click at [931, 32] on div "URL Explorer Hamilton Watch" at bounding box center [875, 21] width 1387 height 42
drag, startPoint x: 221, startPoint y: 428, endPoint x: 262, endPoint y: 432, distance: 41.2
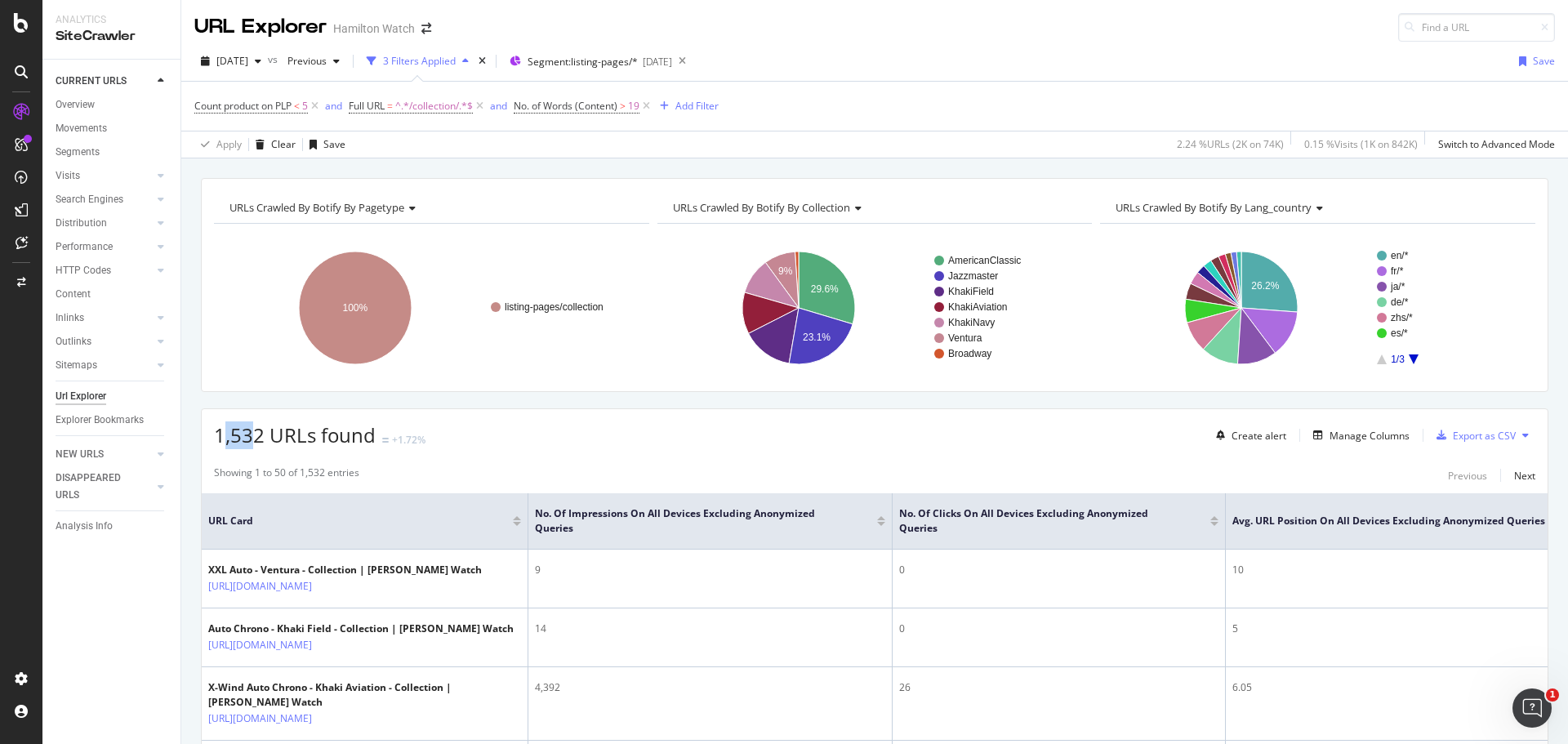
click at [262, 432] on span "1,532 URLs found" at bounding box center [295, 434] width 162 height 27
click at [263, 432] on span "1,532 URLs found" at bounding box center [295, 434] width 162 height 27
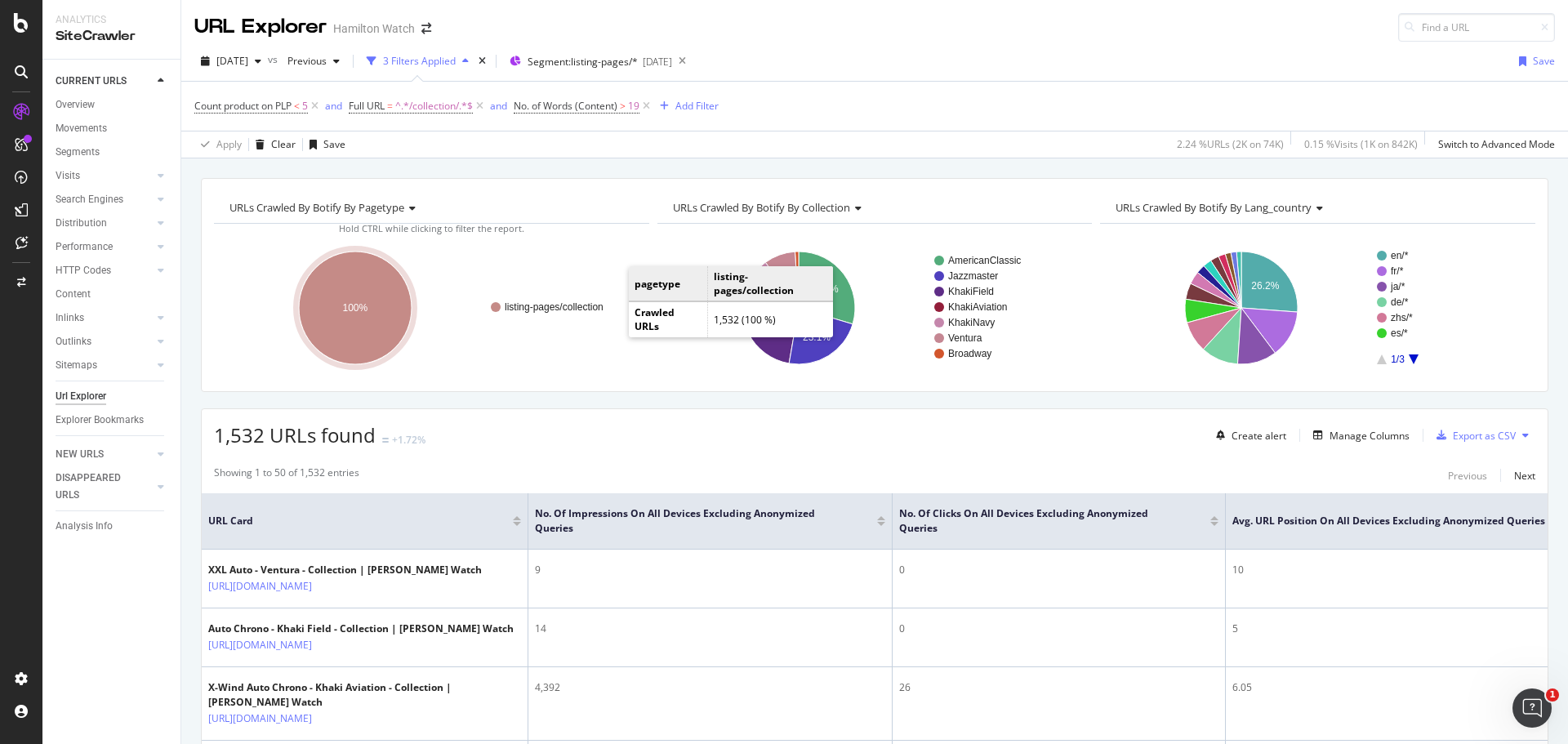
drag, startPoint x: 451, startPoint y: 308, endPoint x: 619, endPoint y: 311, distance: 168.0
click at [619, 311] on icon "listing-pages/collection 100%" at bounding box center [430, 307] width 431 height 142
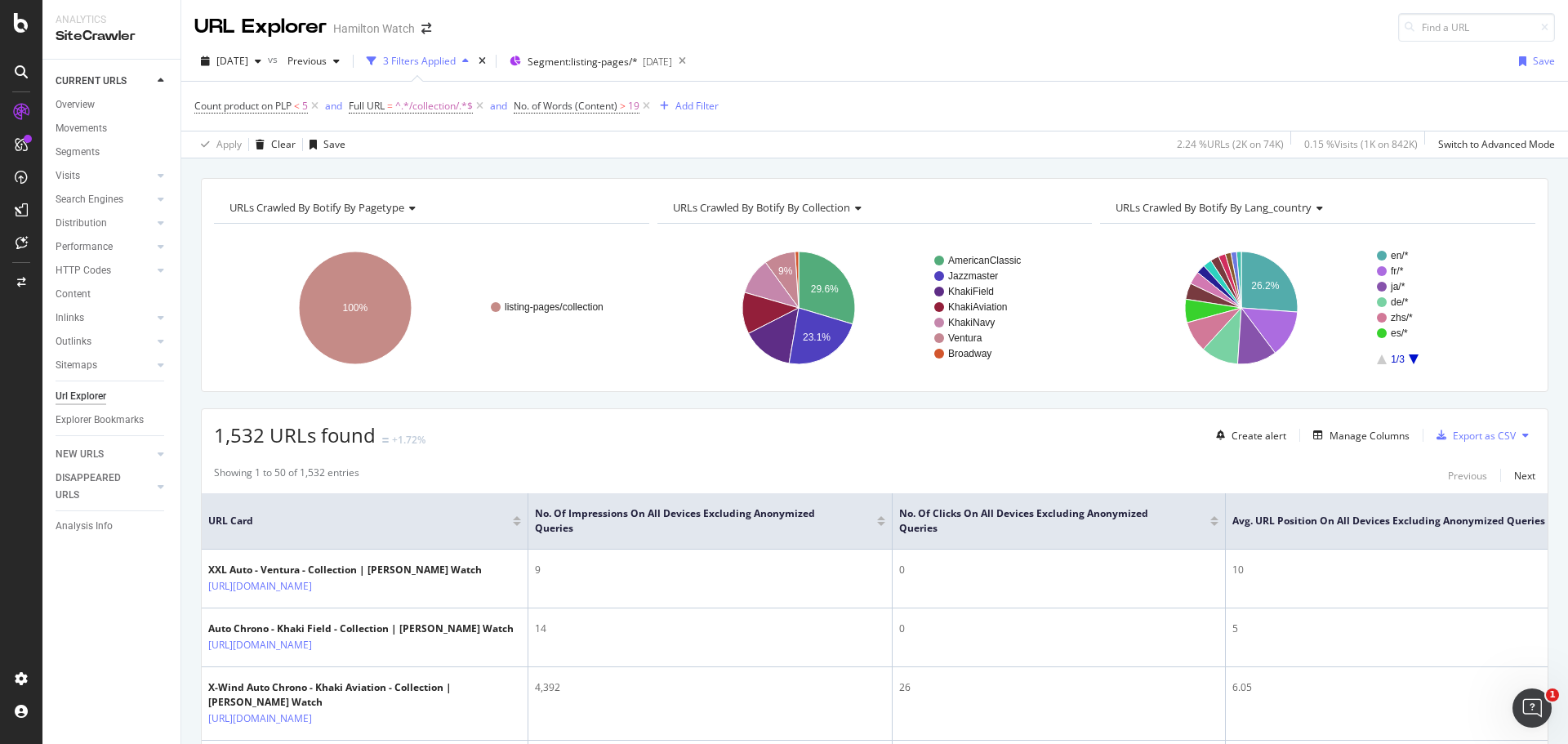
click at [420, 171] on div "URLs Crawled By Botify By pagetype Chart (by Value) Table Expand Export as CSV …" at bounding box center [875, 178] width 1387 height 40
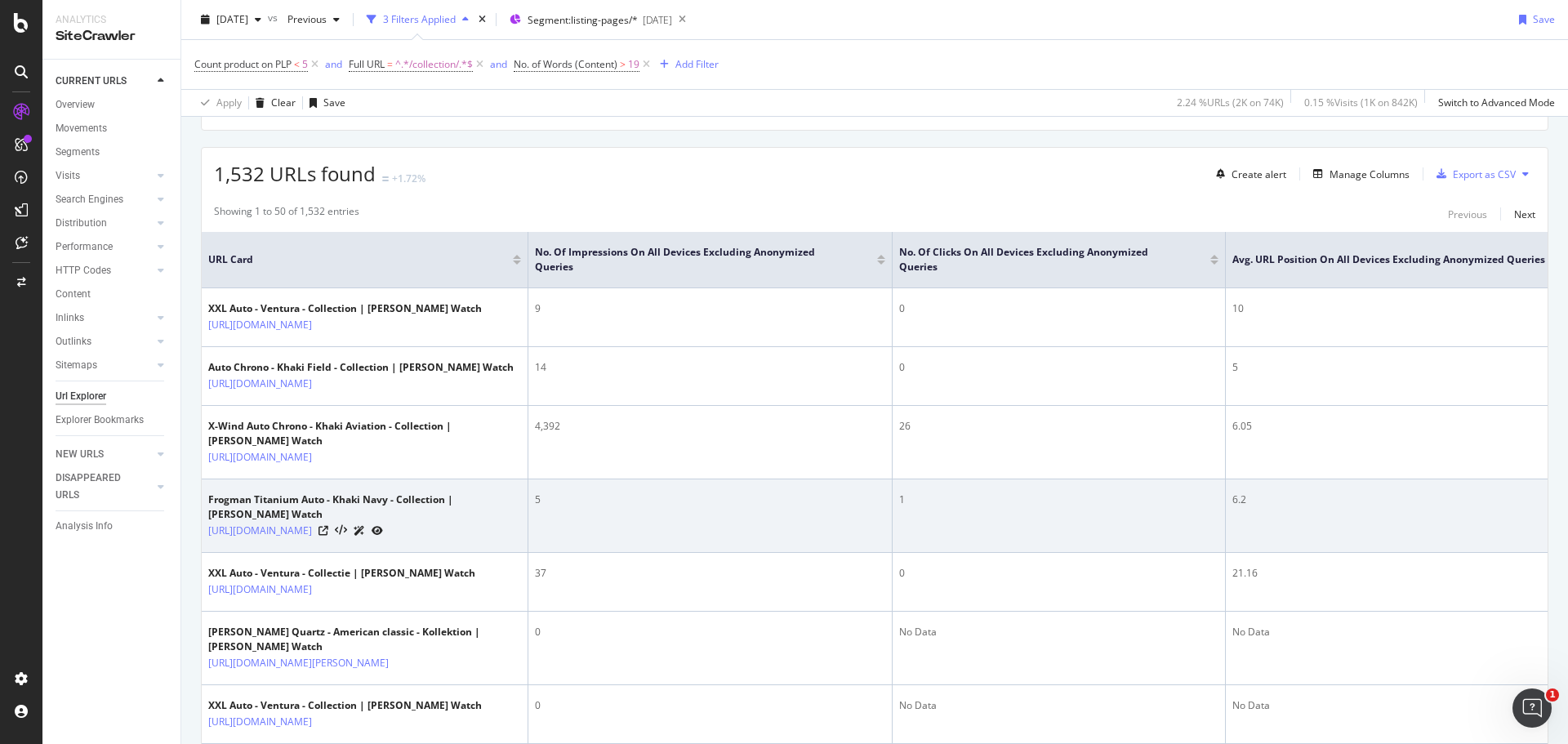
scroll to position [326, 0]
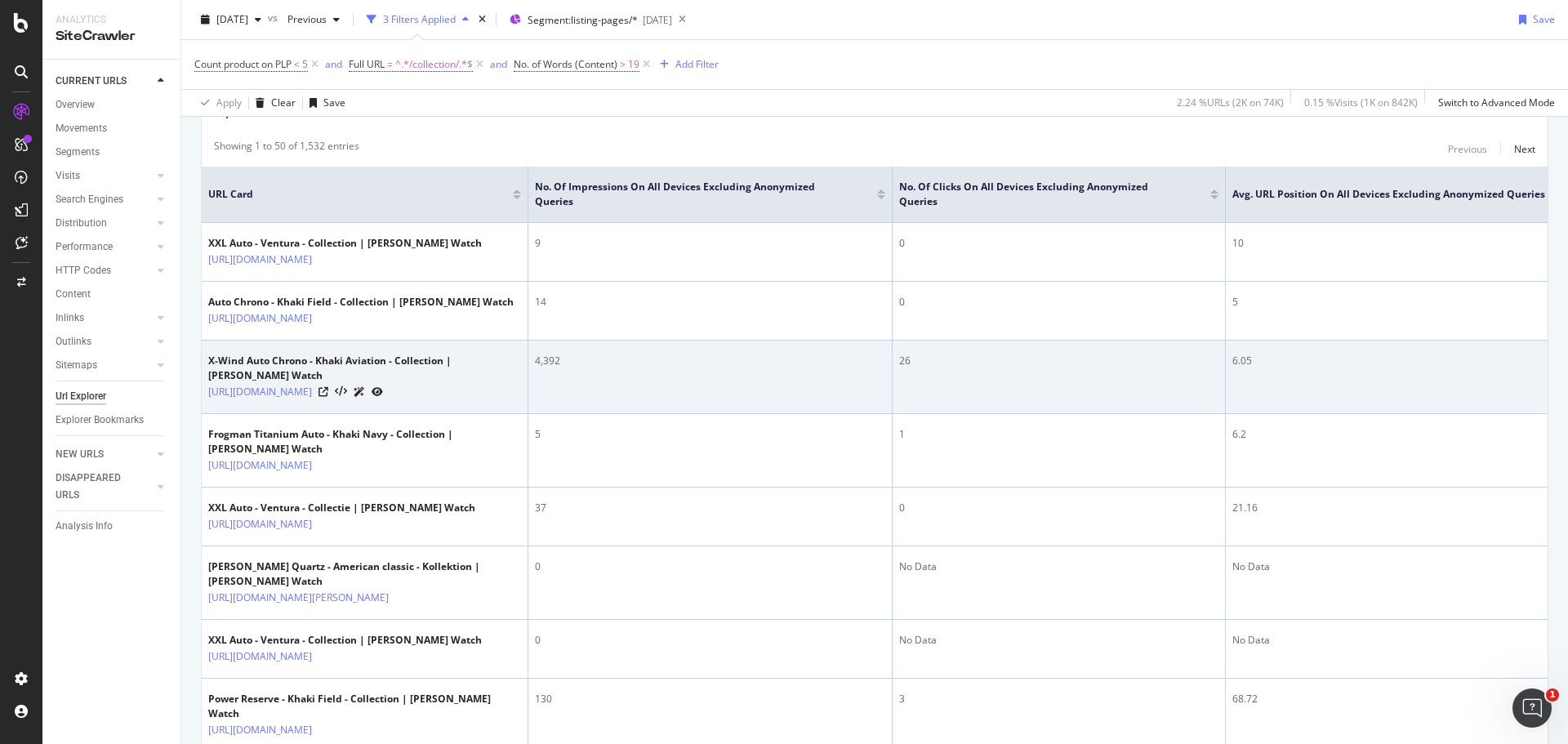
click at [549, 368] on div "4,392" at bounding box center [710, 361] width 350 height 15
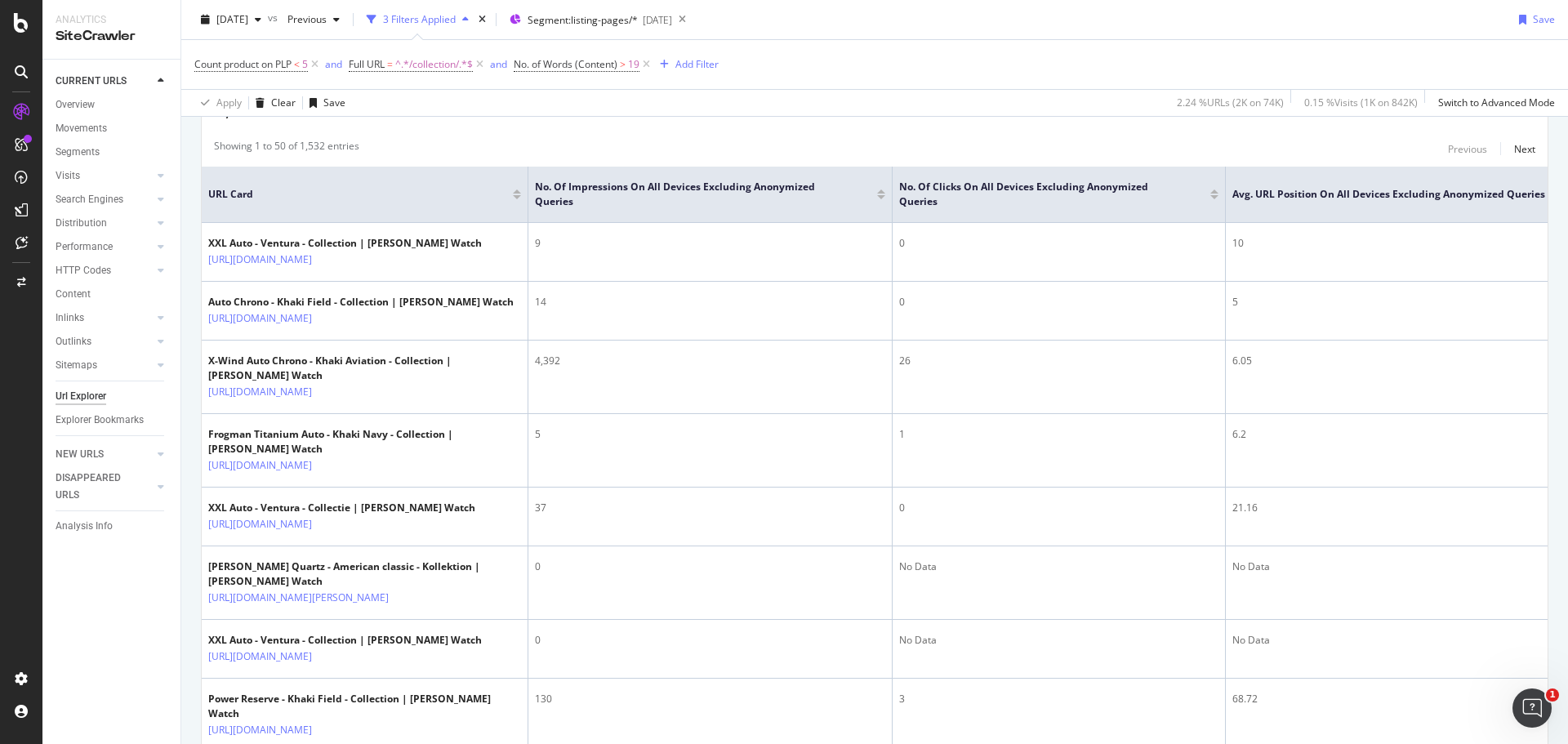
click at [818, 105] on div "Apply Clear Save 2.24 % URLs ( 2K on 74K ) 0.15 % Visits ( 1K on 842K ) Switch …" at bounding box center [875, 102] width 1387 height 27
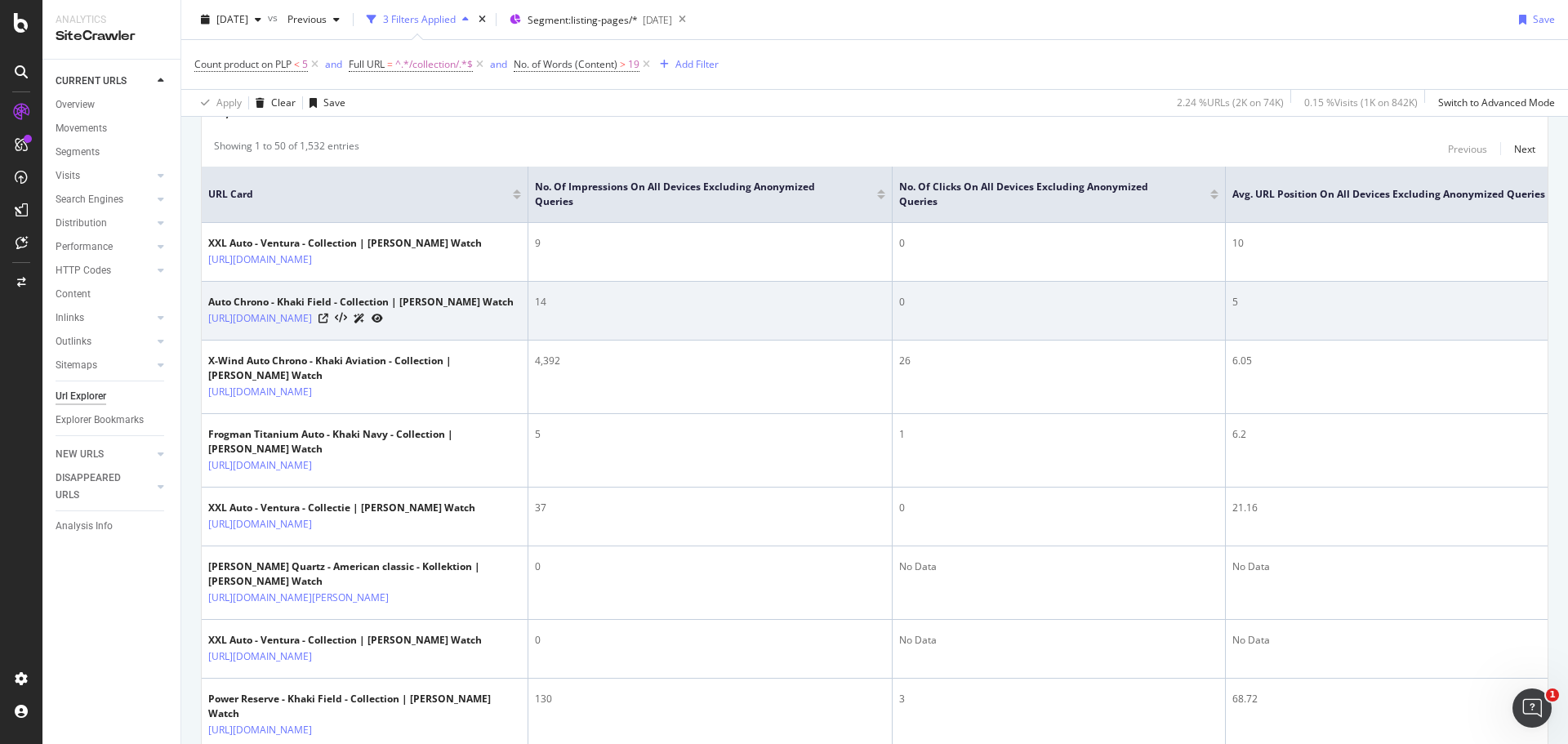
scroll to position [0, 0]
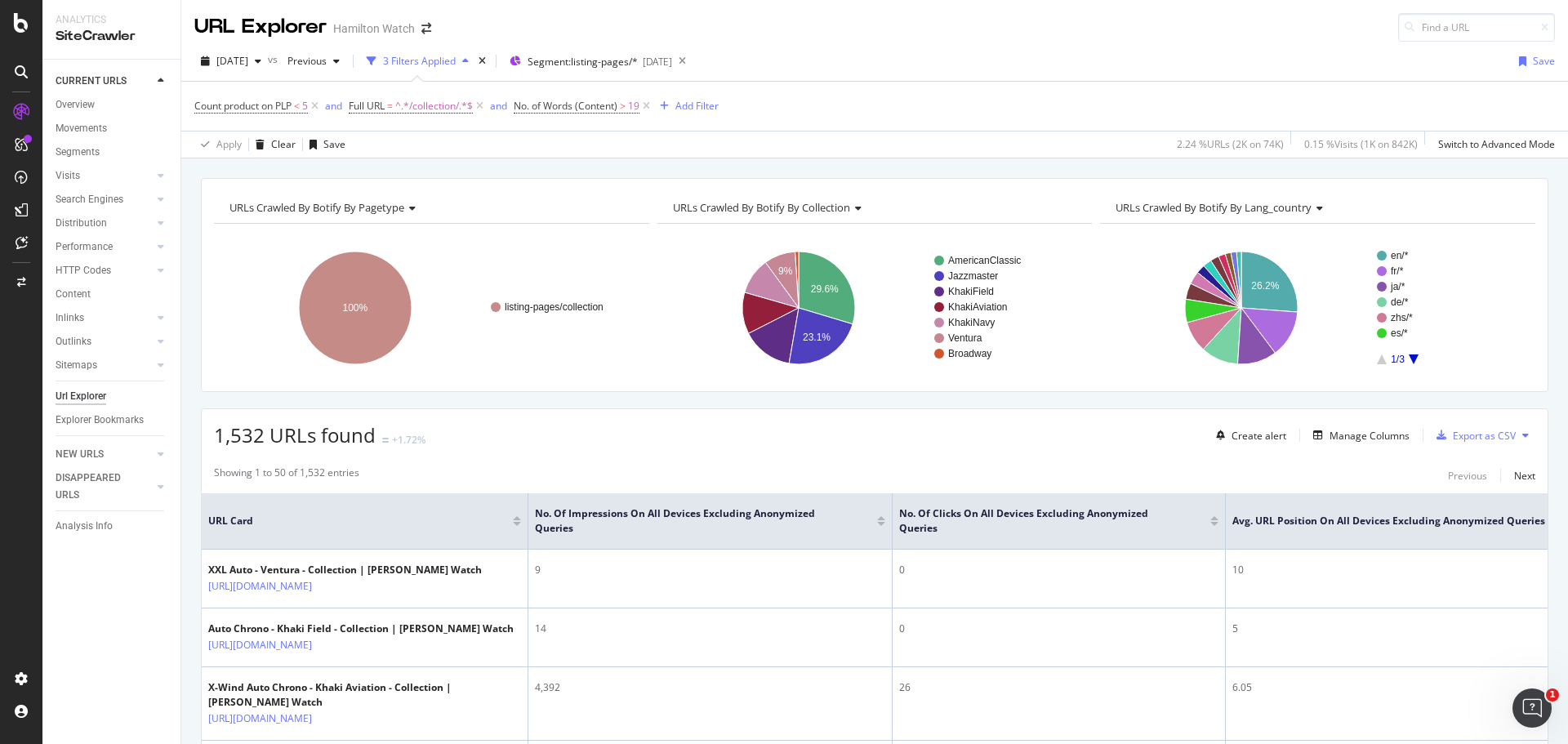
click at [725, 169] on div "URLs Crawled By Botify By pagetype Chart (by Value) Table Expand Export as CSV …" at bounding box center [875, 178] width 1387 height 40
click at [809, 55] on div "2025 Sep. 30th vs Previous 3 Filters Applied Segment: listing-pages/* 2025-09-0…" at bounding box center [875, 64] width 1387 height 33
click at [565, 162] on div "URLs Crawled By Botify By pagetype Chart (by Value) Table Expand Export as CSV …" at bounding box center [875, 178] width 1387 height 40
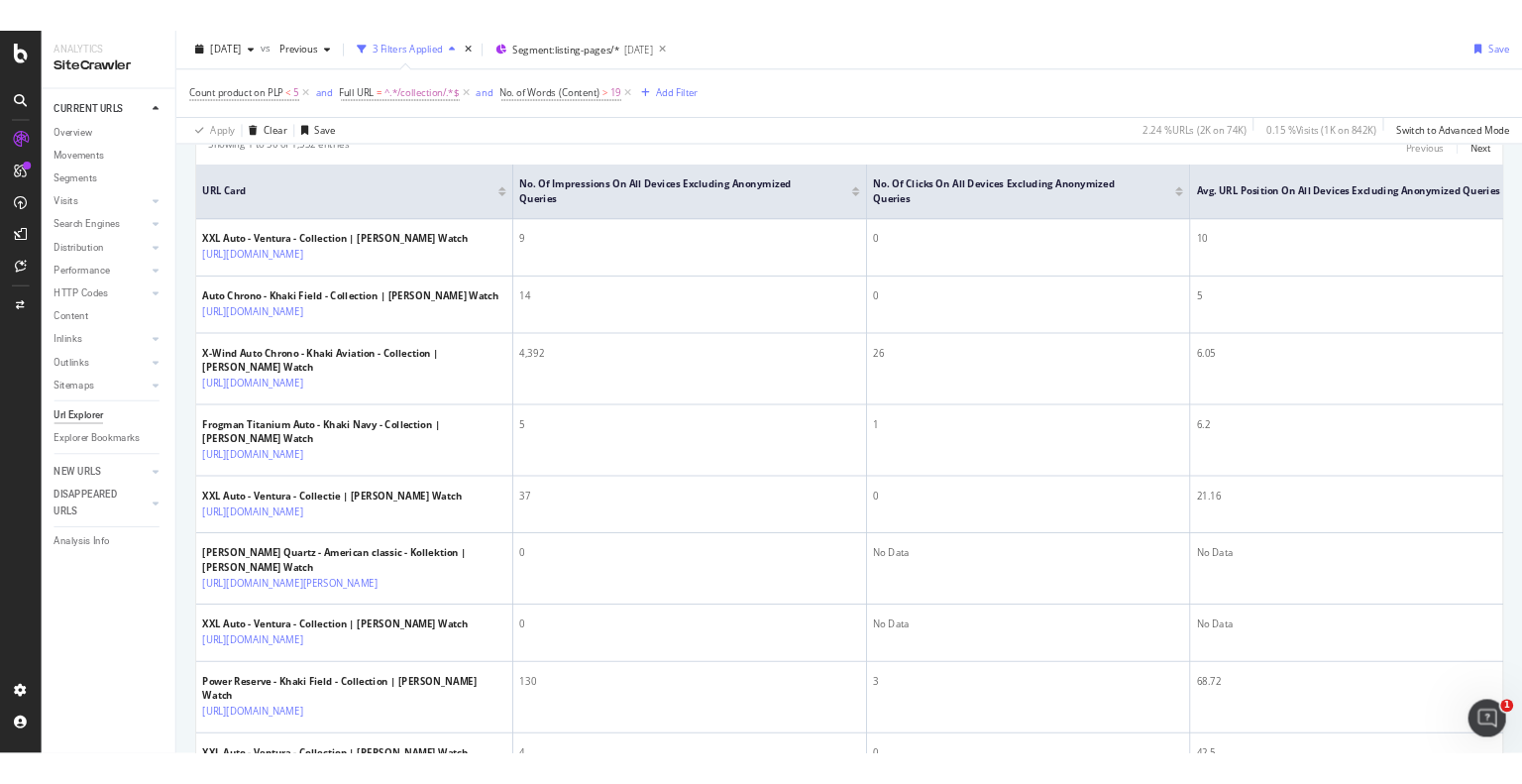
scroll to position [396, 0]
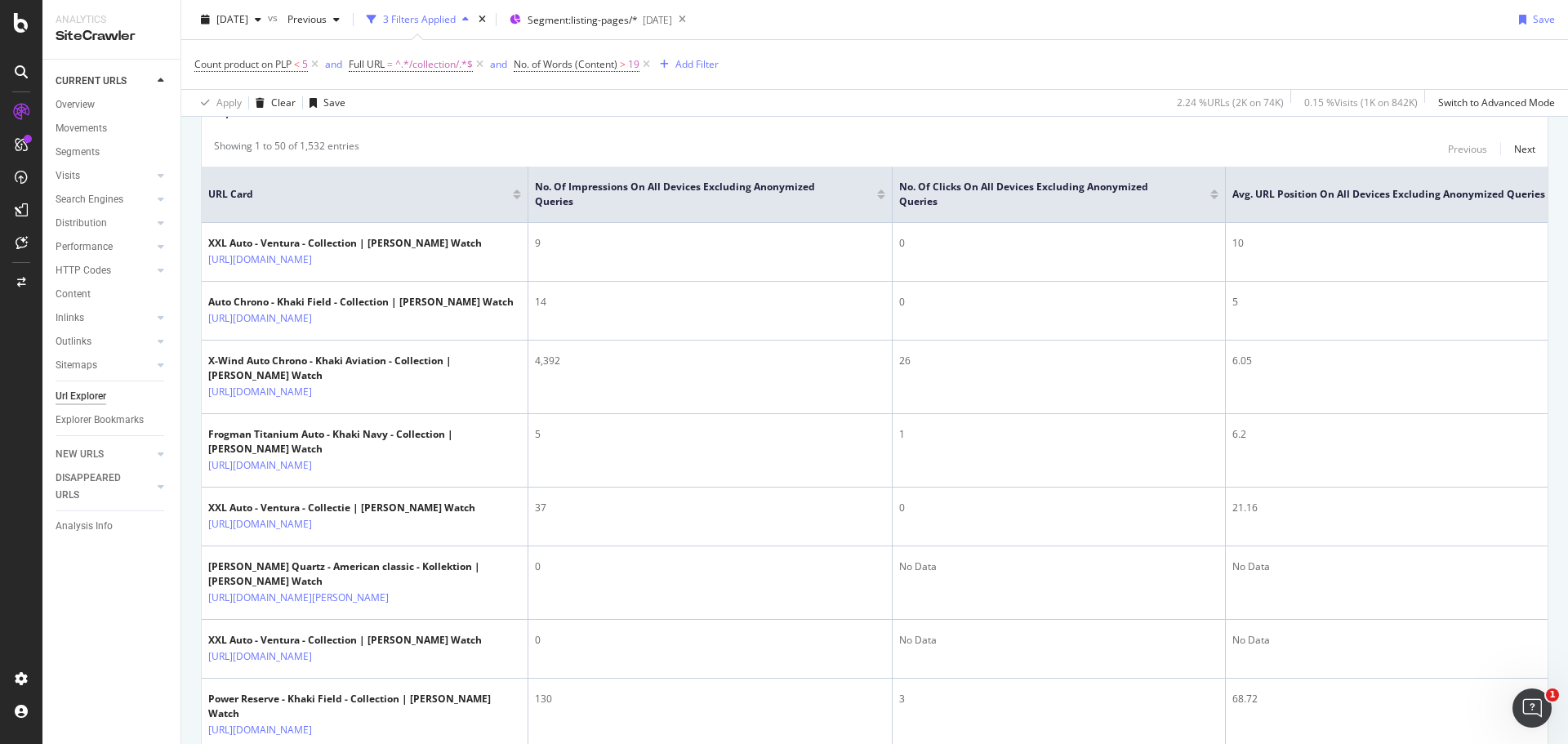
click at [835, 70] on div "Count product on PLP < 5 and Full URL = ^.*/collection/.*$ and No. of Words (Co…" at bounding box center [875, 64] width 1361 height 49
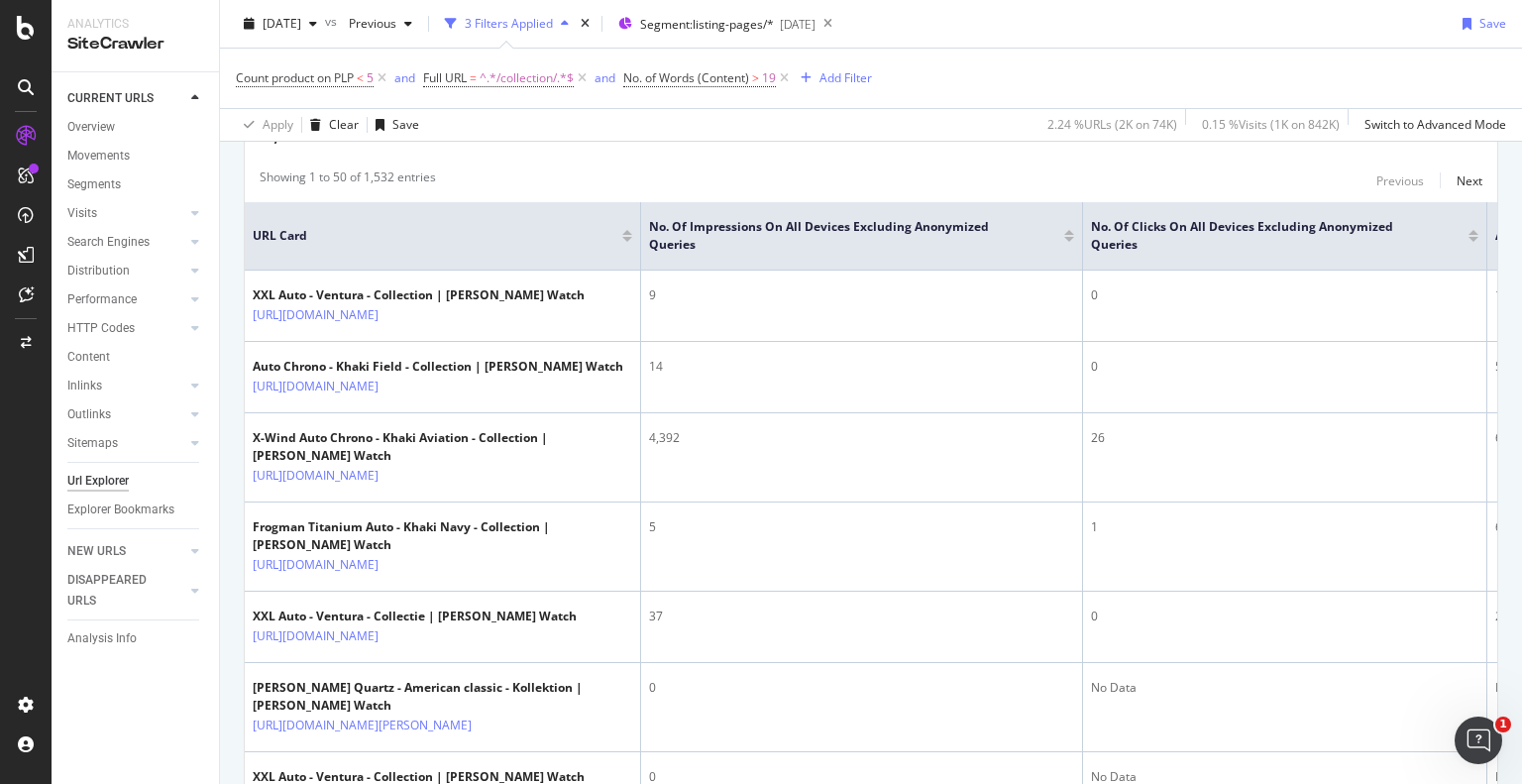
click at [1133, 78] on div "Count product on PLP < 5 and Full URL = ^.*/collection/.*$ and No. of Words (Co…" at bounding box center [871, 78] width 1270 height 59
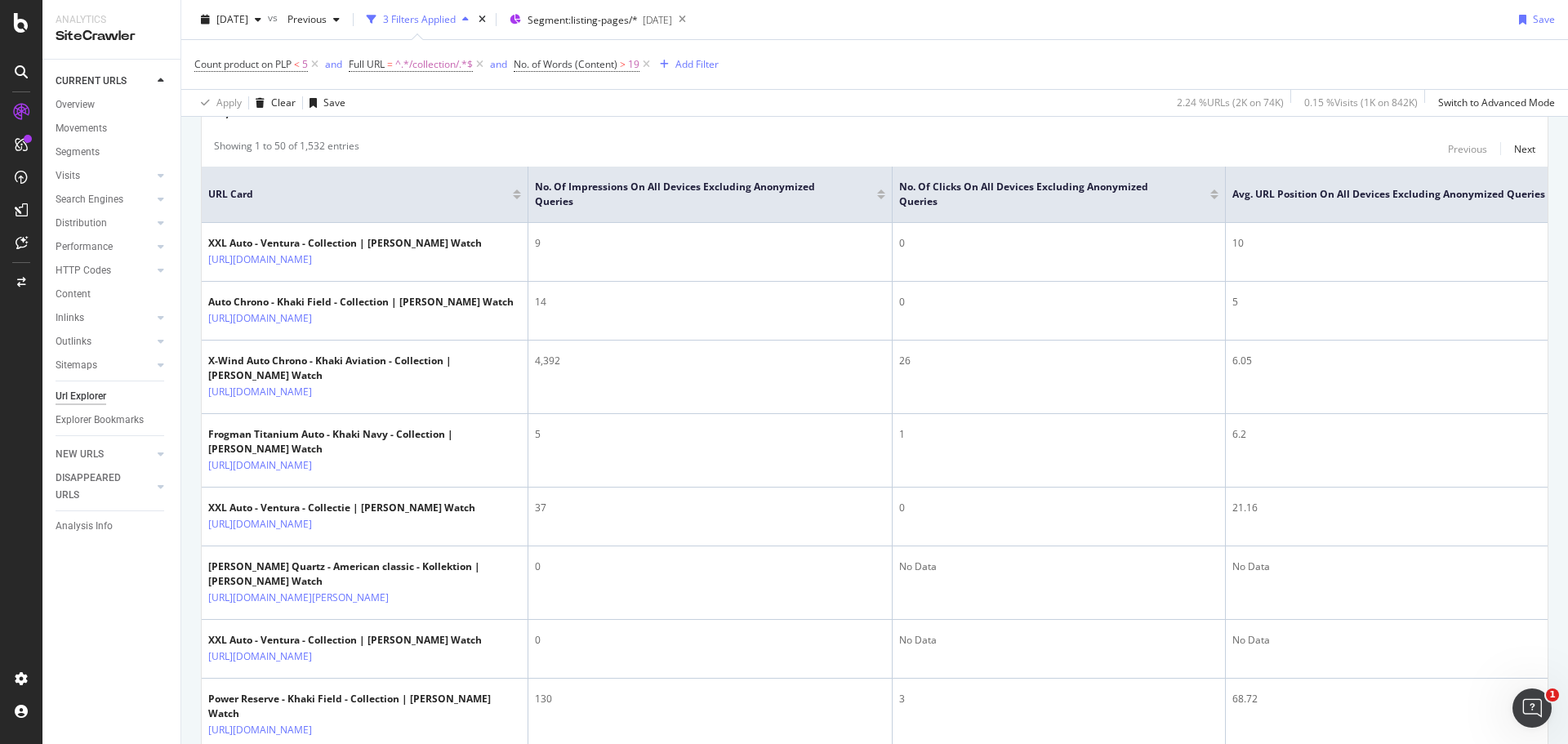
click at [1018, 48] on div "Count product on PLP < 5 and Full URL = ^.*/collection/.*$ and No. of Words (Co…" at bounding box center [875, 64] width 1361 height 49
click at [1065, 96] on div "Apply Clear Save 2.24 % URLs ( 2K on 74K ) 0.15 % Visits ( 1K on 842K ) Switch …" at bounding box center [875, 102] width 1387 height 27
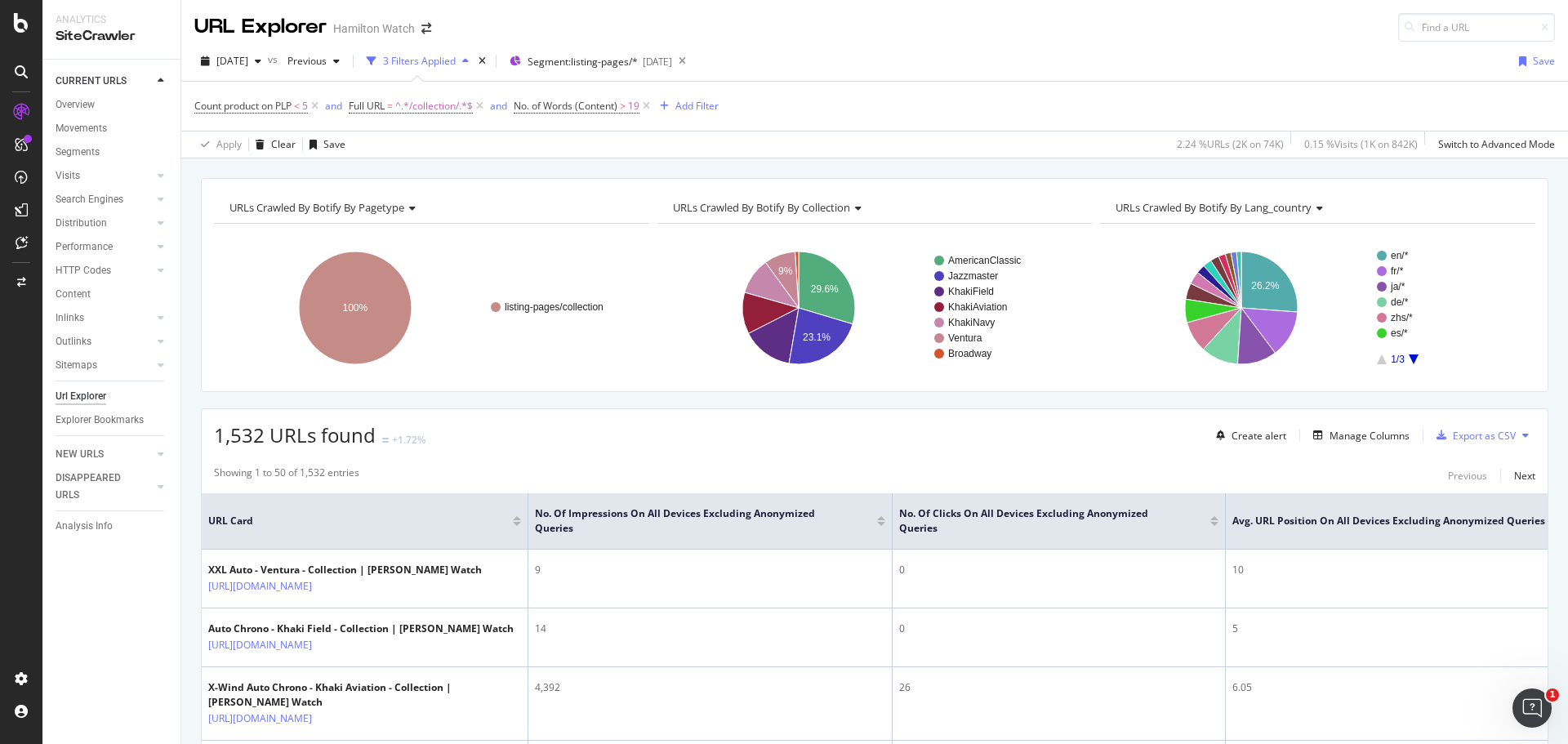
click at [796, 164] on div "URLs Crawled By Botify By pagetype Chart (by Value) Table Expand Export as CSV …" at bounding box center [875, 178] width 1387 height 40
drag, startPoint x: 798, startPoint y: 160, endPoint x: 1118, endPoint y: -7, distance: 361.0
drag, startPoint x: 1118, startPoint y: -7, endPoint x: 1053, endPoint y: 28, distance: 73.8
click at [1053, 28] on div "URL Explorer Hamilton Watch" at bounding box center [875, 21] width 1387 height 42
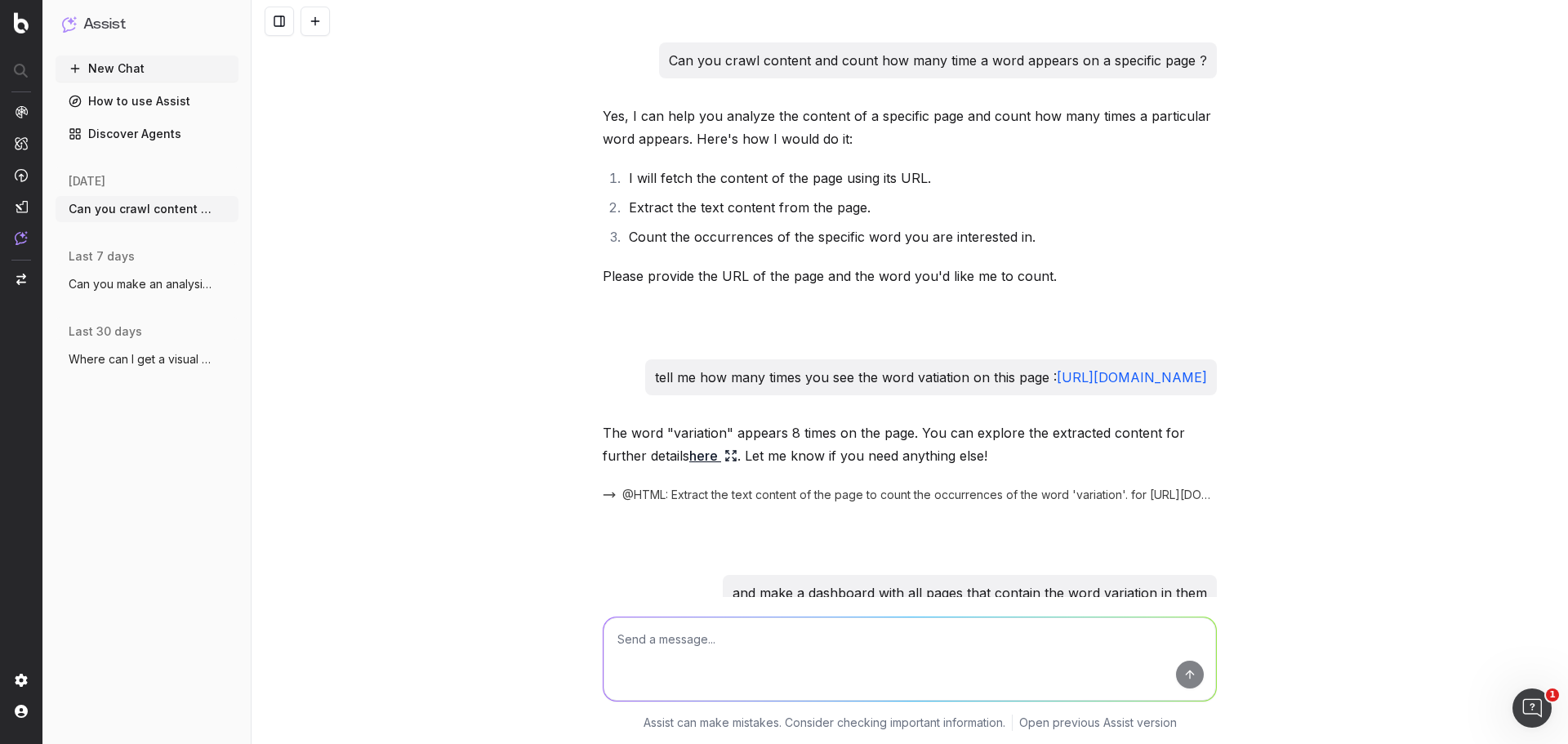
scroll to position [663, 0]
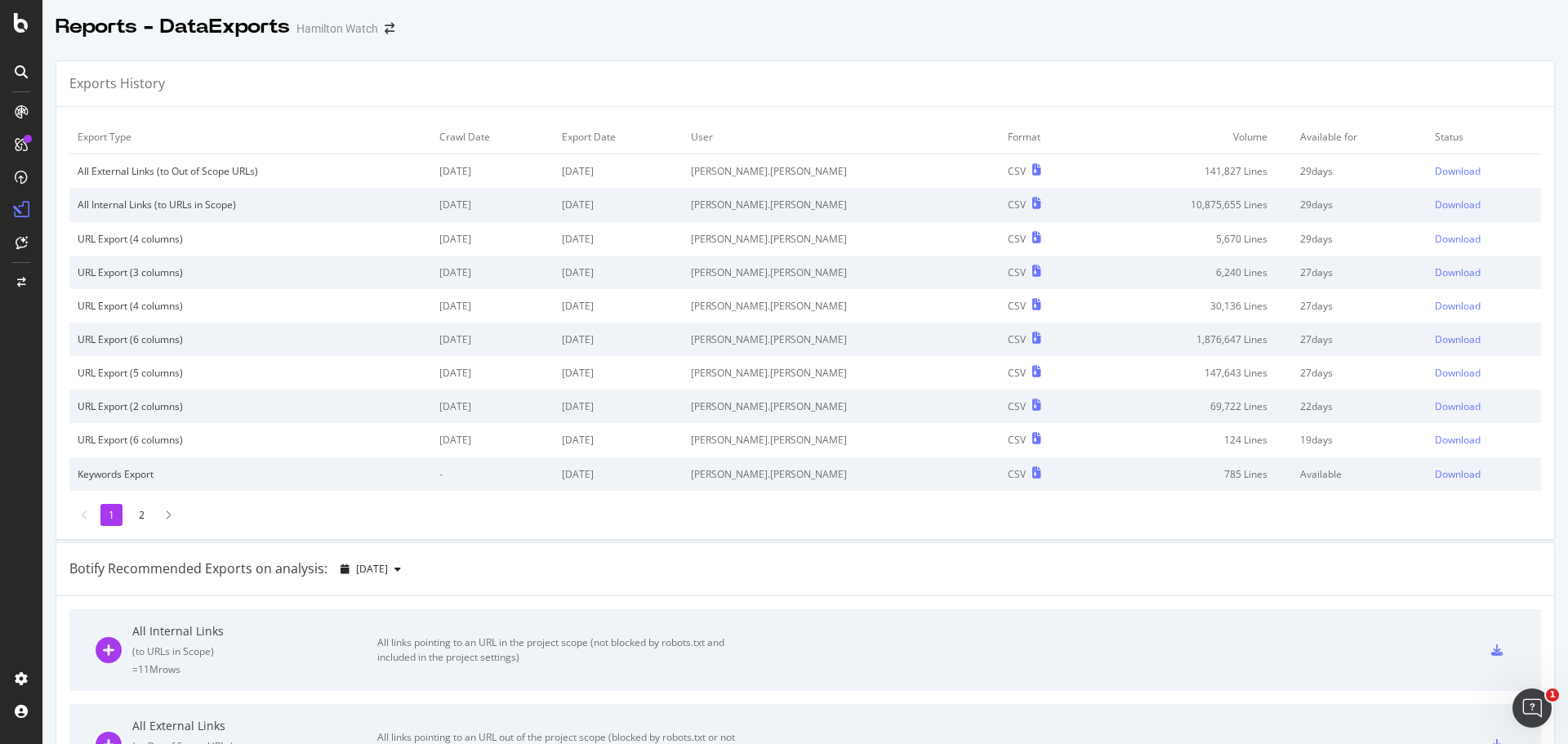
click at [599, 23] on div "Reports - DataExports [PERSON_NAME] Watch" at bounding box center [805, 21] width 1526 height 41
click at [789, 21] on div "Reports - DataExports [PERSON_NAME] Watch" at bounding box center [805, 21] width 1526 height 41
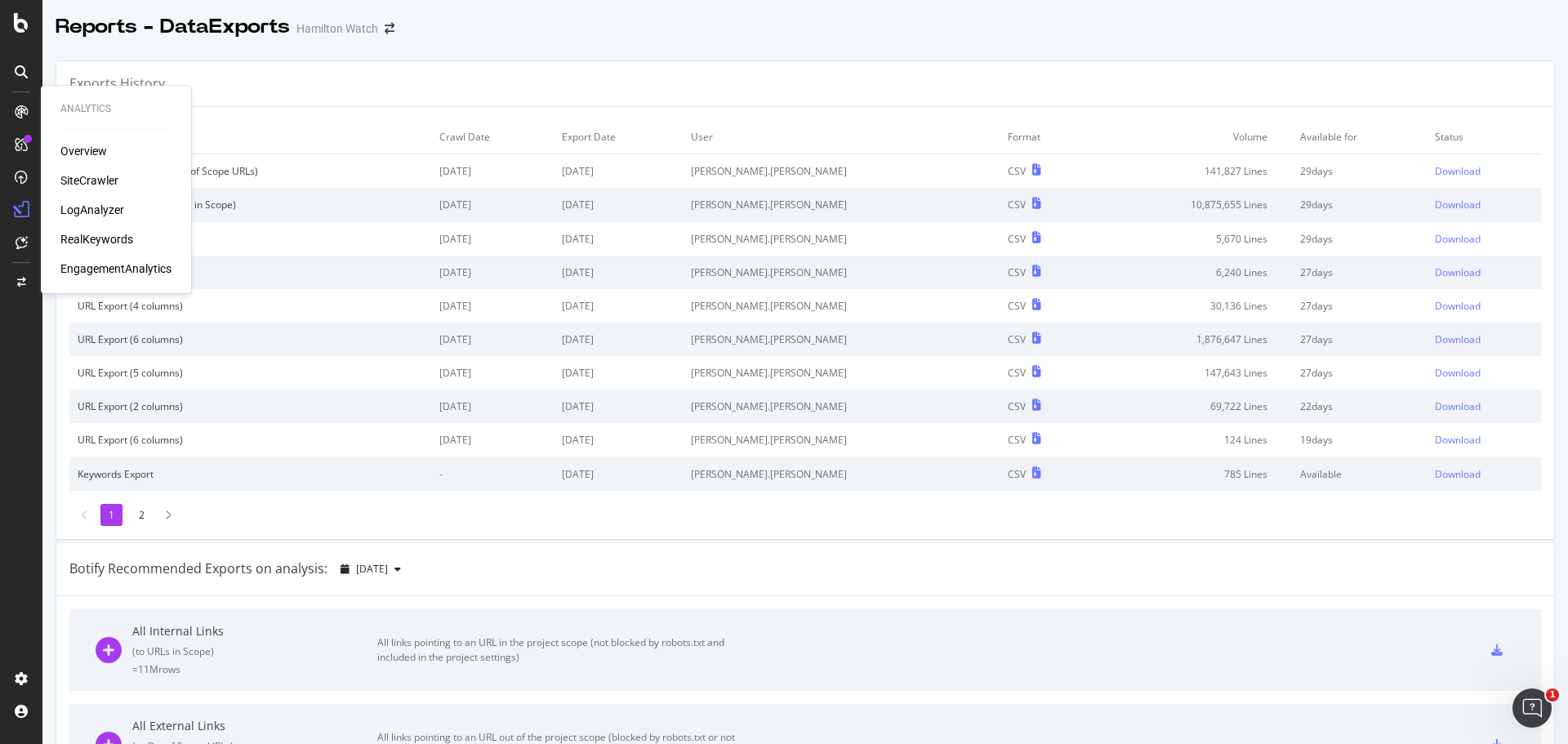
click at [96, 157] on div "Overview" at bounding box center [83, 151] width 46 height 16
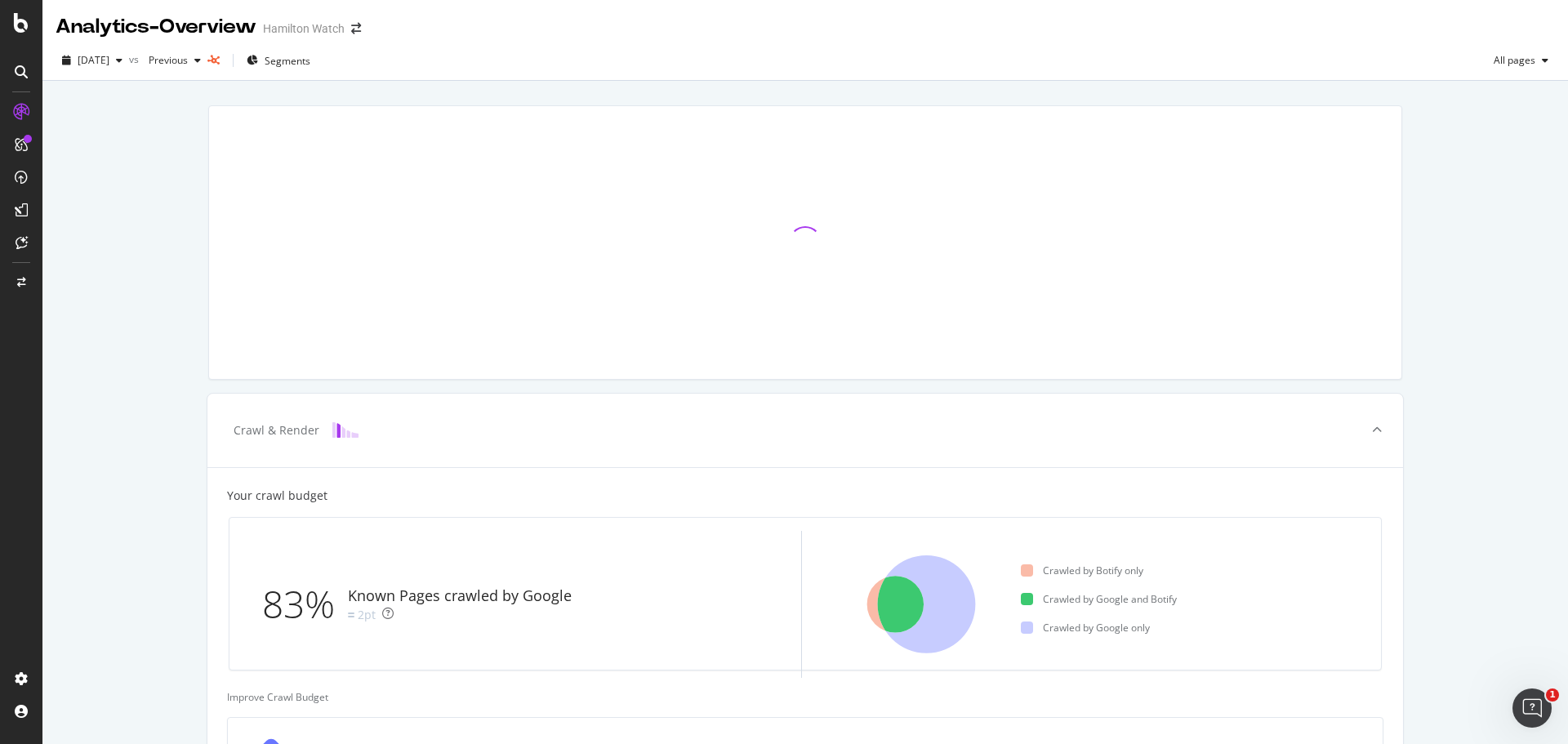
click at [166, 236] on div "Crawl & Render Your crawl budget 83% Known Pages crawled by Google 2pt Crawled …" at bounding box center [805, 674] width 1526 height 1187
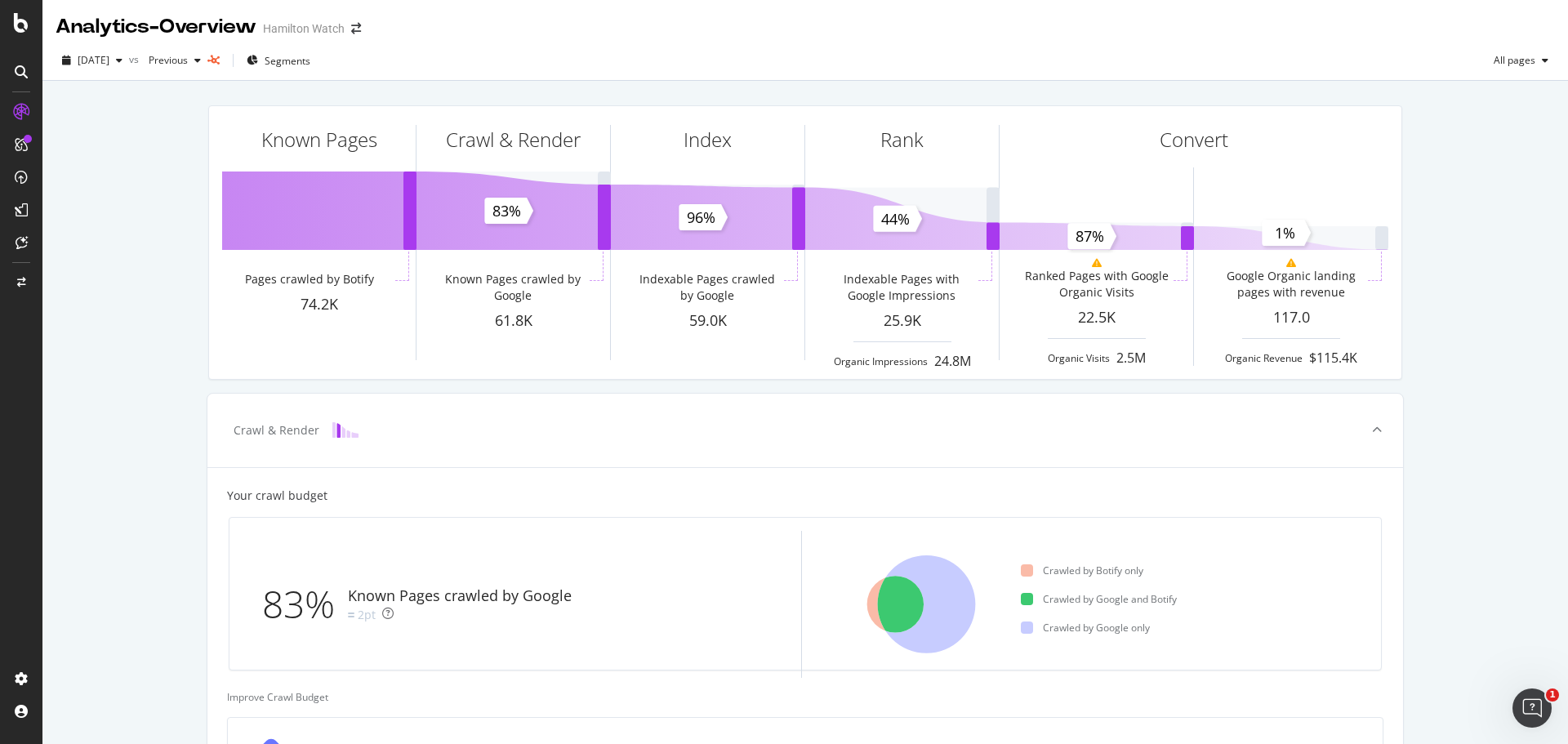
click at [166, 258] on div "Known Pages Pages crawled by Botify 74.2K Crawl & Render Known Pages crawled by…" at bounding box center [805, 674] width 1526 height 1187
click at [176, 194] on div "Known Pages Pages crawled by Botify 74.2K Crawl & Render Known Pages crawled by…" at bounding box center [805, 674] width 1526 height 1187
click at [170, 197] on div "Known Pages Pages crawled by Botify 74.2K Crawl & Render Known Pages crawled by…" at bounding box center [805, 674] width 1526 height 1187
click at [129, 216] on div "Known Pages Pages crawled by Botify 74.2K Crawl & Render Known Pages crawled by…" at bounding box center [805, 674] width 1526 height 1187
click at [178, 212] on div "Known Pages Pages crawled by Botify 74.2K Crawl & Render Known Pages crawled by…" at bounding box center [805, 674] width 1526 height 1187
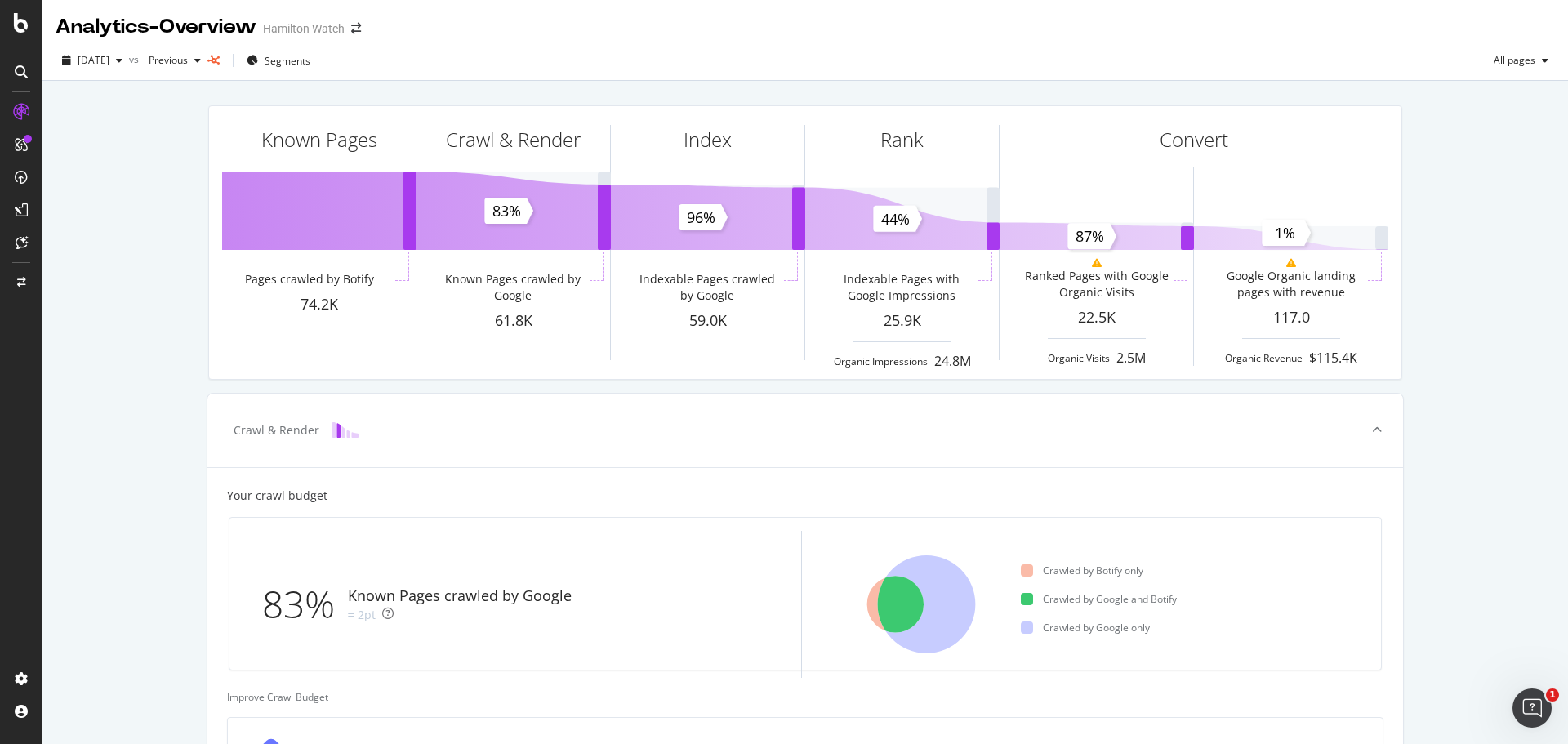
click at [115, 201] on div "Known Pages Pages crawled by Botify 74.2K Crawl & Render Known Pages crawled by…" at bounding box center [805, 674] width 1526 height 1187
